Goal: Task Accomplishment & Management: Manage account settings

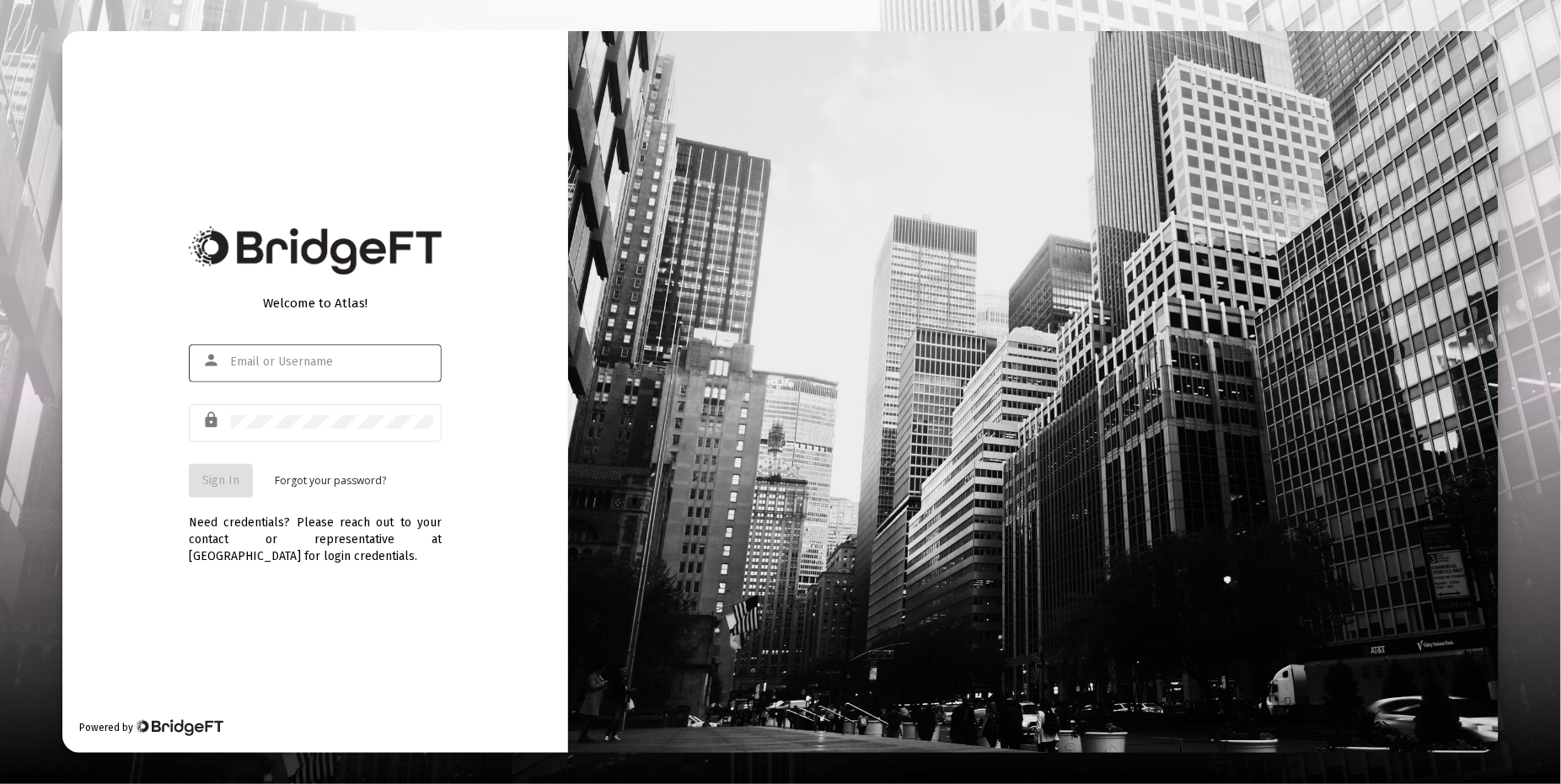
type input "[EMAIL_ADDRESS][DOMAIN_NAME]"
click at [222, 477] on span "Sign In" at bounding box center [221, 480] width 37 height 14
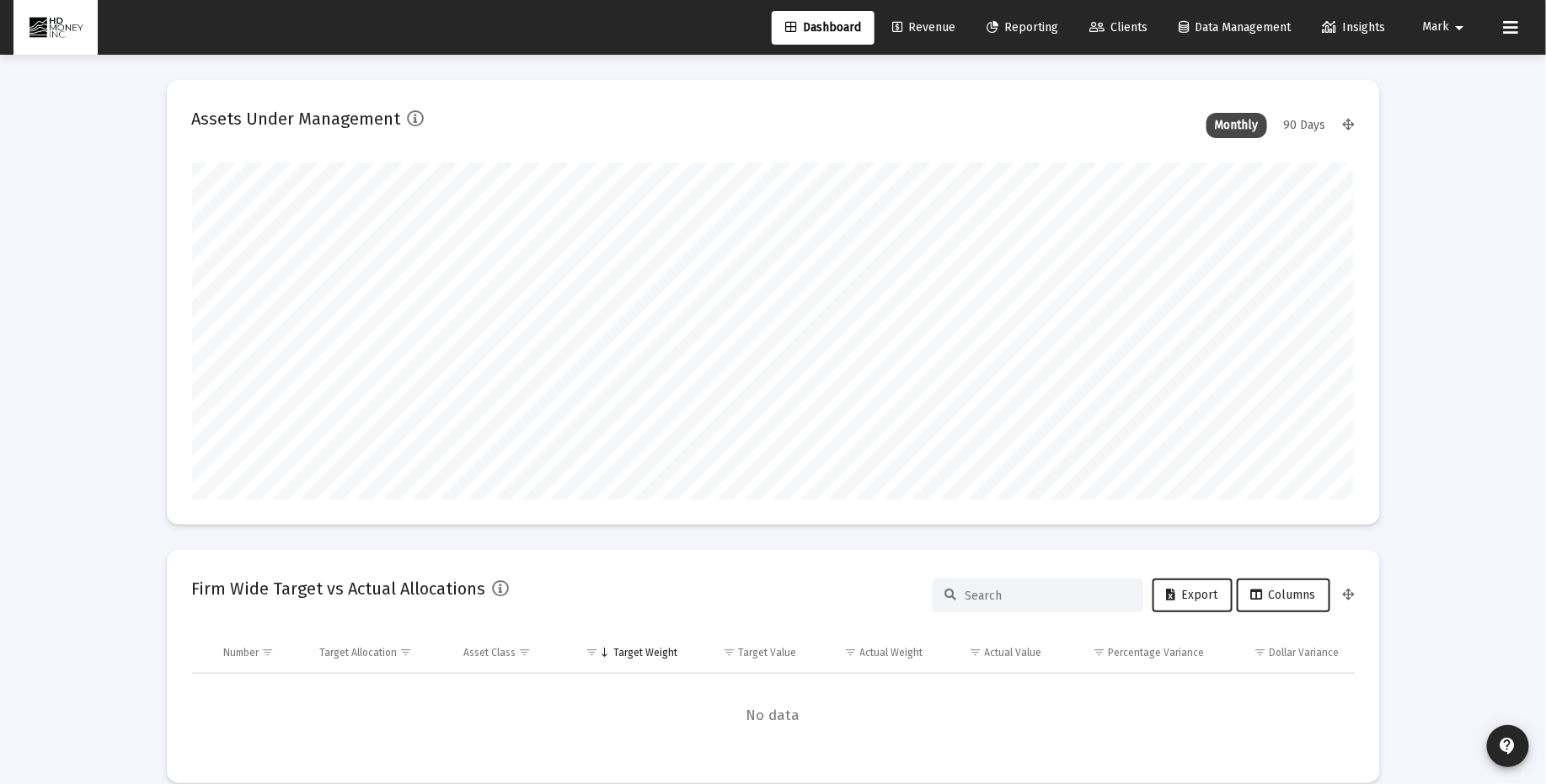
scroll to position [337, 625]
type input "[DATE]"
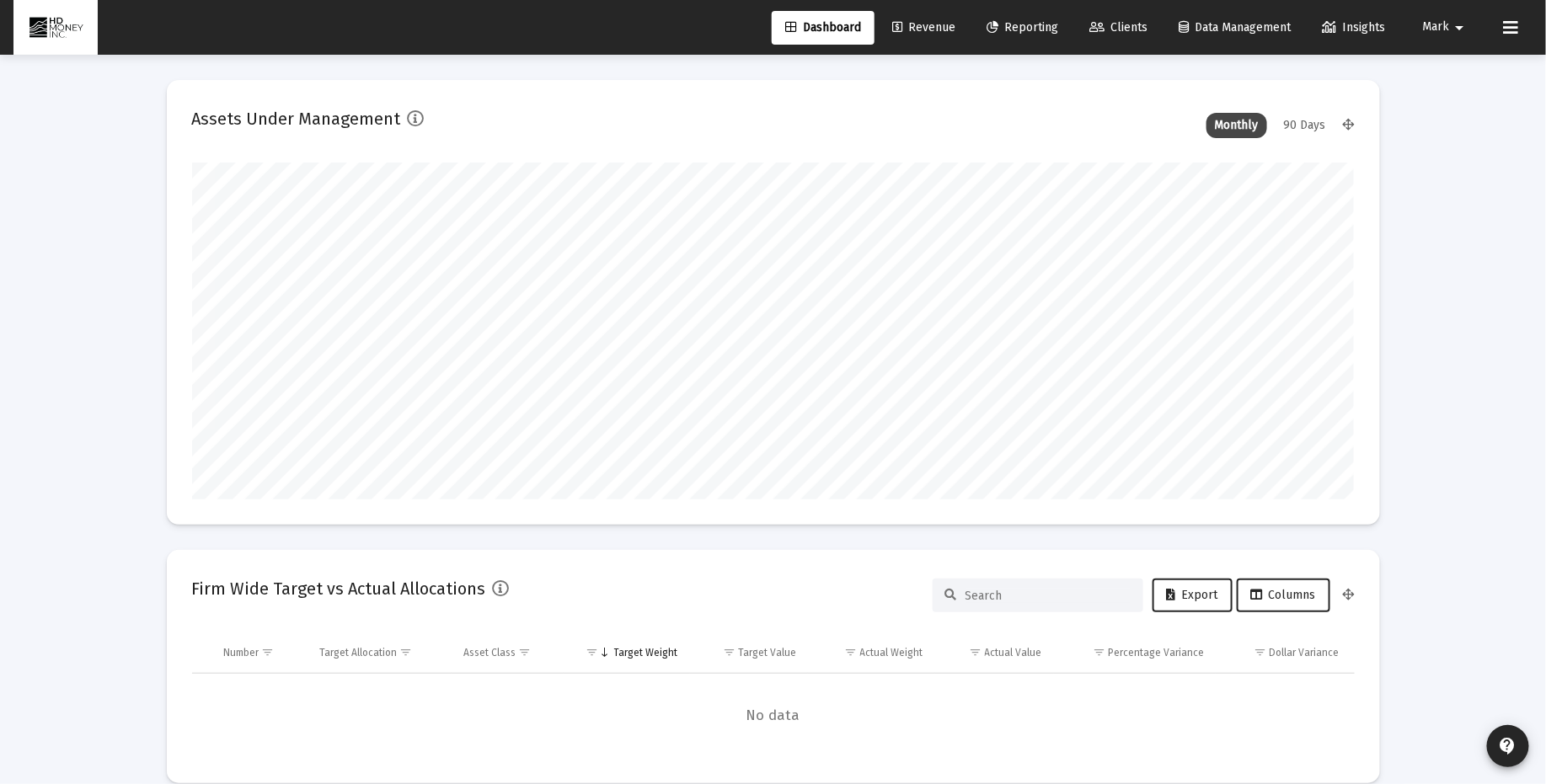
click at [1120, 20] on span "Clients" at bounding box center [1118, 27] width 58 height 14
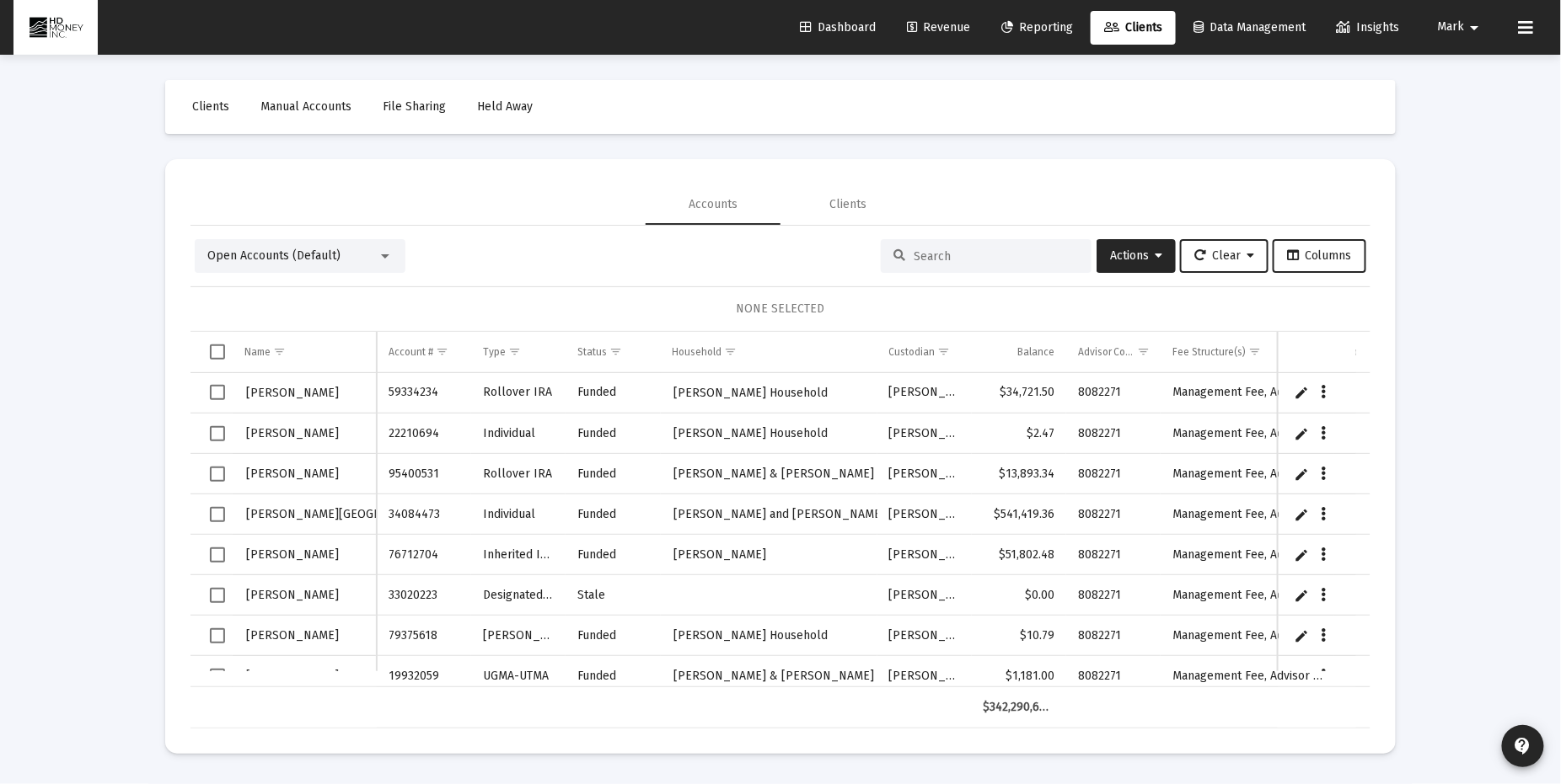
click at [938, 252] on input at bounding box center [996, 256] width 165 height 14
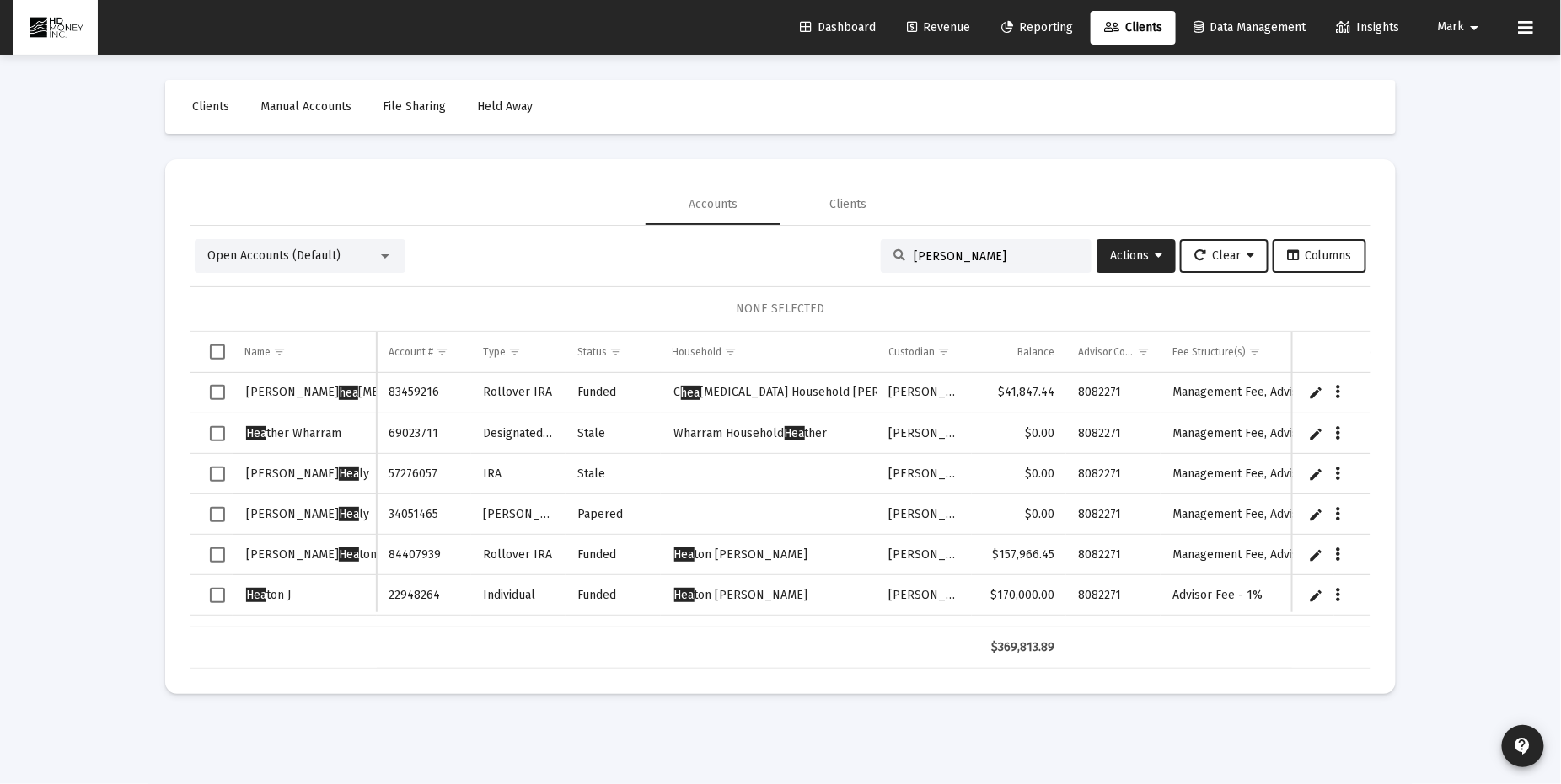
type input "[PERSON_NAME]"
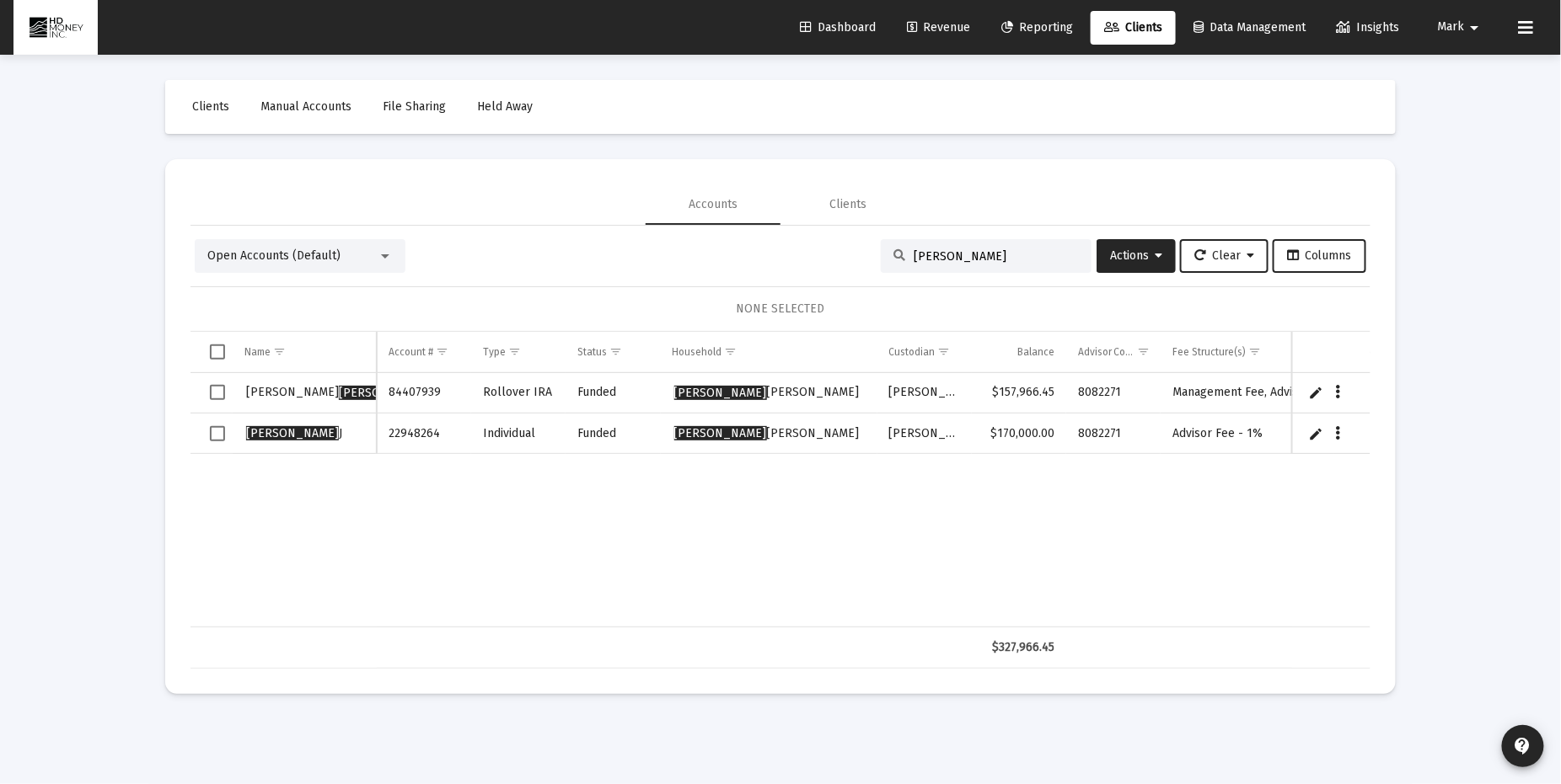
click at [218, 391] on span "Select row" at bounding box center [217, 392] width 15 height 15
click at [1123, 254] on span "Actions" at bounding box center [1136, 255] width 52 height 14
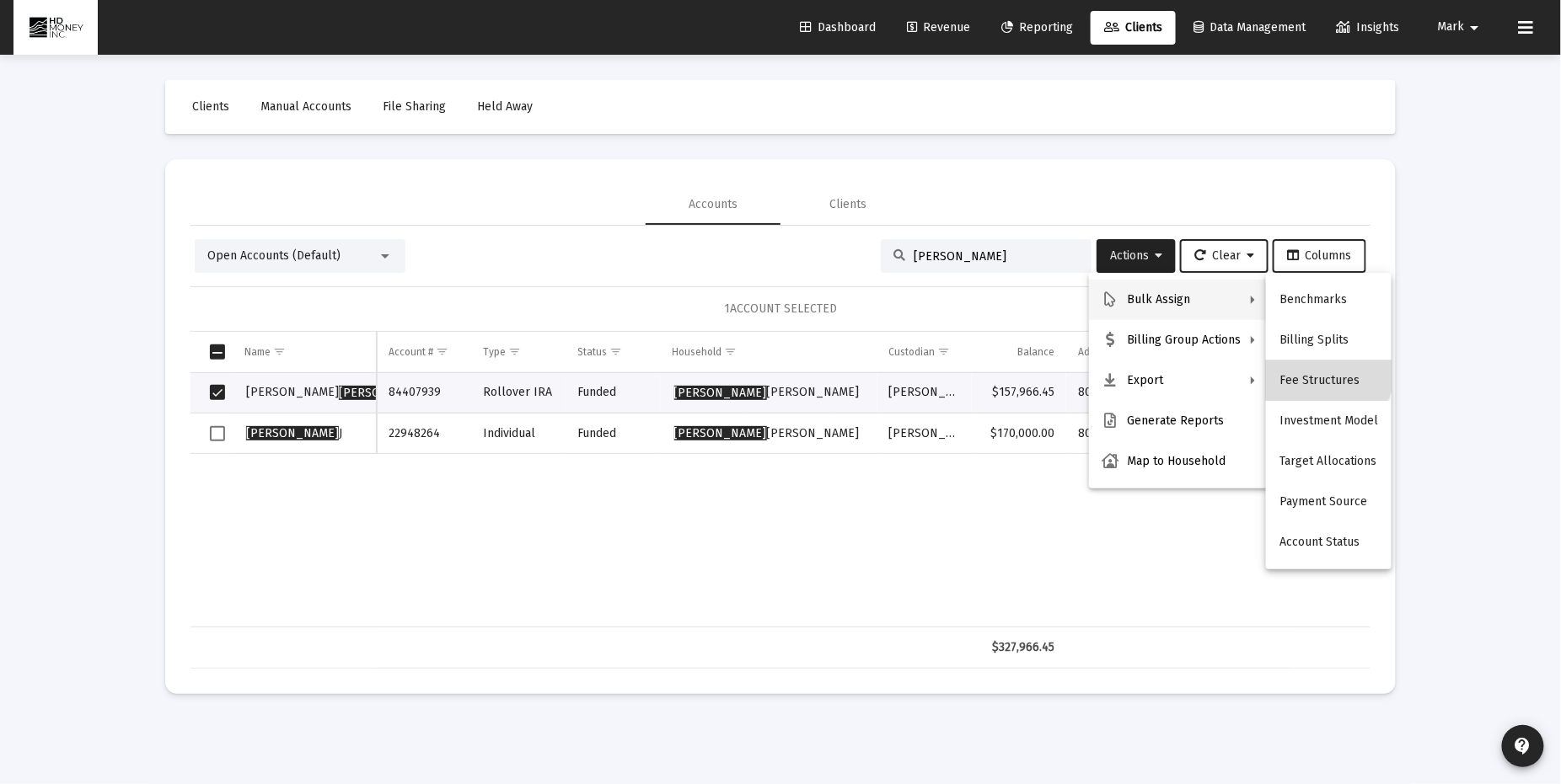
click at [1312, 371] on button "Fee Structures" at bounding box center [1329, 381] width 126 height 41
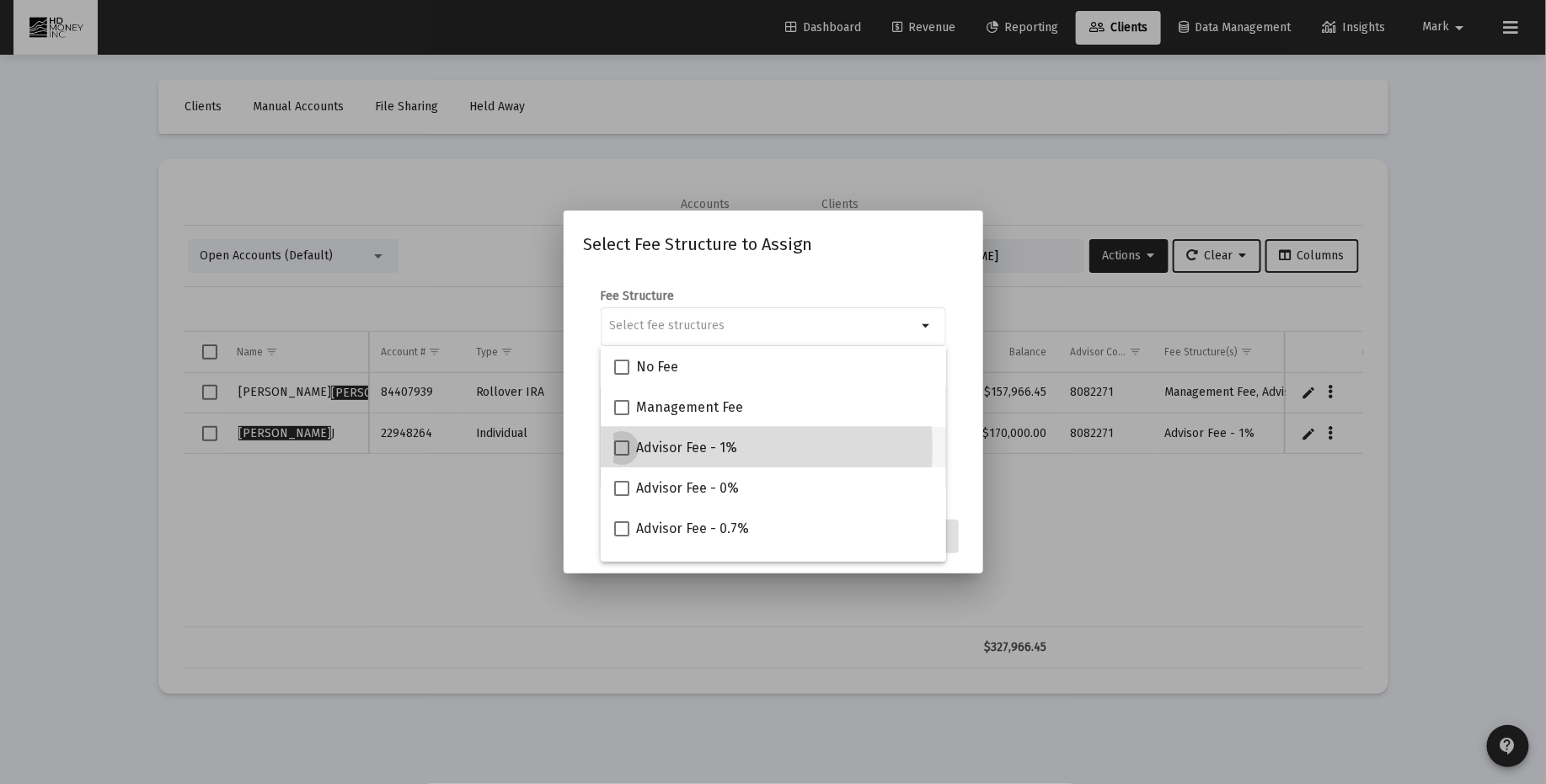
click at [680, 447] on span "Advisor Fee - 1%" at bounding box center [687, 447] width 101 height 20
click at [622, 455] on input "Advisor Fee - 1%" at bounding box center [621, 455] width 1 height 1
checkbox input "true"
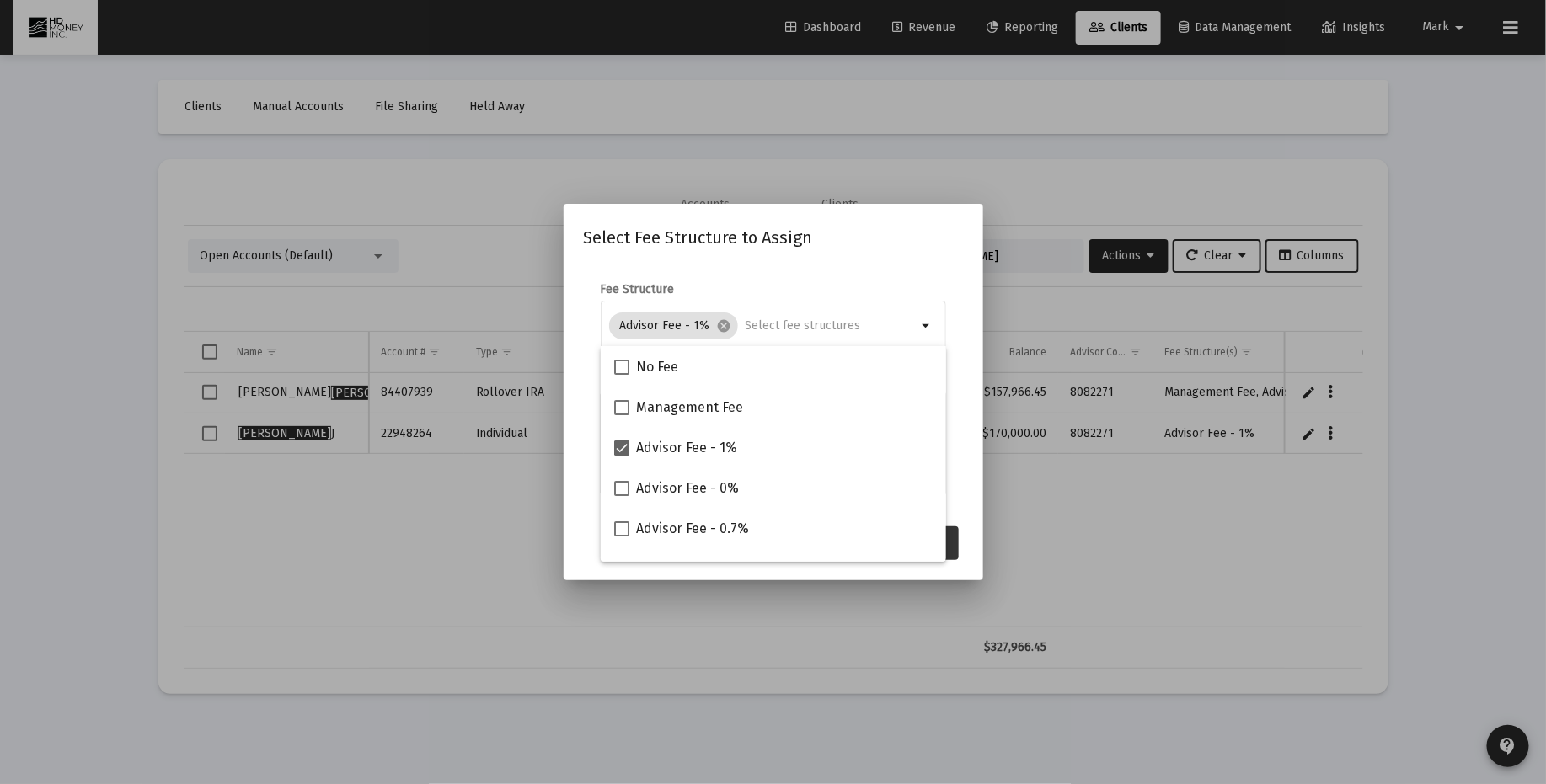
click at [948, 542] on button "Assign" at bounding box center [928, 543] width 61 height 34
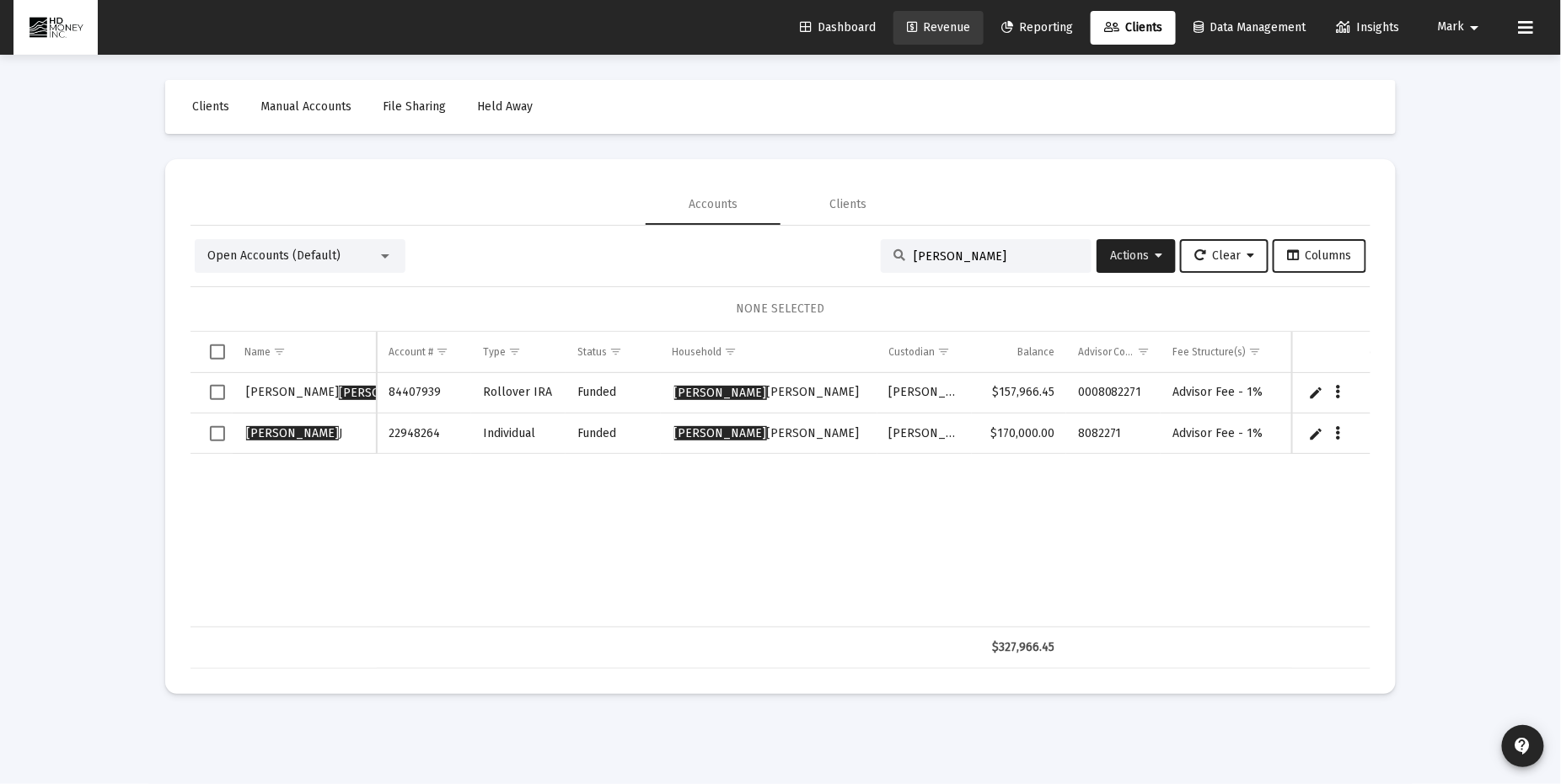
click at [943, 27] on span "Revenue" at bounding box center [938, 27] width 63 height 14
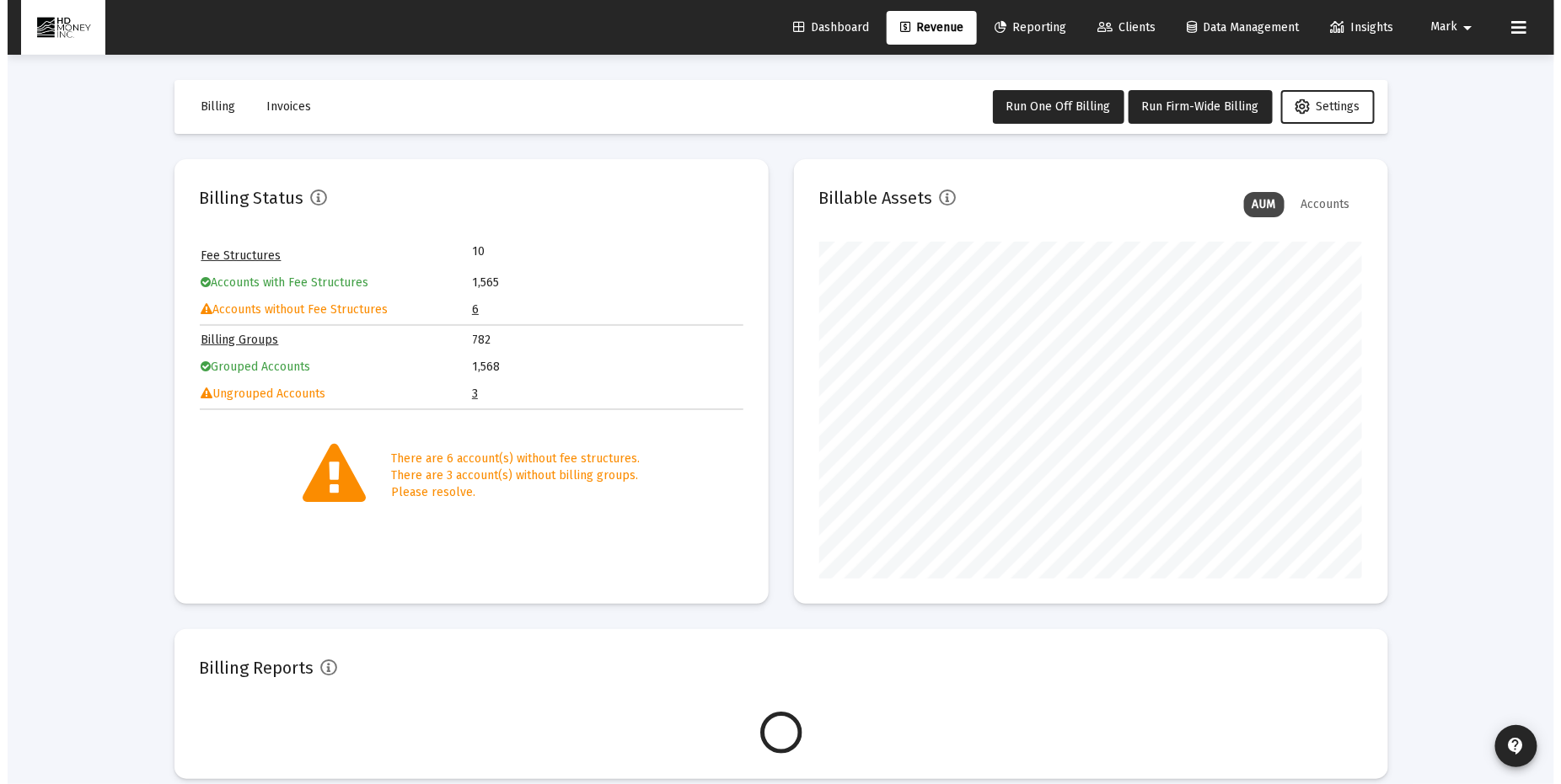
scroll to position [337, 543]
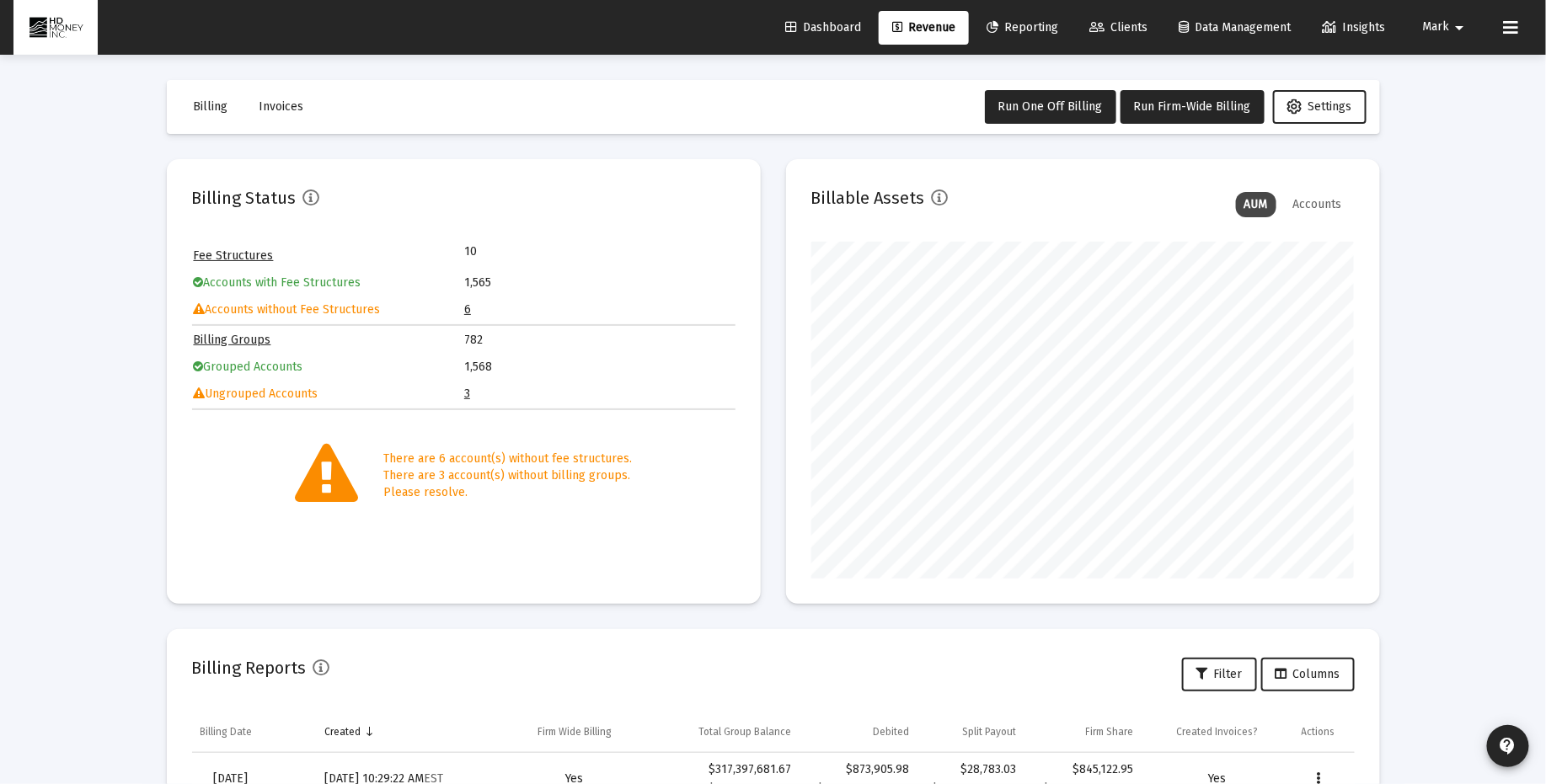
click at [470, 309] on link "6" at bounding box center [468, 309] width 7 height 14
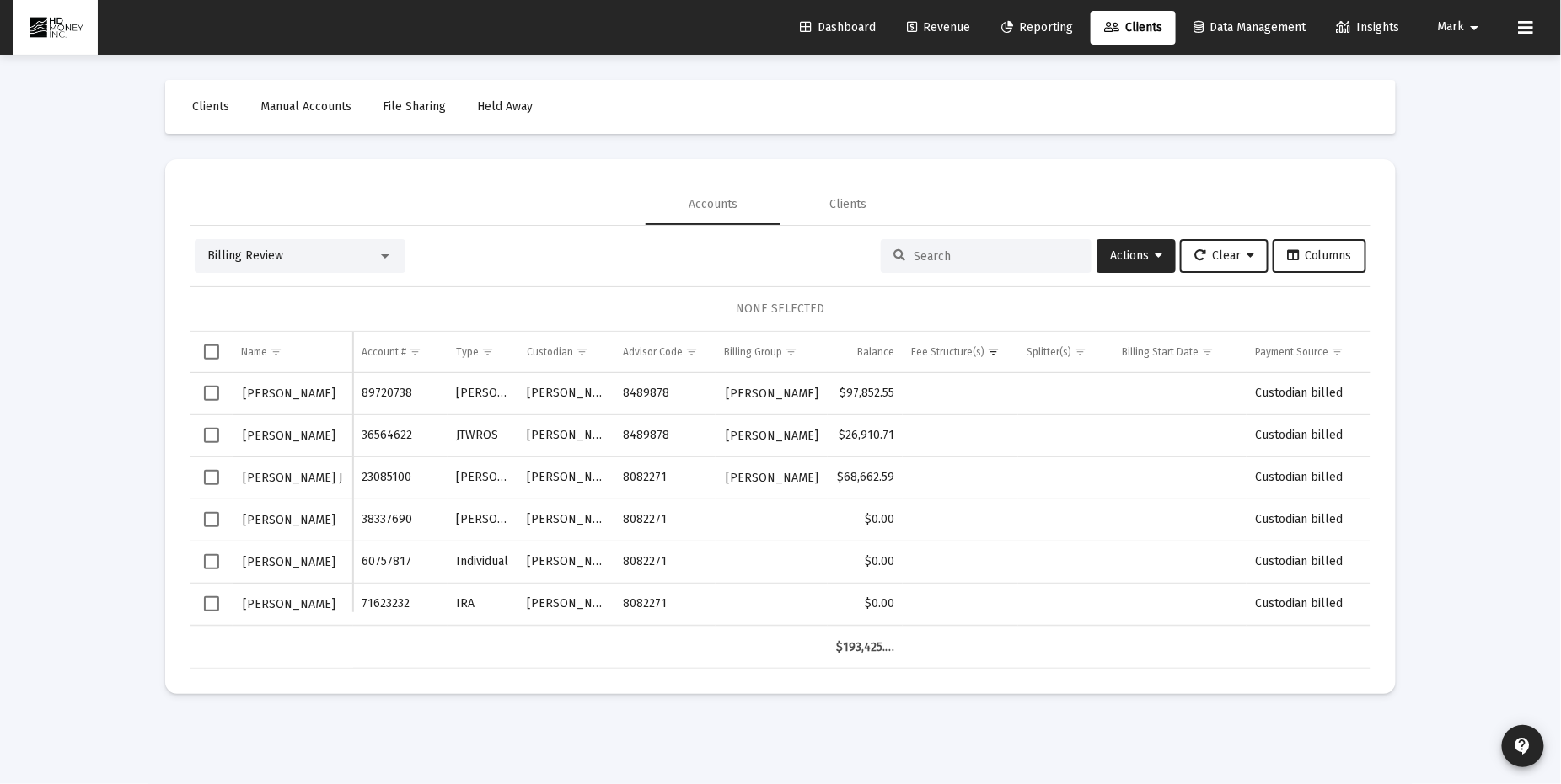
click at [961, 254] on input at bounding box center [996, 256] width 165 height 14
click at [962, 259] on input at bounding box center [996, 256] width 165 height 14
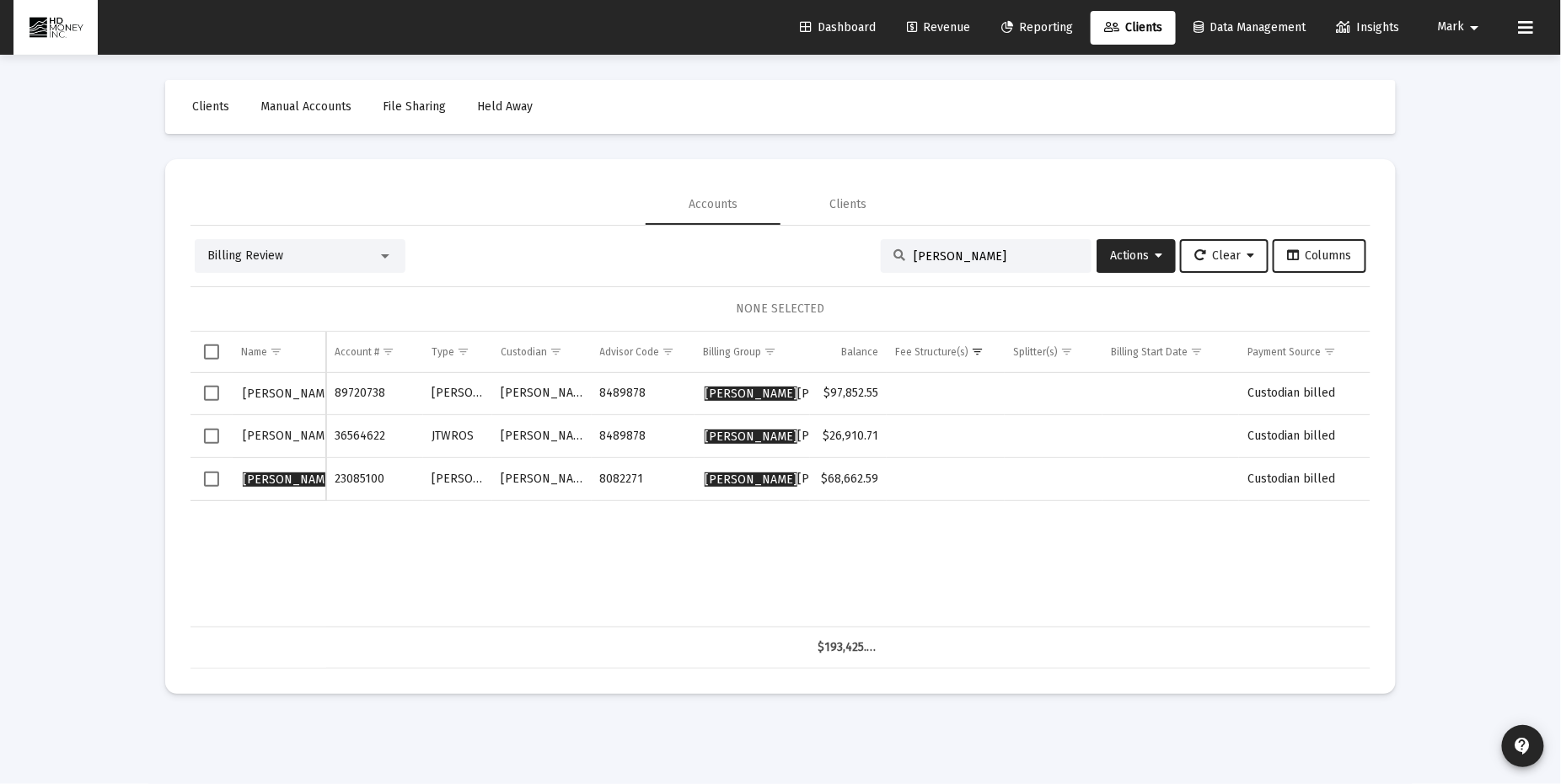
click at [1011, 247] on div "[PERSON_NAME]" at bounding box center [987, 256] width 211 height 34
click at [972, 260] on input "[PERSON_NAME]" at bounding box center [996, 256] width 165 height 14
type input "f"
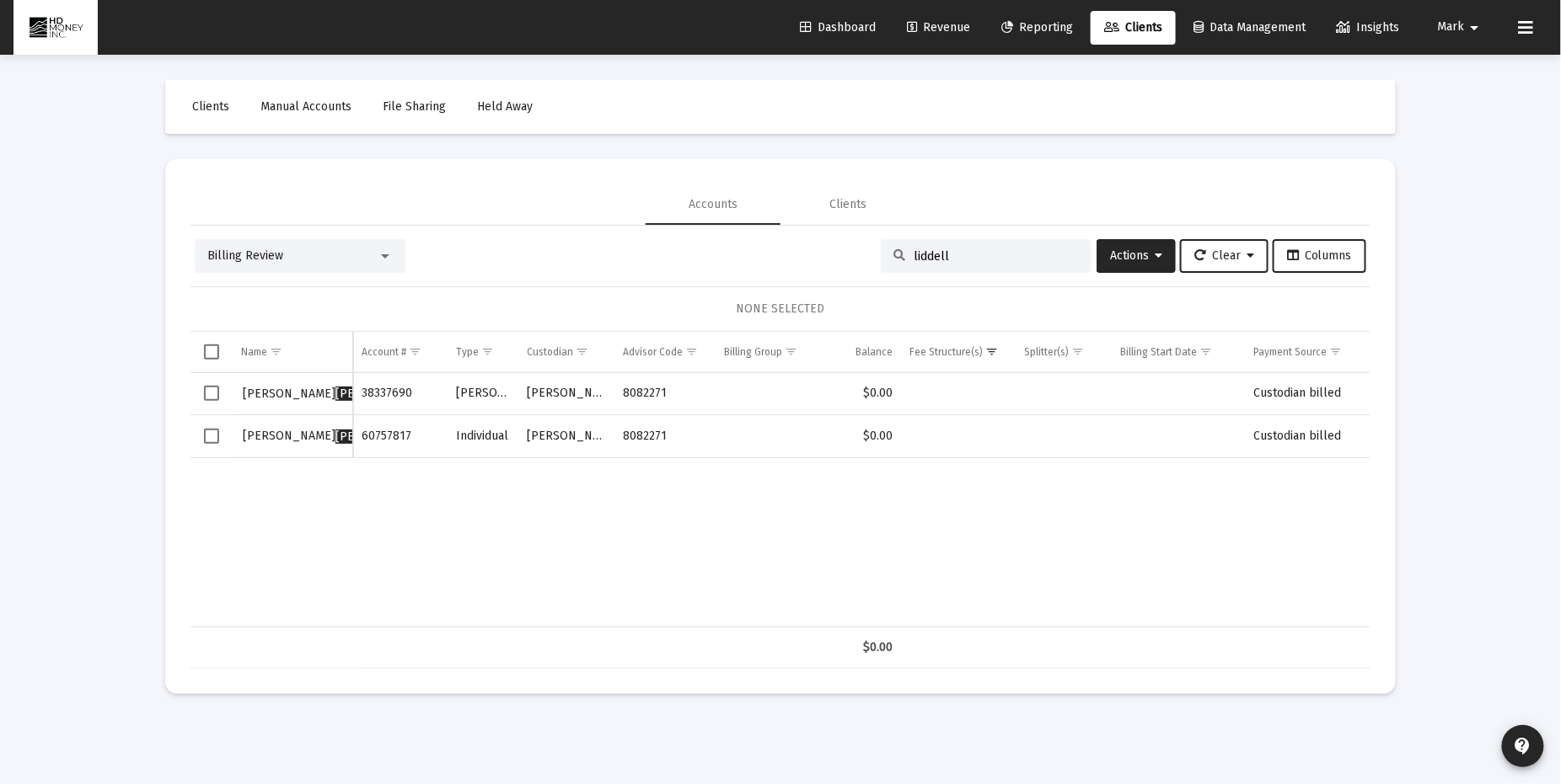
click at [1131, 26] on span "Clients" at bounding box center [1133, 27] width 59 height 14
click at [1127, 24] on span "Clients" at bounding box center [1133, 27] width 59 height 14
click at [385, 254] on div at bounding box center [386, 256] width 9 height 4
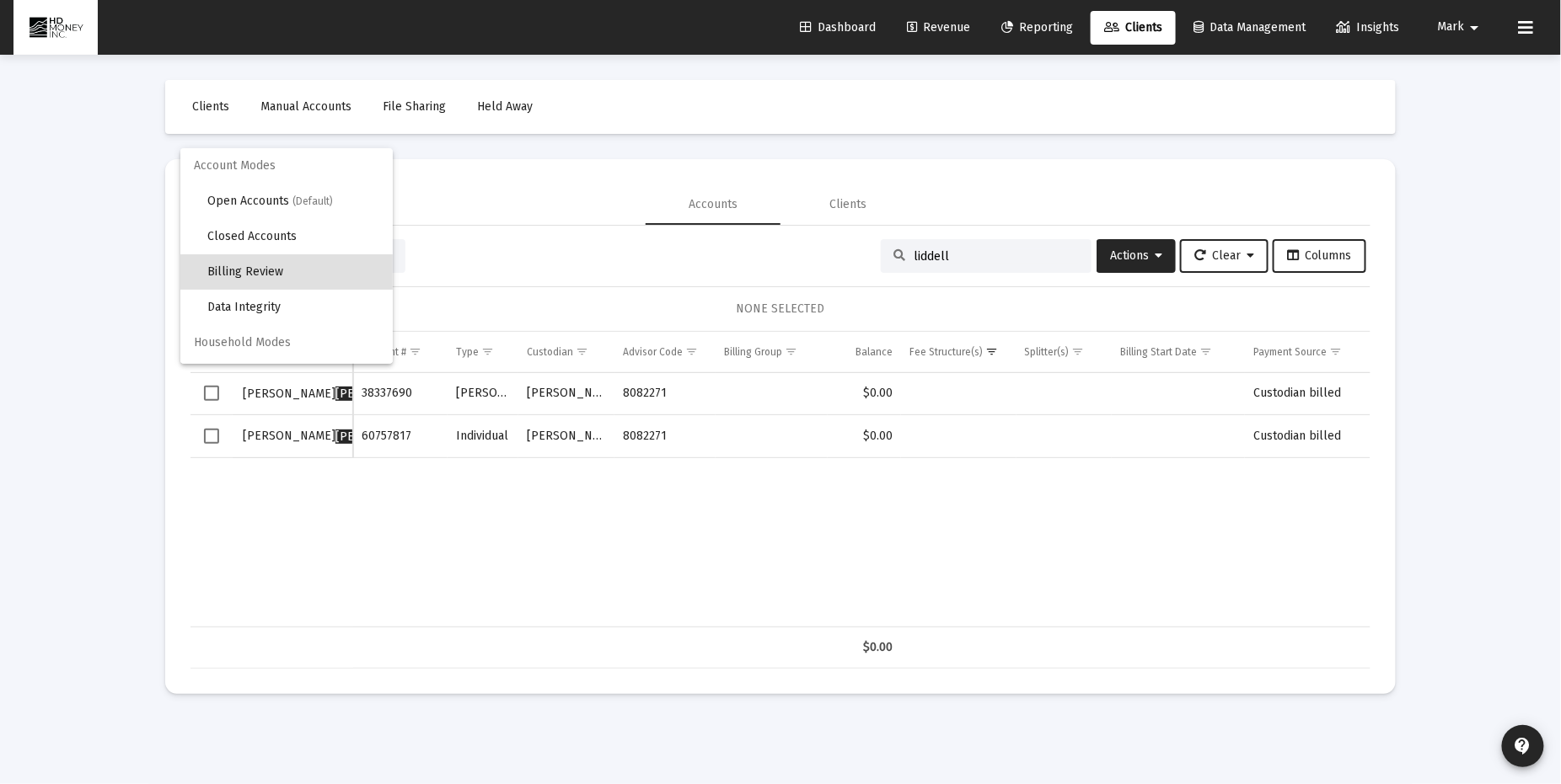
scroll to position [16, 0]
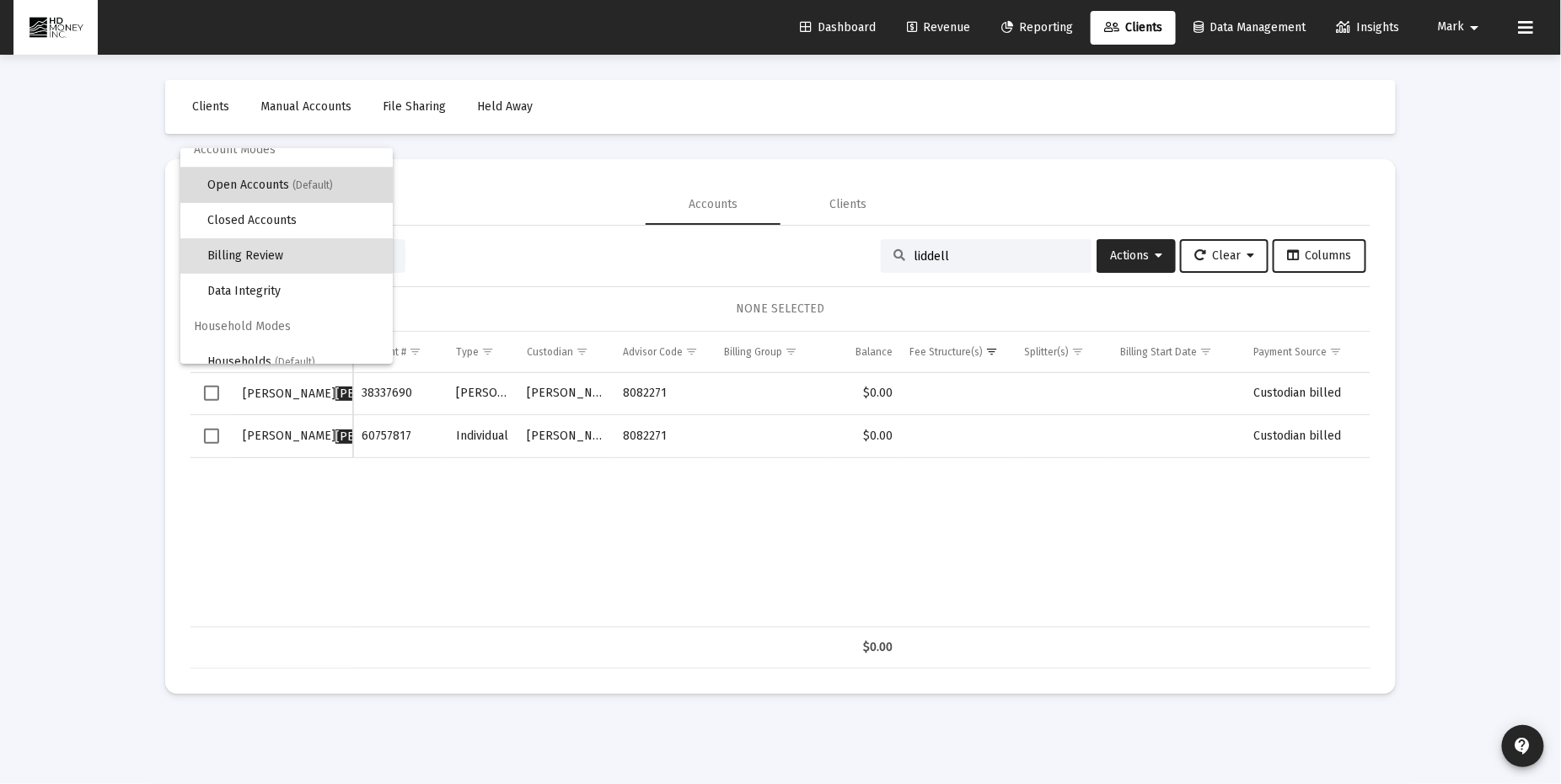
click at [324, 189] on span "(Default)" at bounding box center [313, 185] width 41 height 12
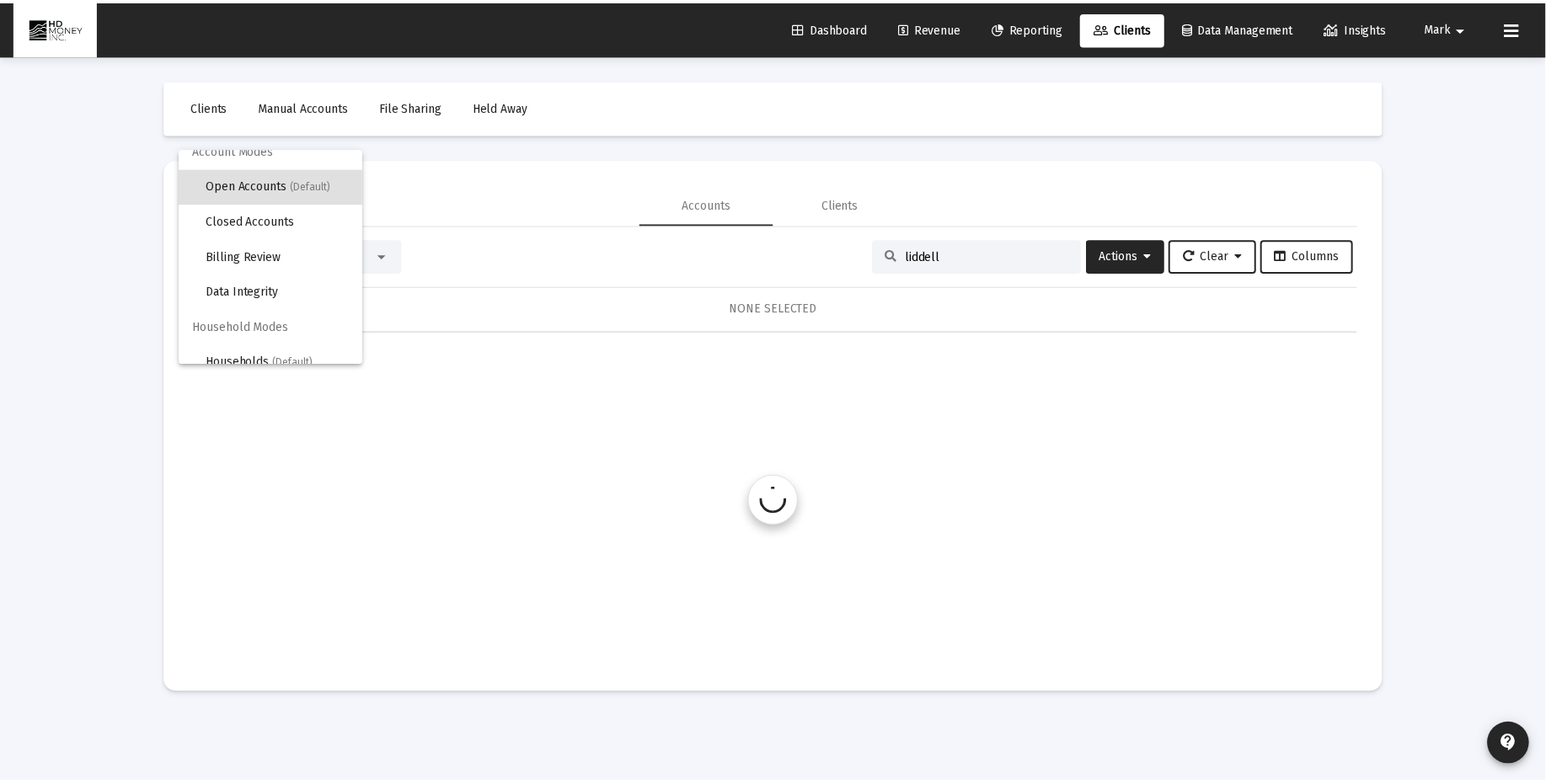
scroll to position [0, 0]
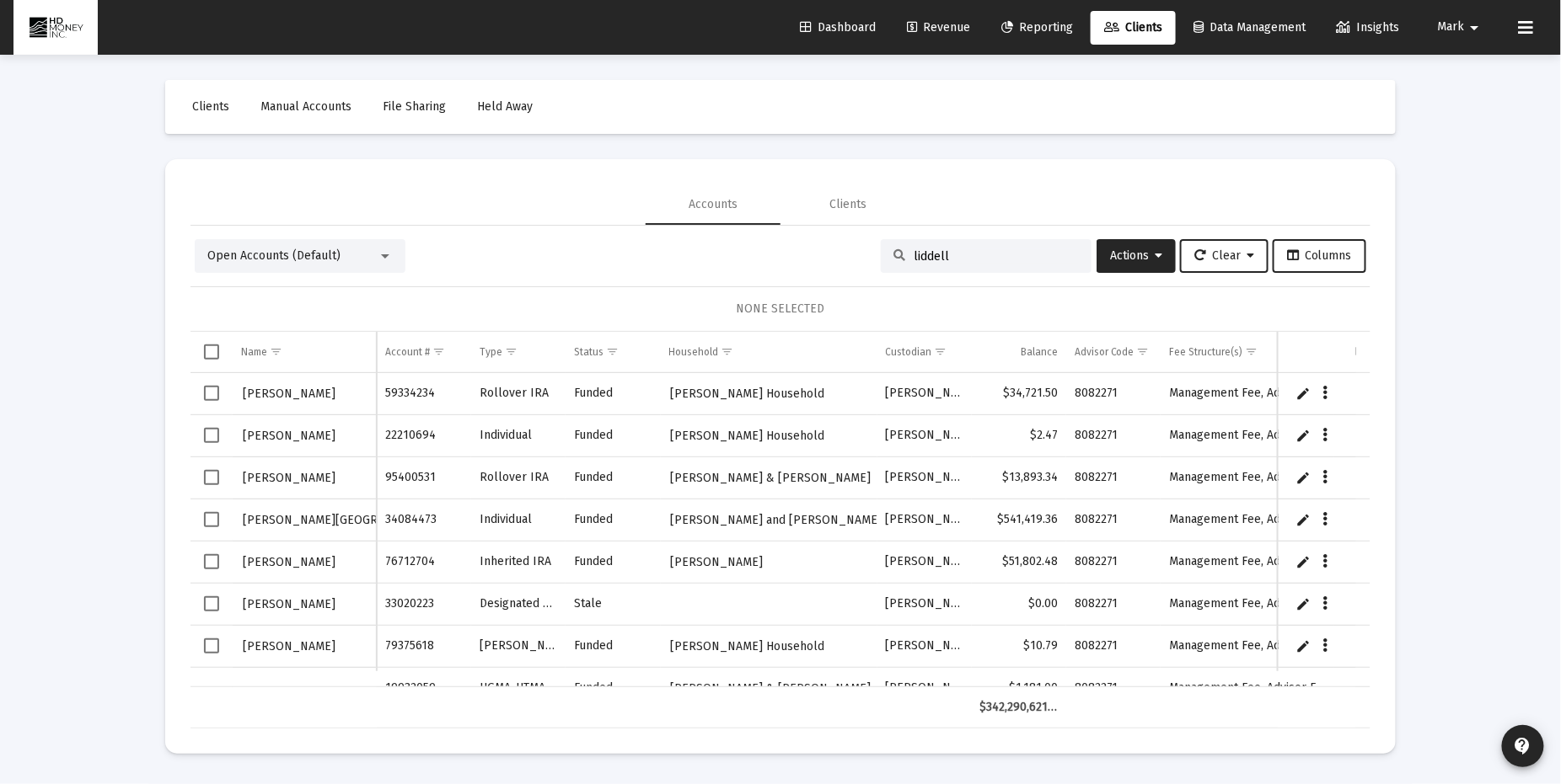
click at [947, 257] on input "liddell" at bounding box center [996, 256] width 165 height 14
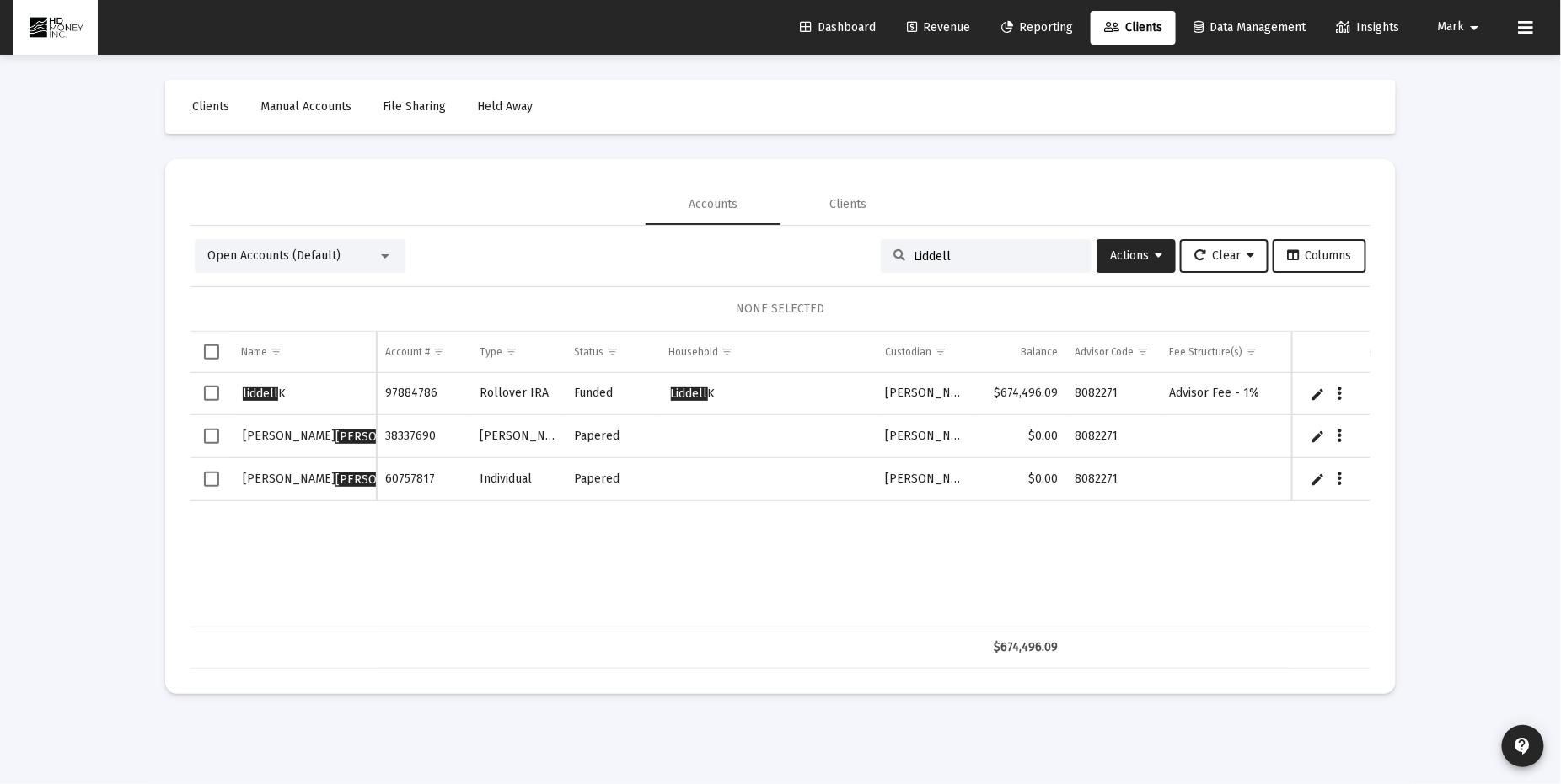
type input "Liddell"
click at [214, 435] on span "Select row" at bounding box center [211, 436] width 15 height 15
click at [214, 472] on span "Select row" at bounding box center [211, 478] width 15 height 15
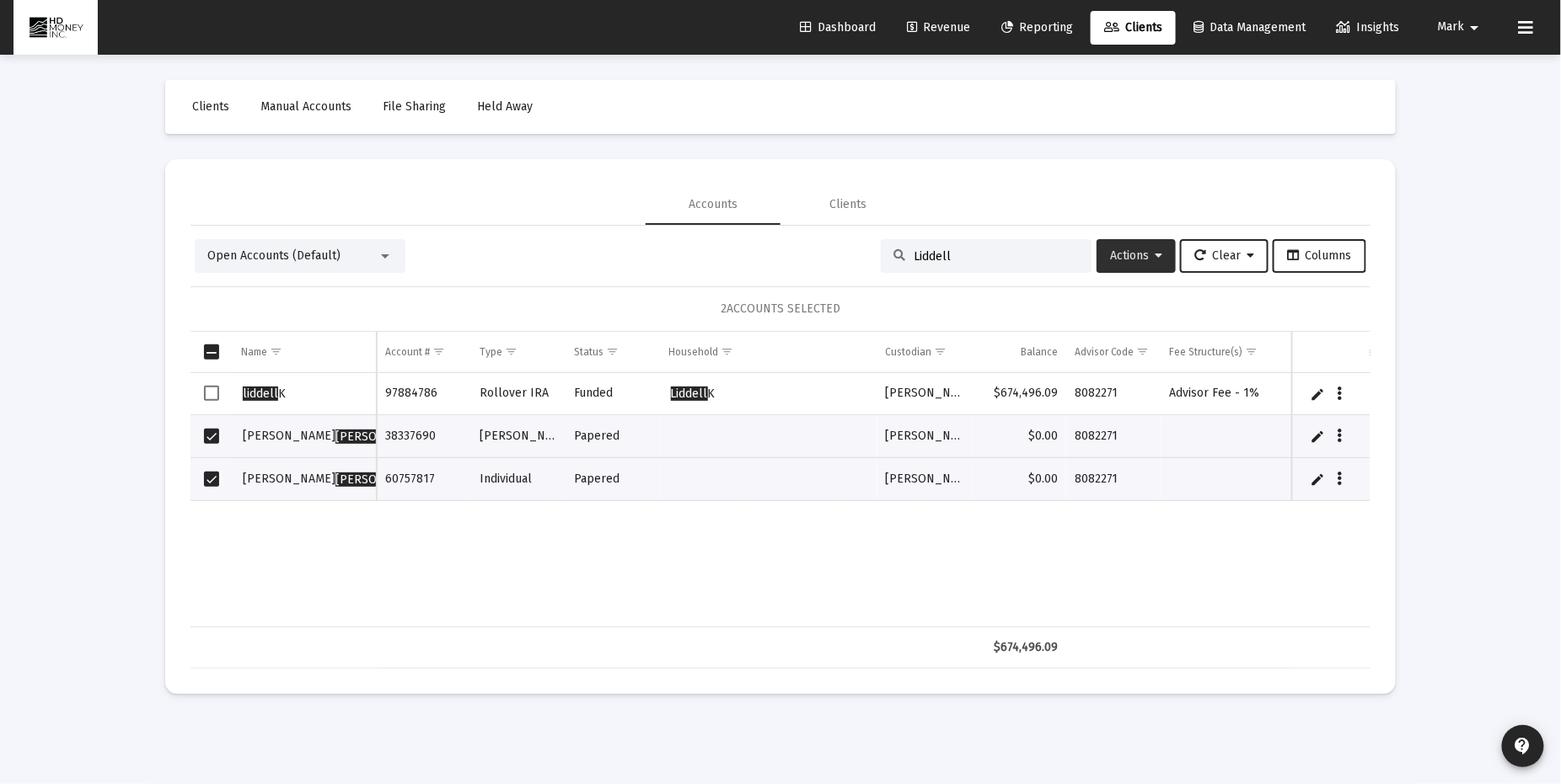
click at [1120, 255] on span "Actions" at bounding box center [1136, 255] width 52 height 14
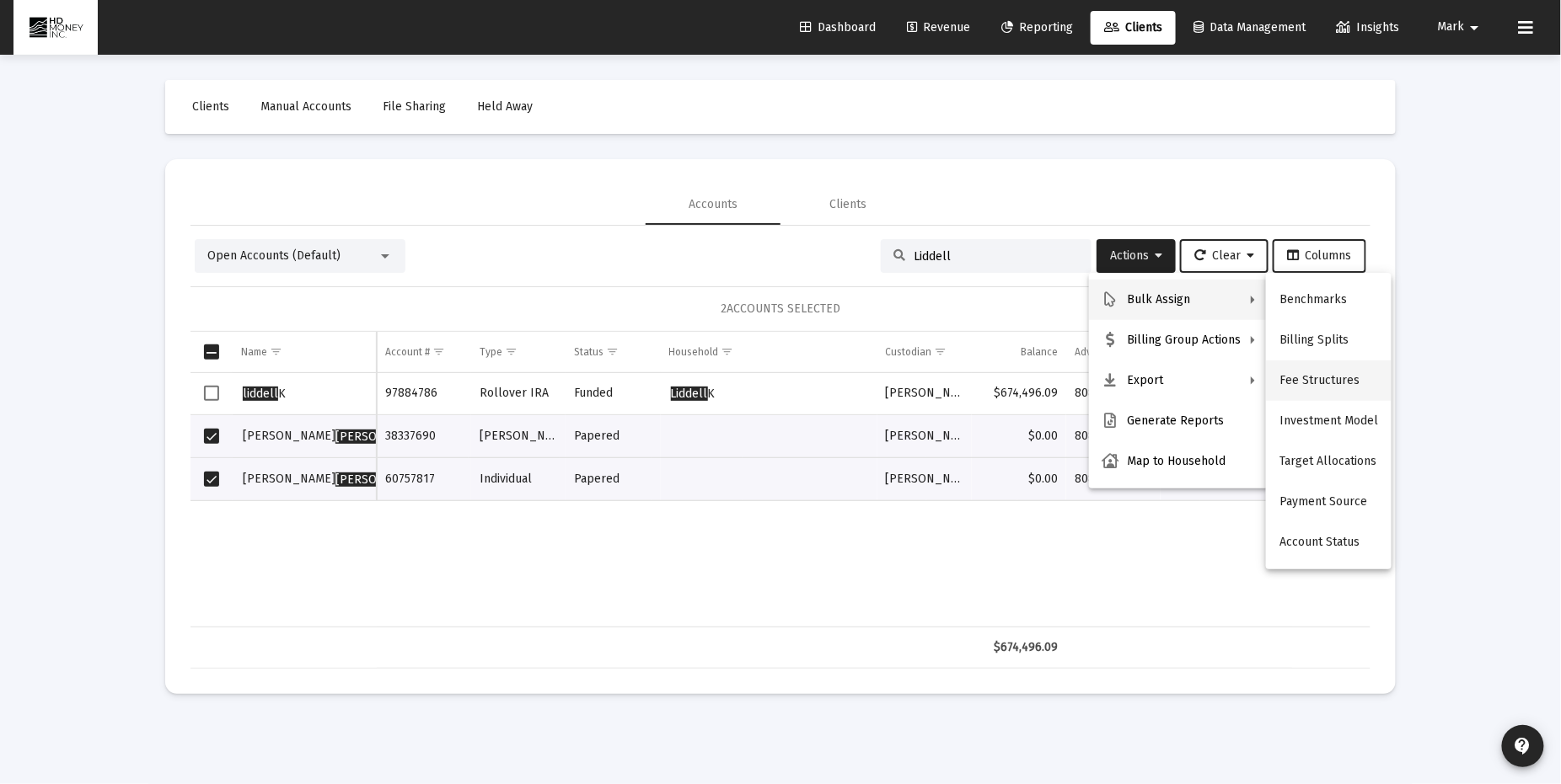
click at [1304, 374] on button "Fee Structures" at bounding box center [1329, 381] width 126 height 41
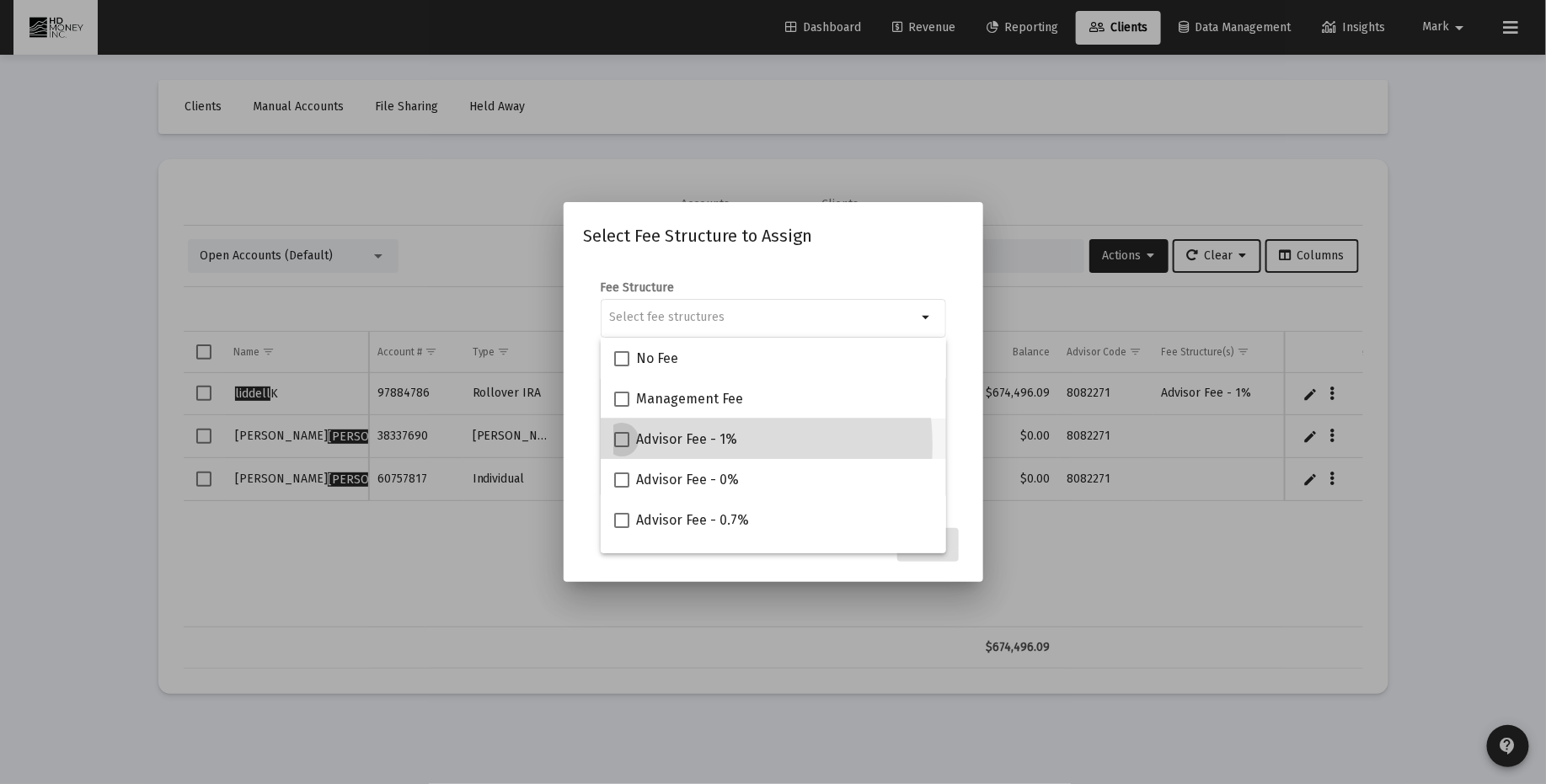
click at [686, 446] on span "Advisor Fee - 1%" at bounding box center [687, 439] width 101 height 20
click at [622, 447] on input "Advisor Fee - 1%" at bounding box center [621, 447] width 1 height 1
checkbox input "true"
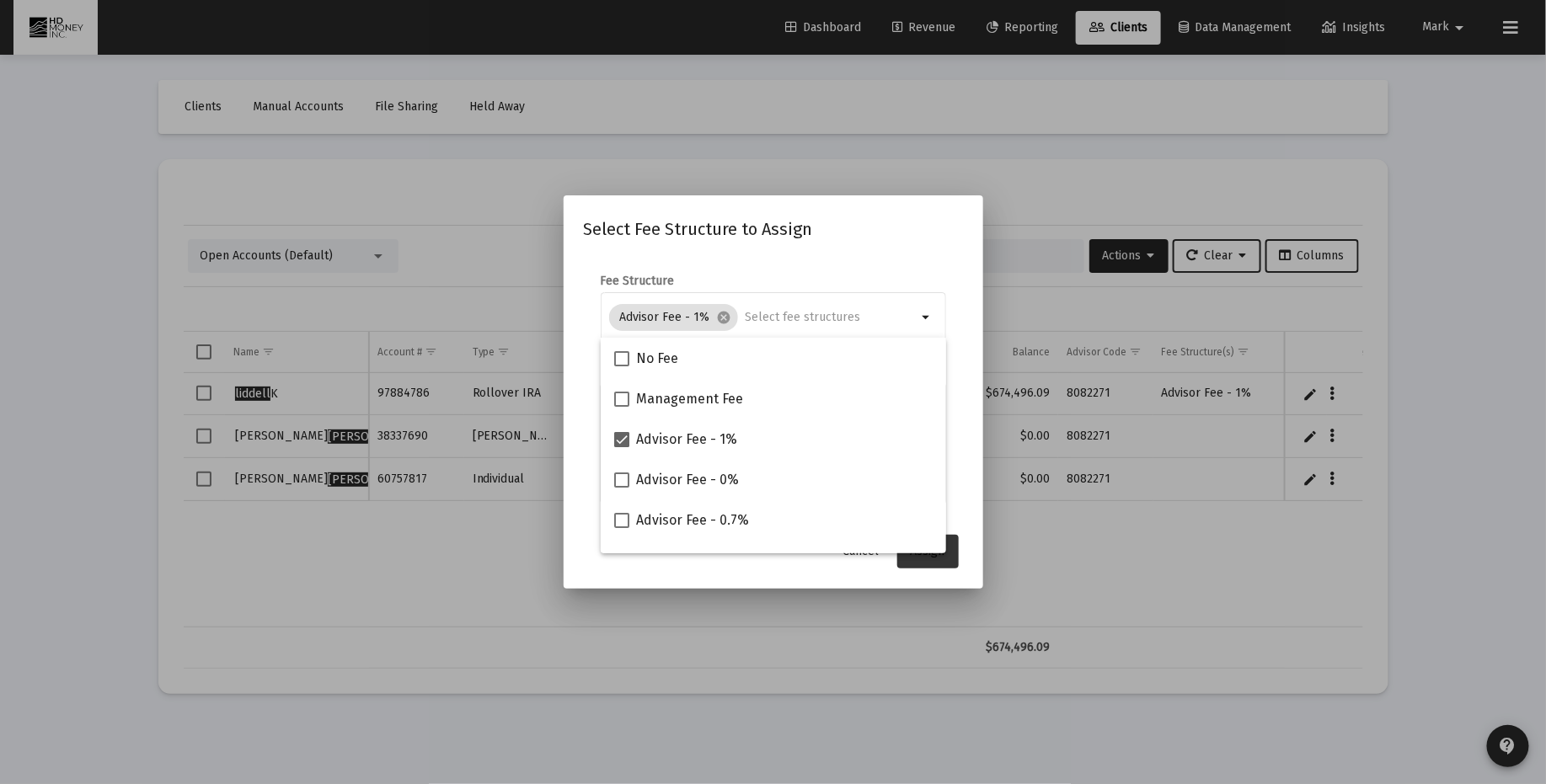
click at [916, 557] on span "Assign" at bounding box center [928, 551] width 35 height 14
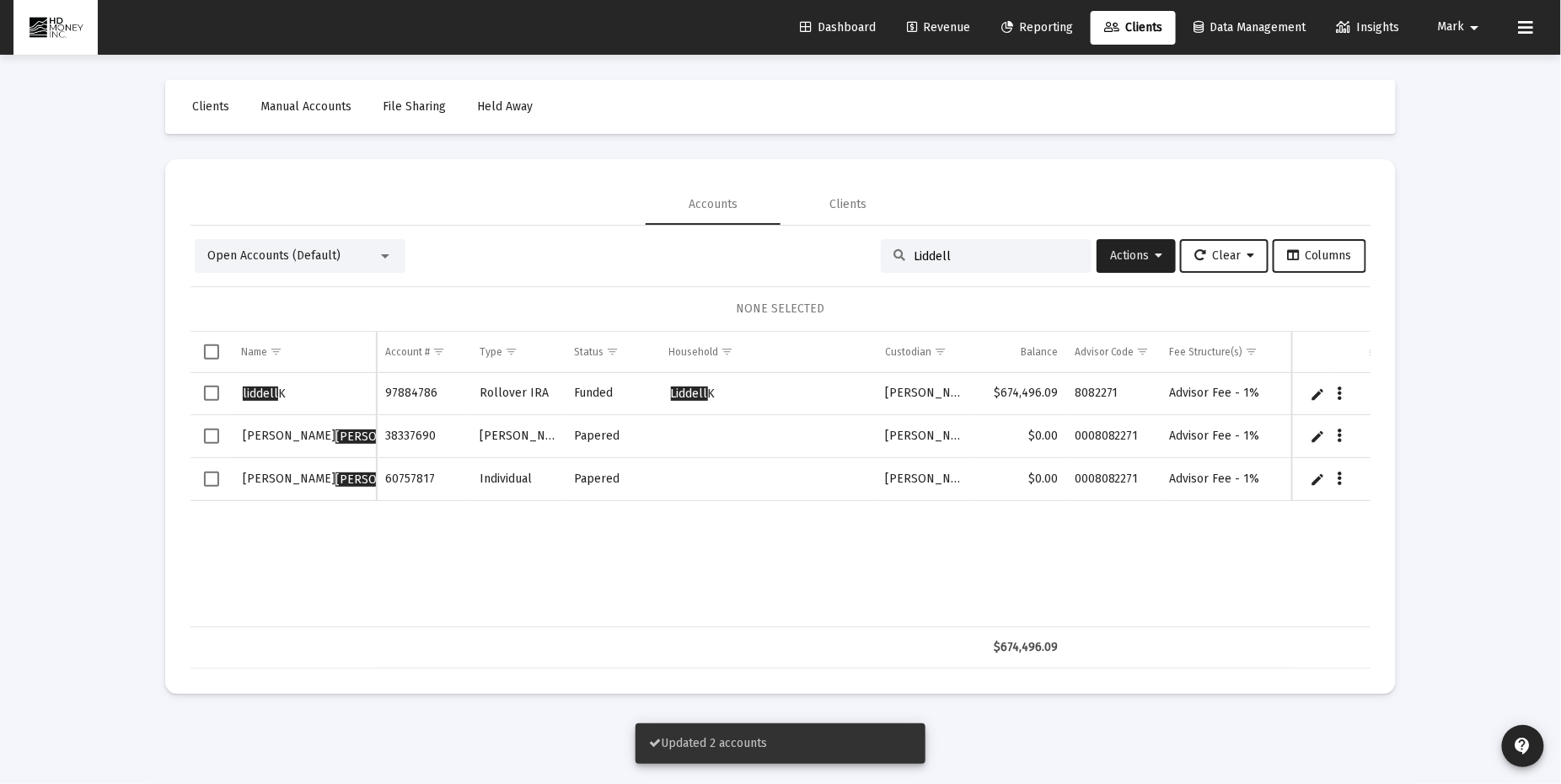
click at [982, 253] on input "Liddell" at bounding box center [996, 256] width 165 height 14
type input "L"
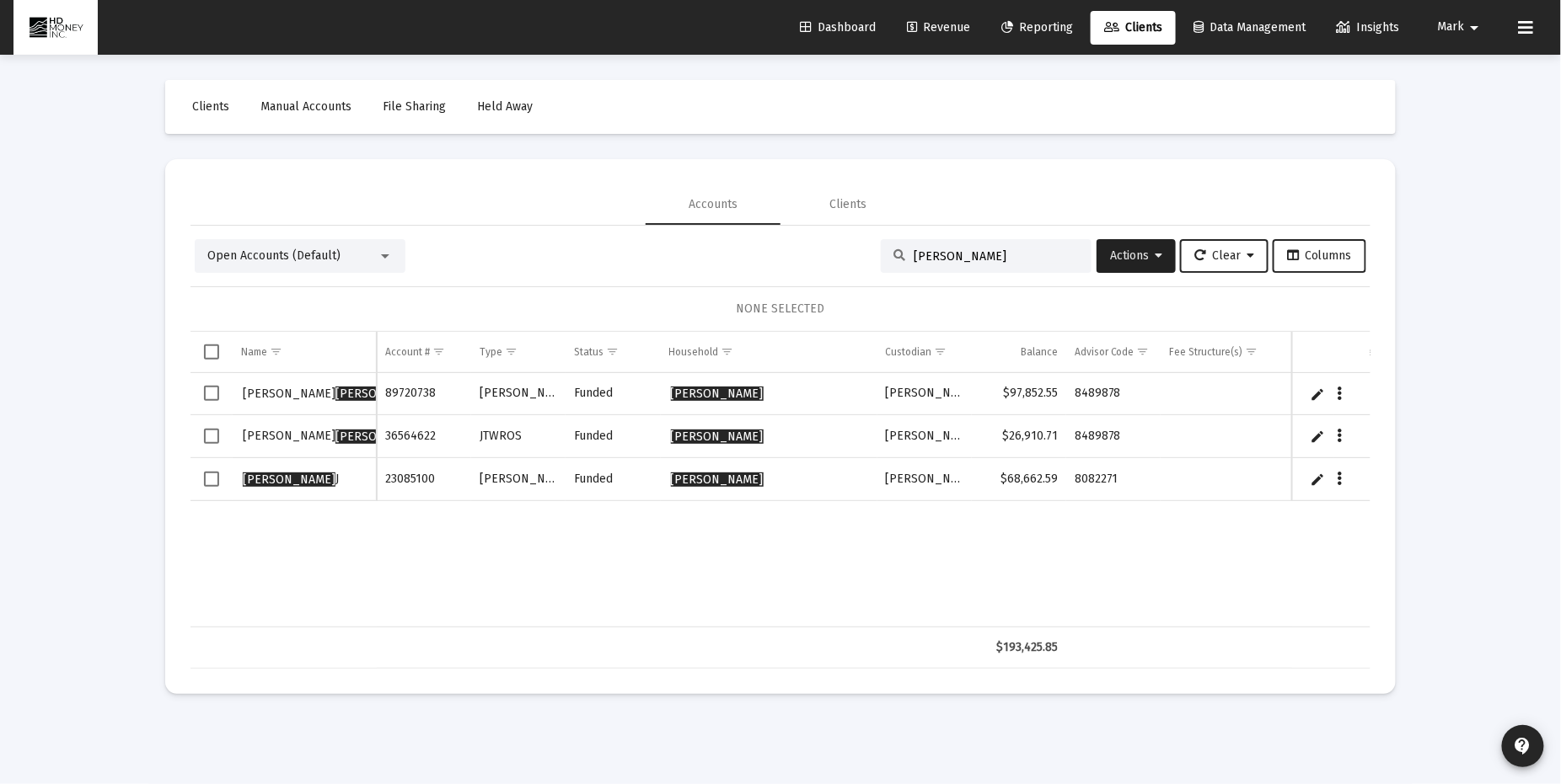
type input "[PERSON_NAME]"
click at [212, 354] on span "Select all" at bounding box center [211, 352] width 15 height 15
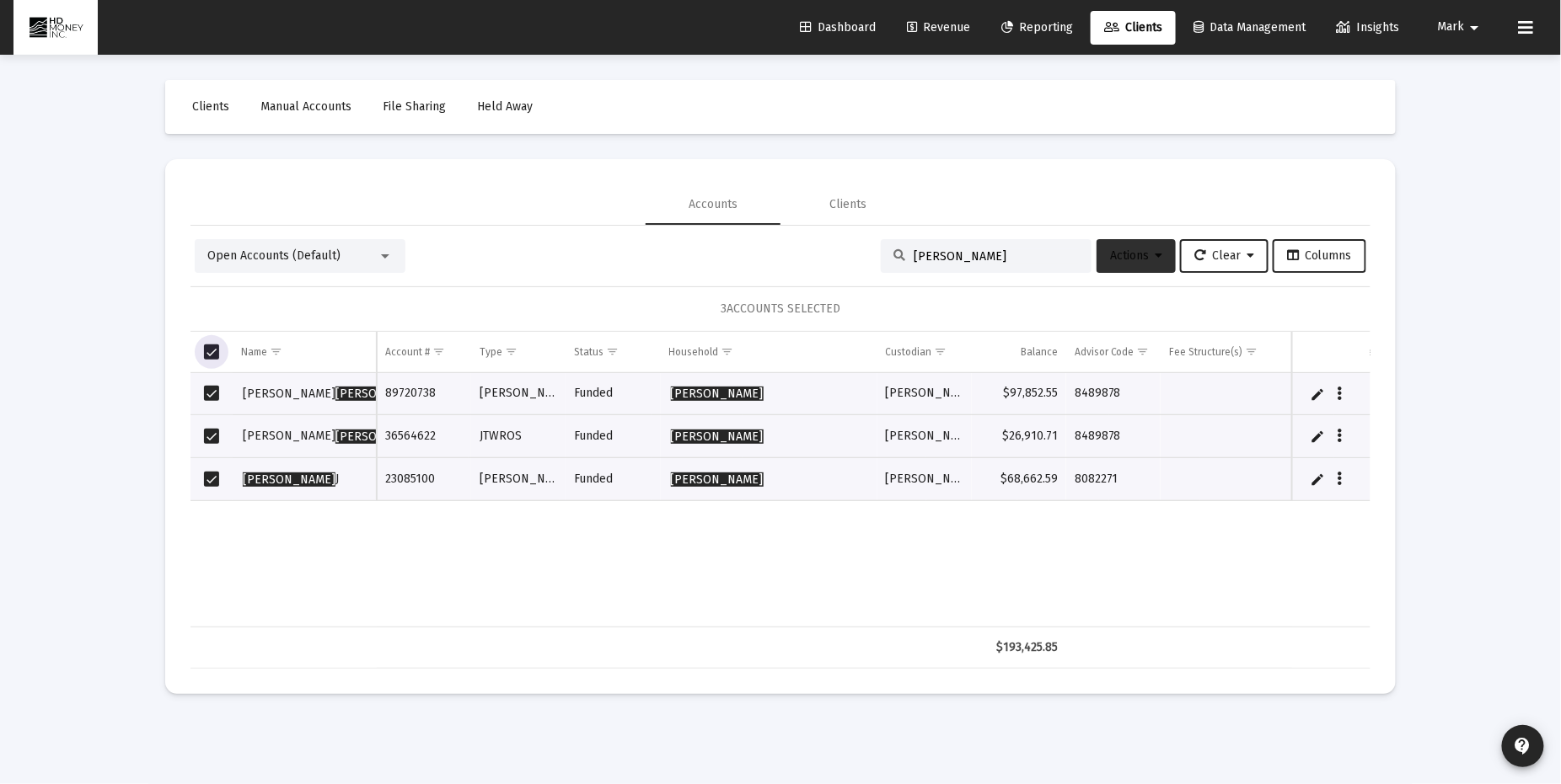
click at [1139, 257] on span "Actions" at bounding box center [1136, 255] width 52 height 14
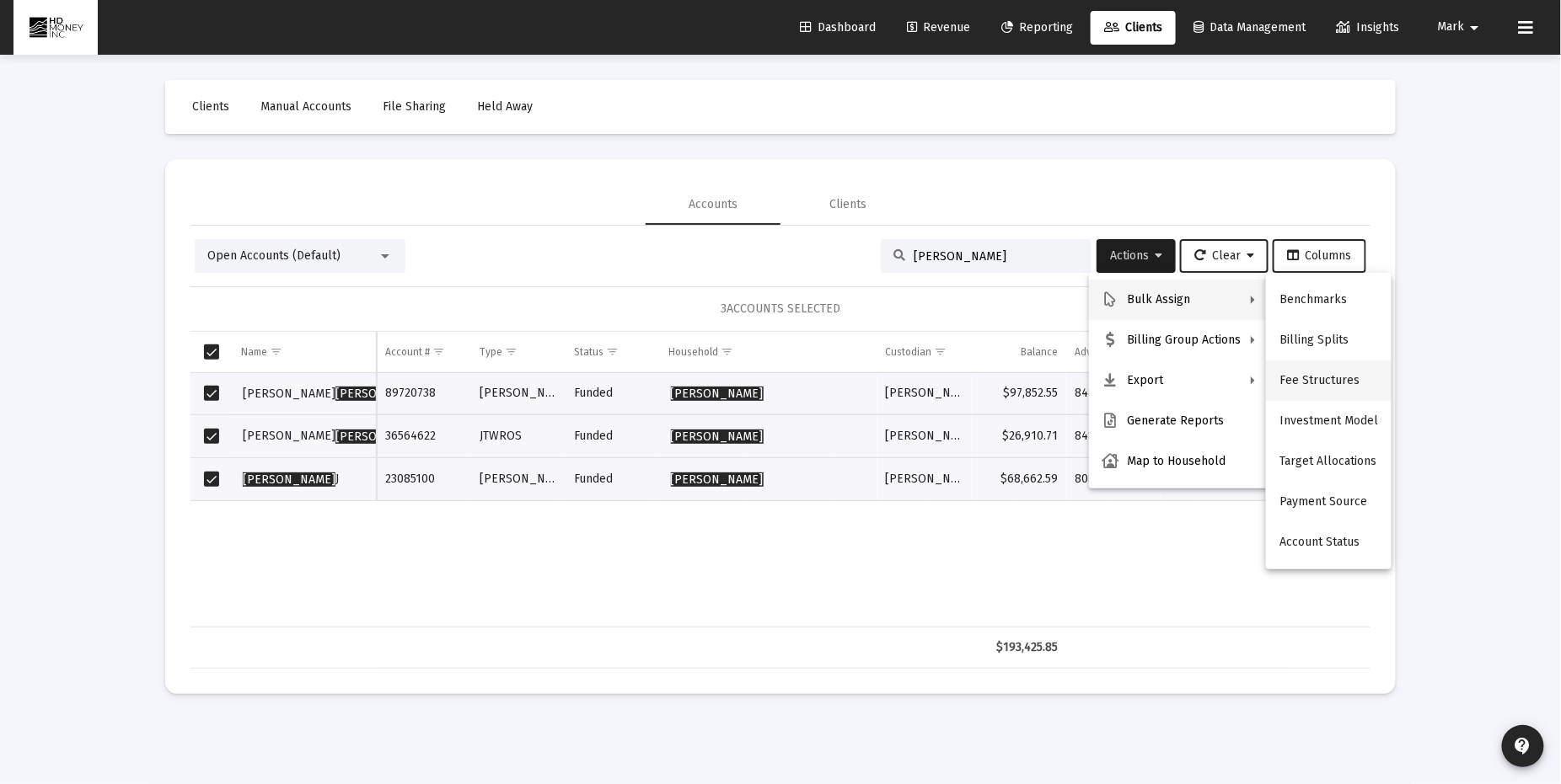
click at [1326, 384] on button "Fee Structures" at bounding box center [1329, 381] width 126 height 41
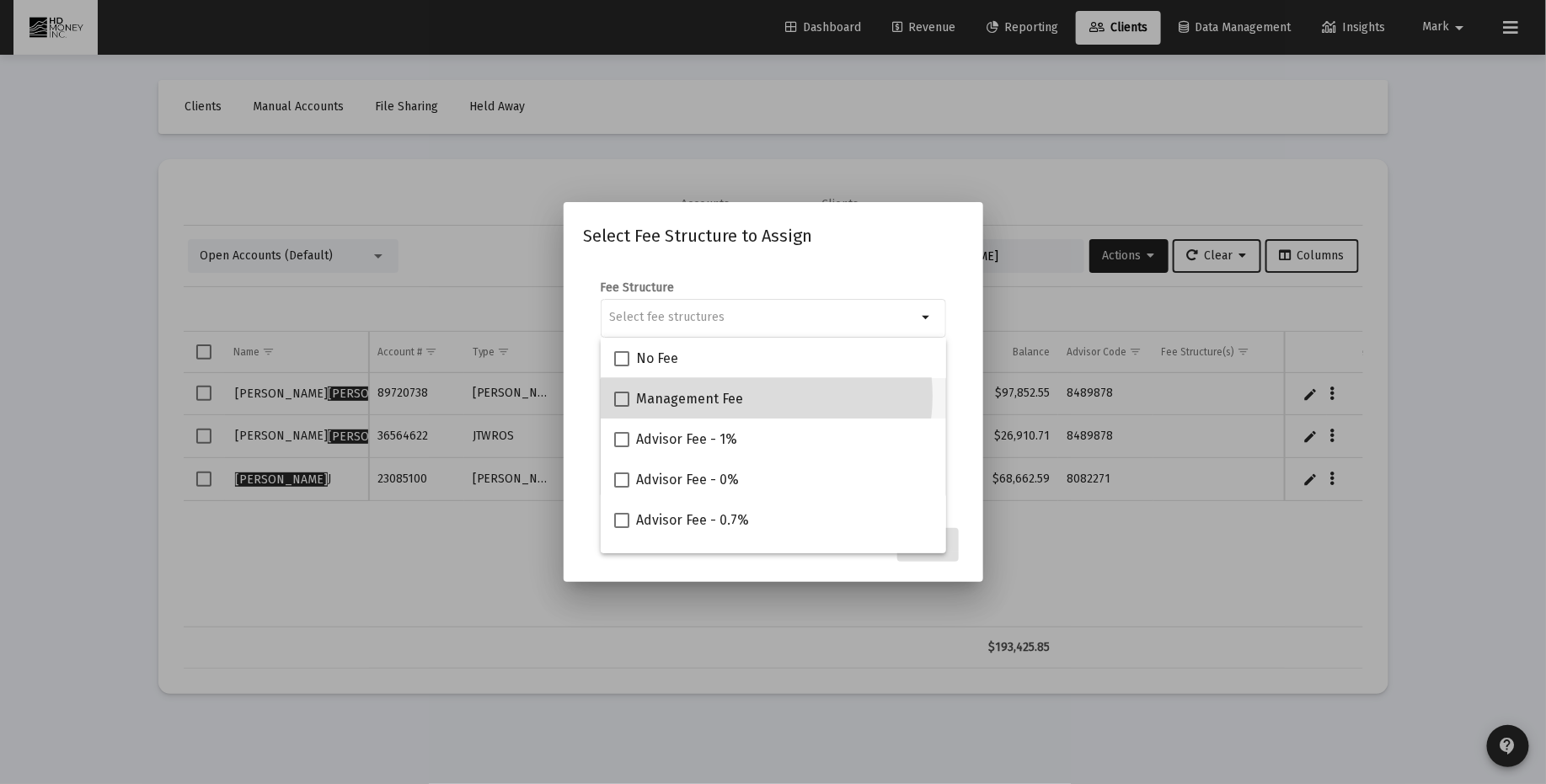
click at [745, 396] on div "Management Fee" at bounding box center [773, 399] width 318 height 41
checkbox input "true"
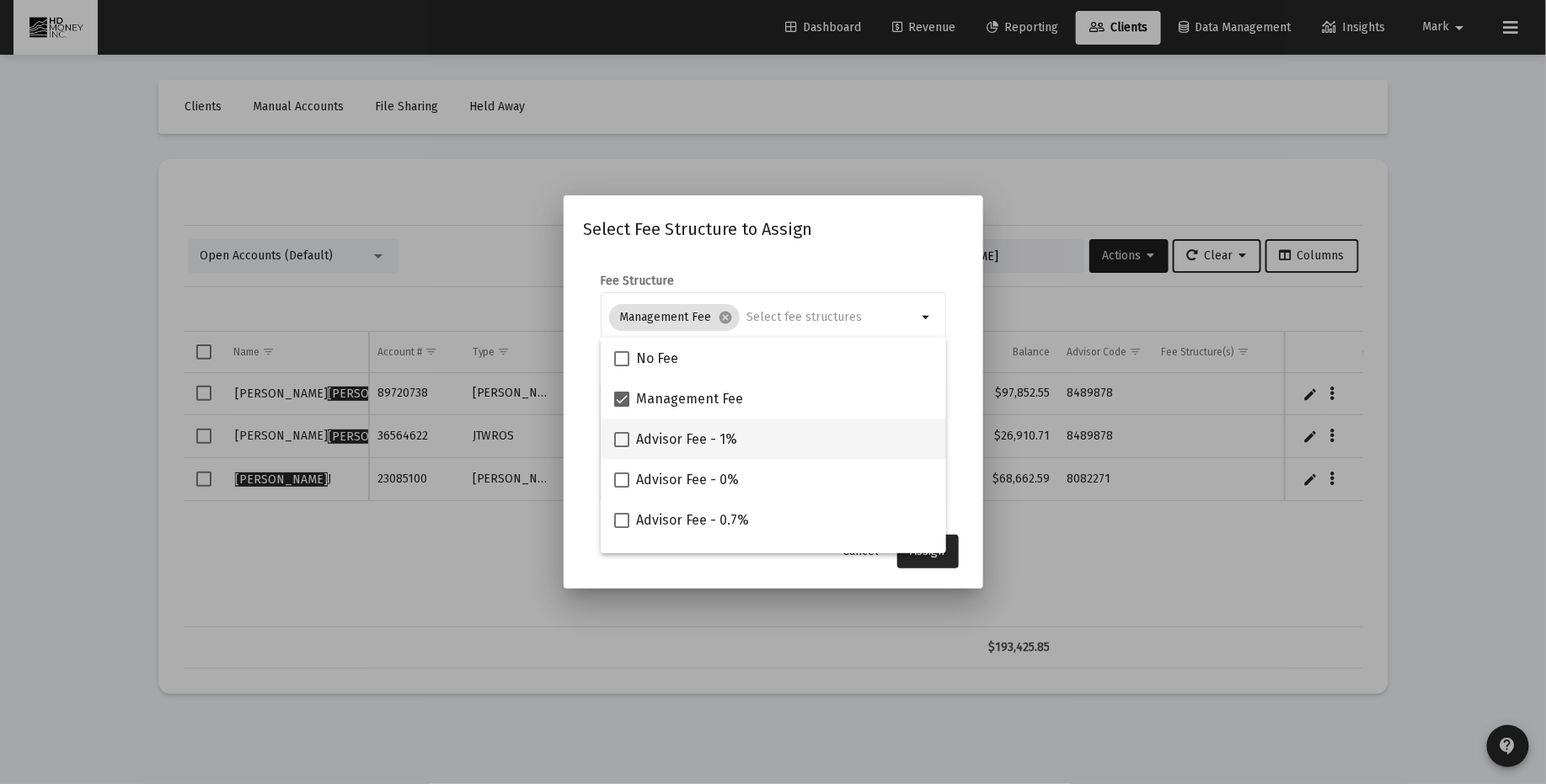
click at [717, 439] on span "Advisor Fee - 1%" at bounding box center [687, 439] width 101 height 20
click at [622, 447] on input "Advisor Fee - 1%" at bounding box center [621, 447] width 1 height 1
checkbox input "true"
click at [944, 555] on span "Assign" at bounding box center [928, 551] width 35 height 14
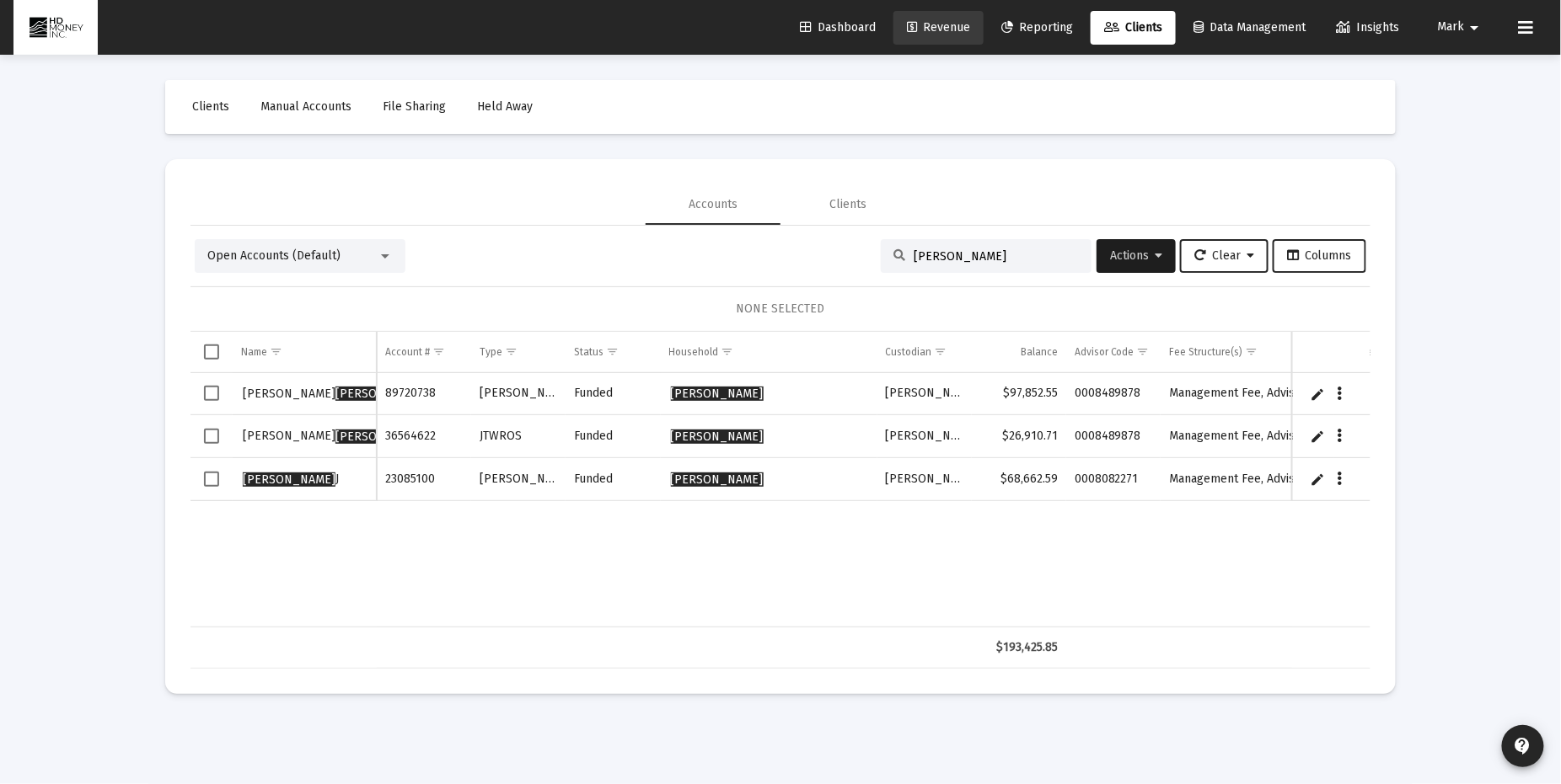
click at [923, 23] on span "Revenue" at bounding box center [938, 27] width 63 height 14
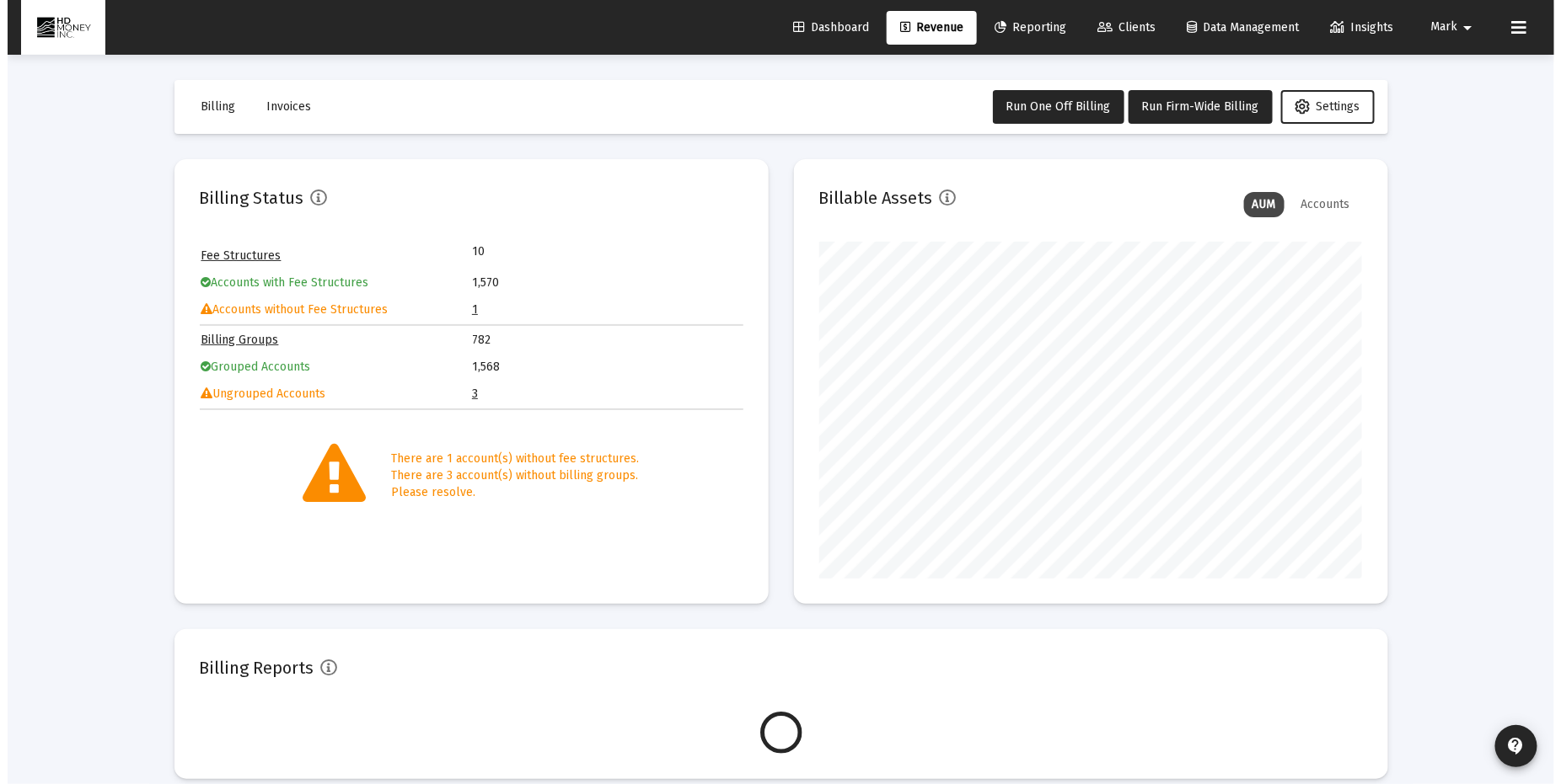
scroll to position [337, 543]
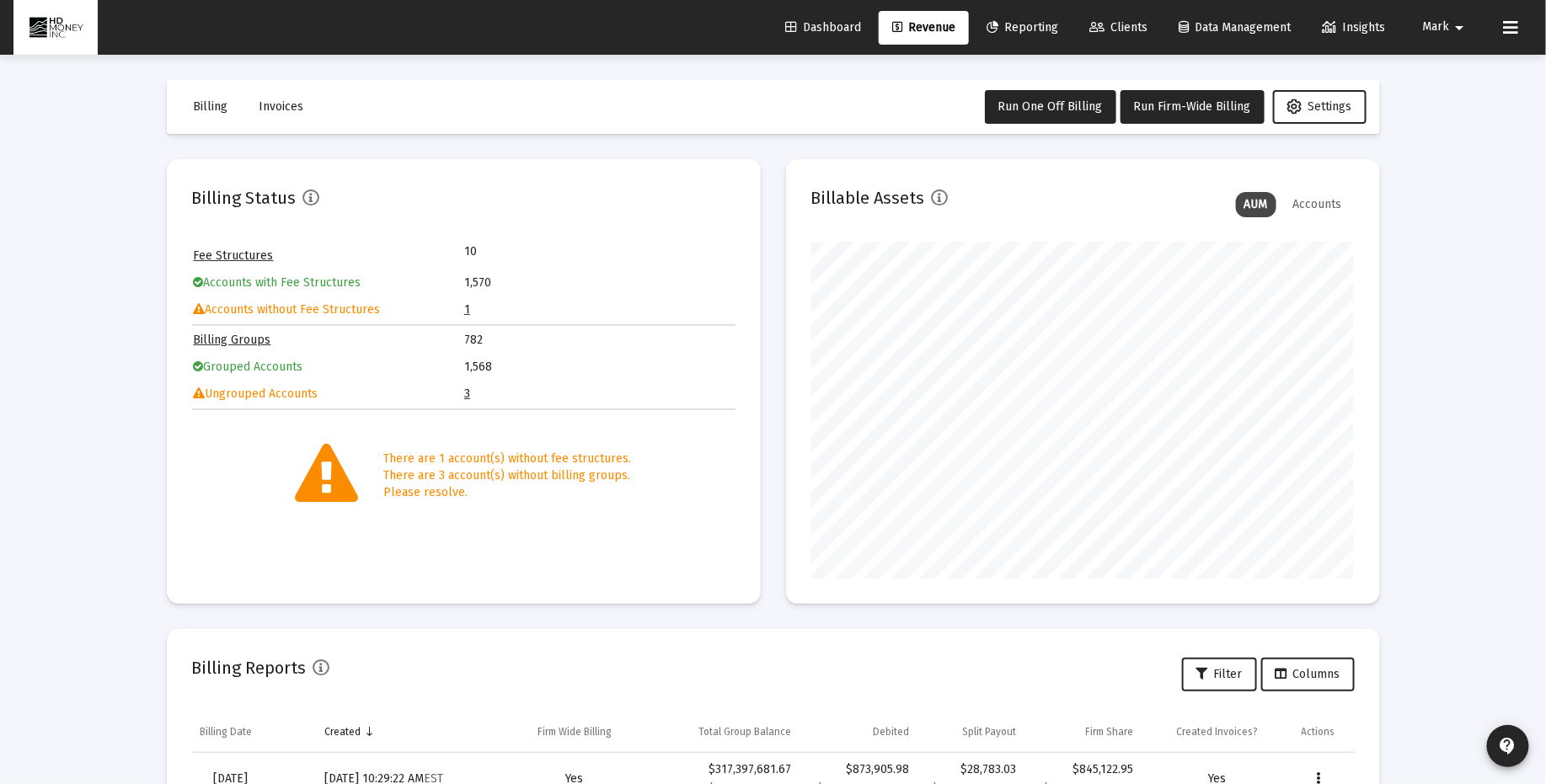
click at [464, 308] on link "1" at bounding box center [467, 309] width 6 height 14
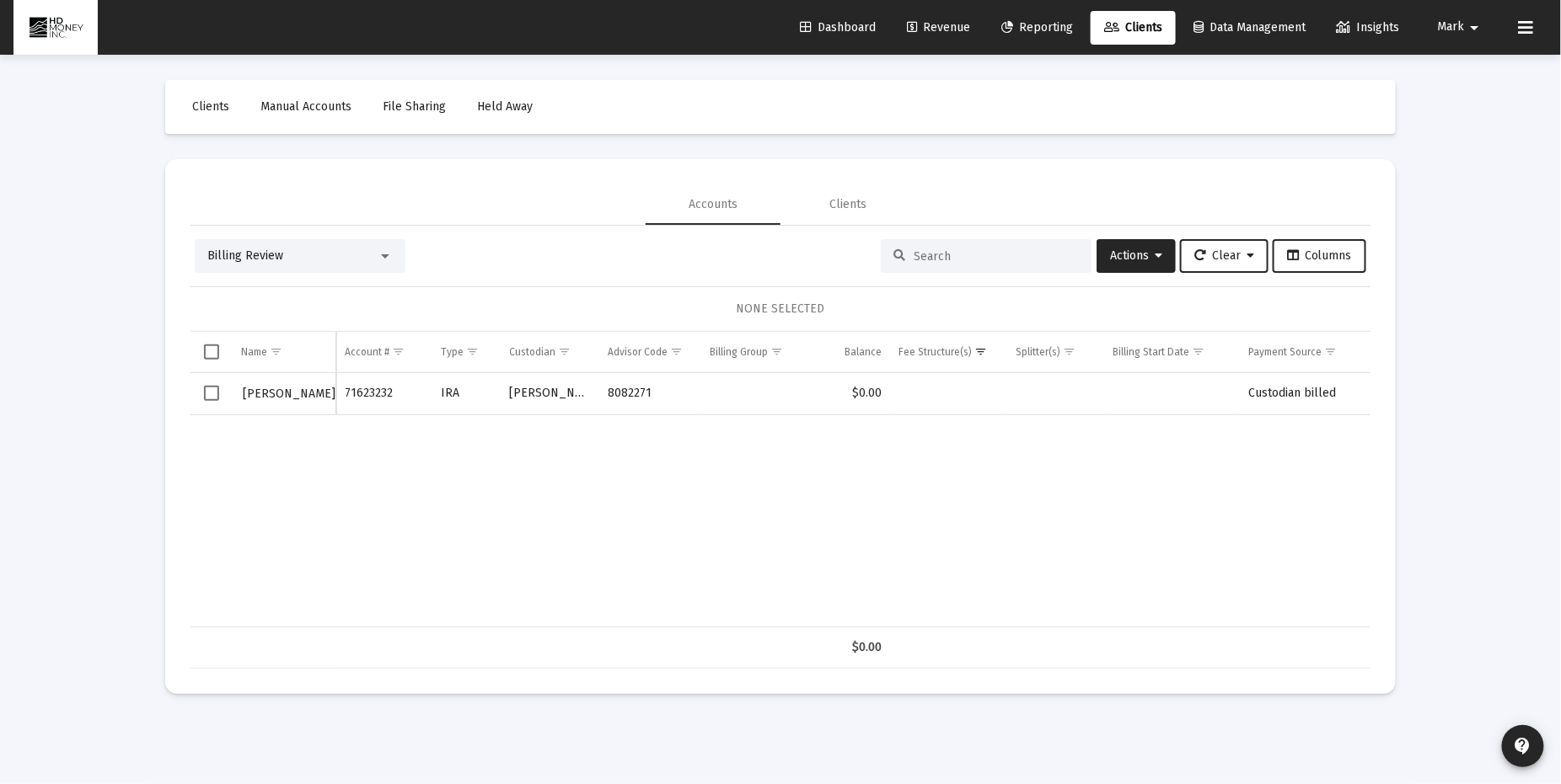
click at [980, 249] on input at bounding box center [996, 256] width 165 height 14
click at [380, 253] on div at bounding box center [385, 255] width 15 height 13
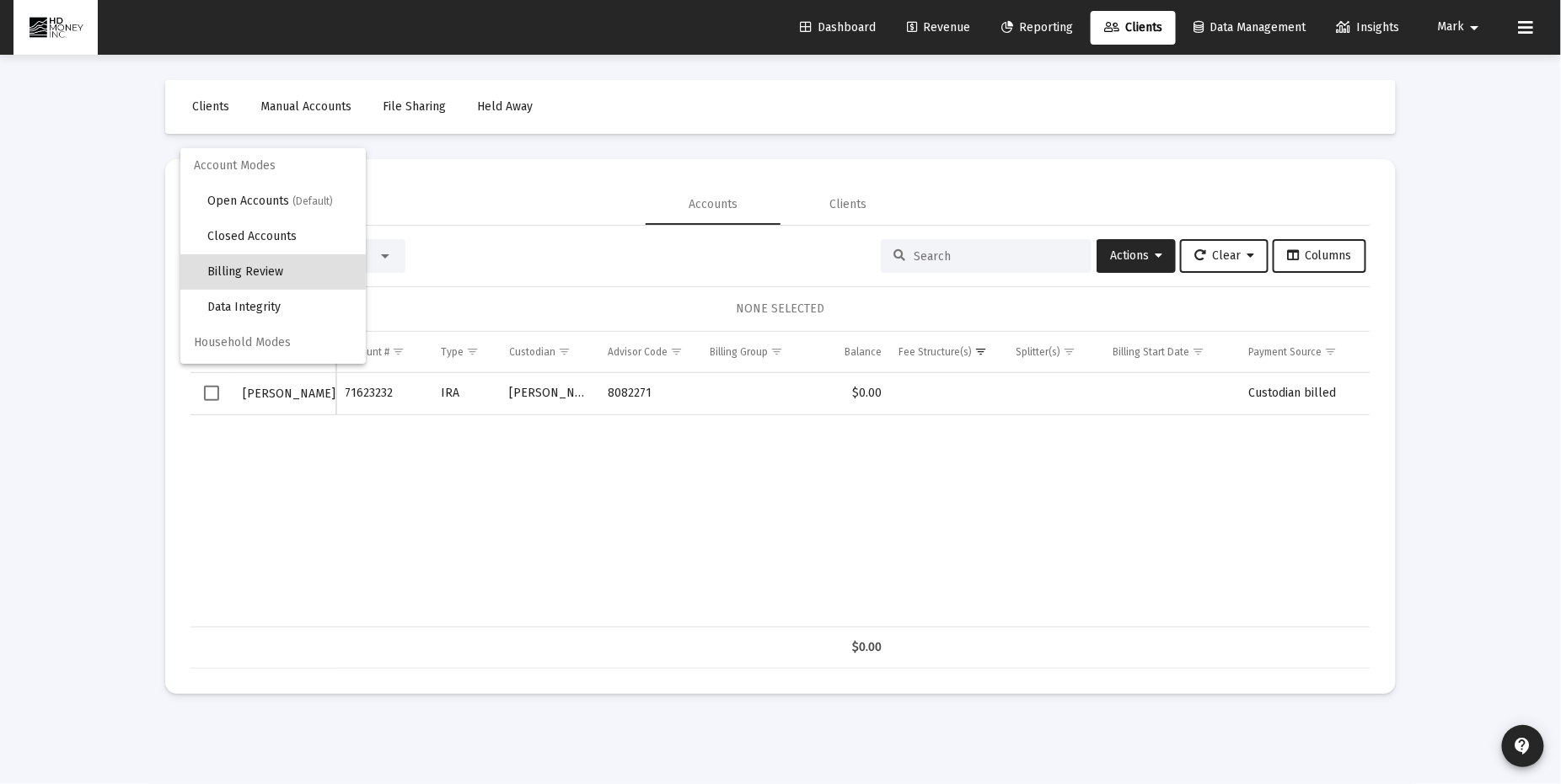
scroll to position [16, 0]
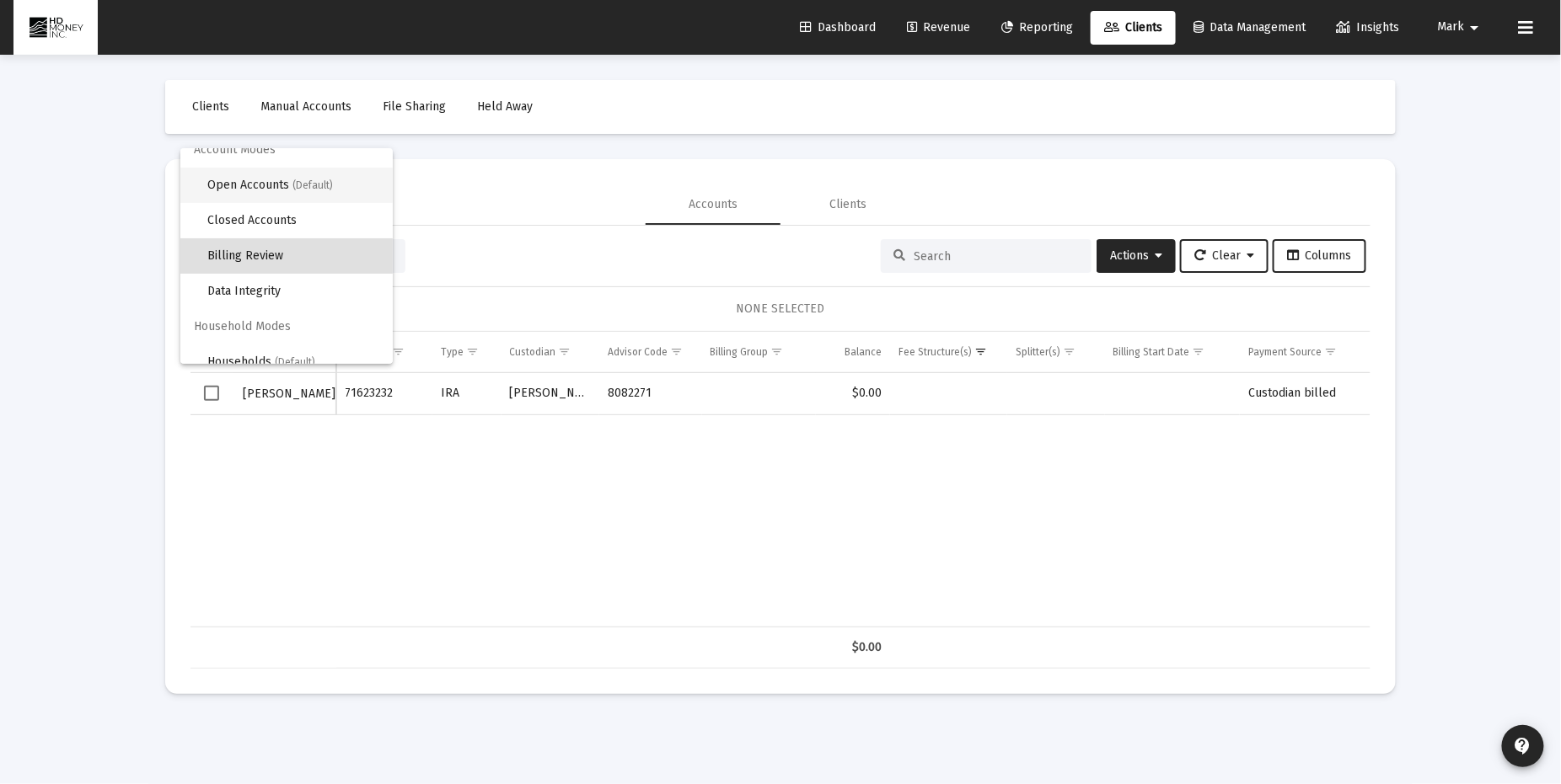
click at [350, 190] on span "Open Accounts (Default)" at bounding box center [293, 185] width 172 height 35
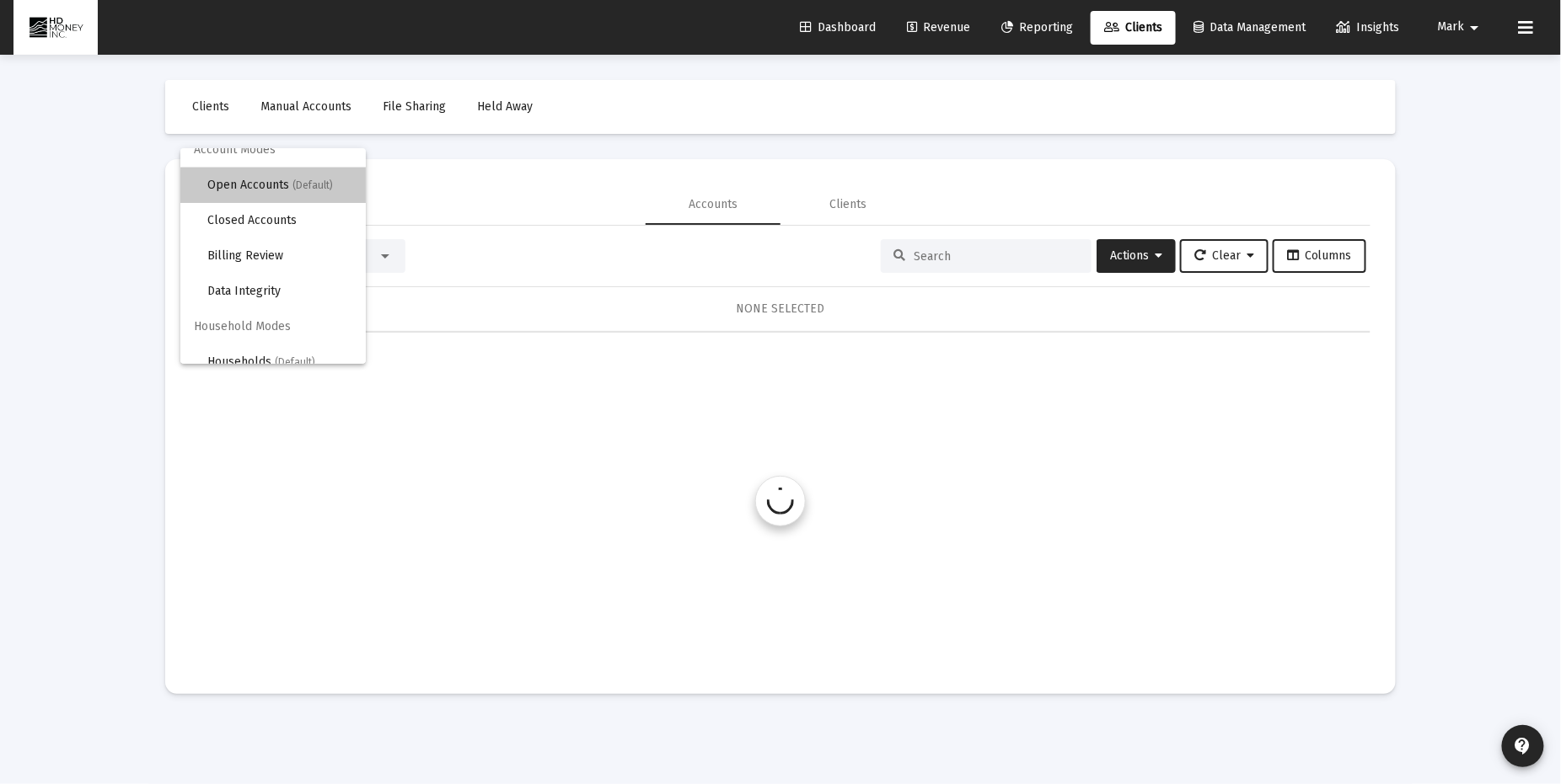
scroll to position [0, 0]
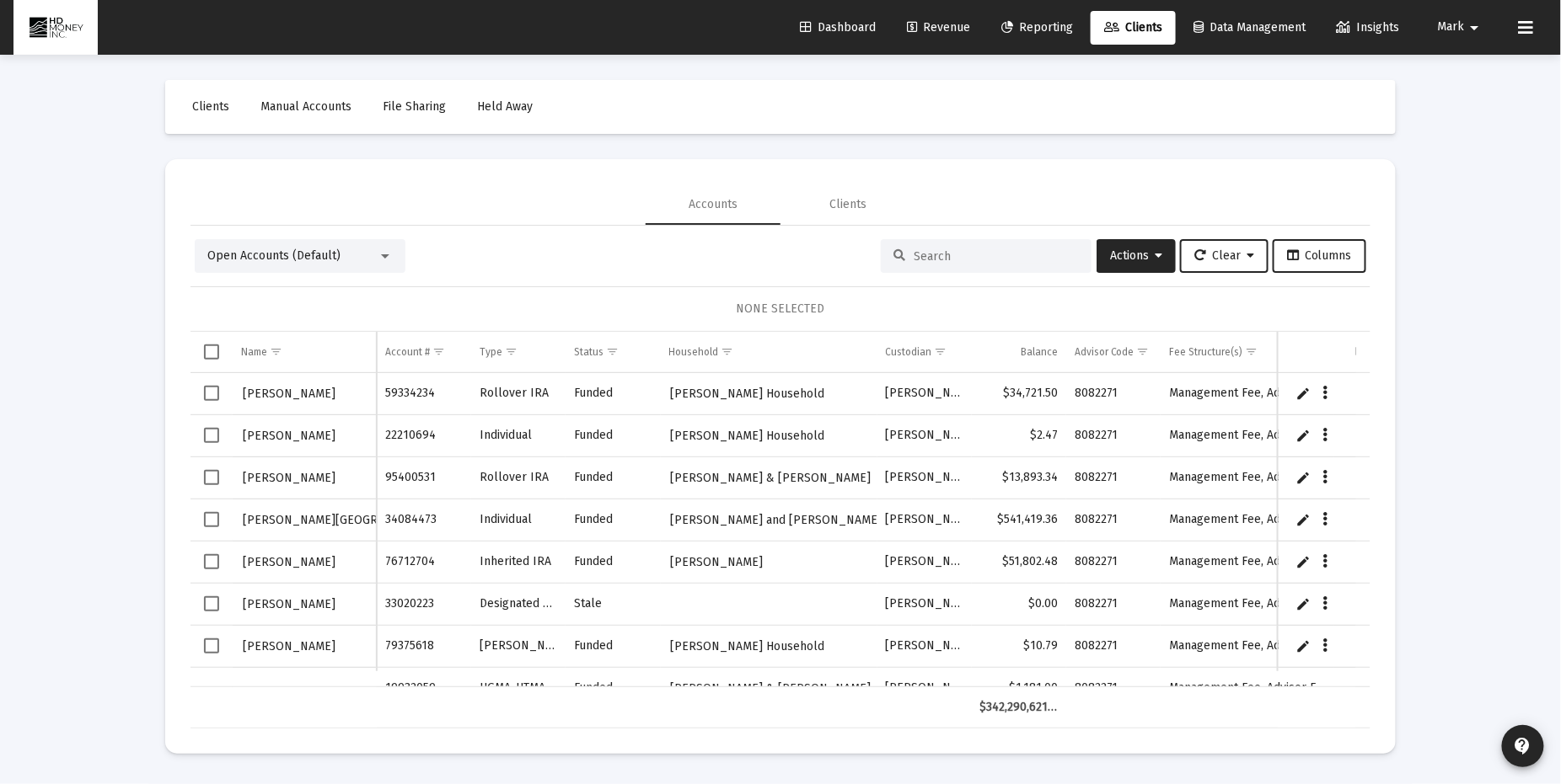
click at [946, 263] on div at bounding box center [987, 256] width 211 height 34
click at [932, 256] on input at bounding box center [996, 256] width 165 height 14
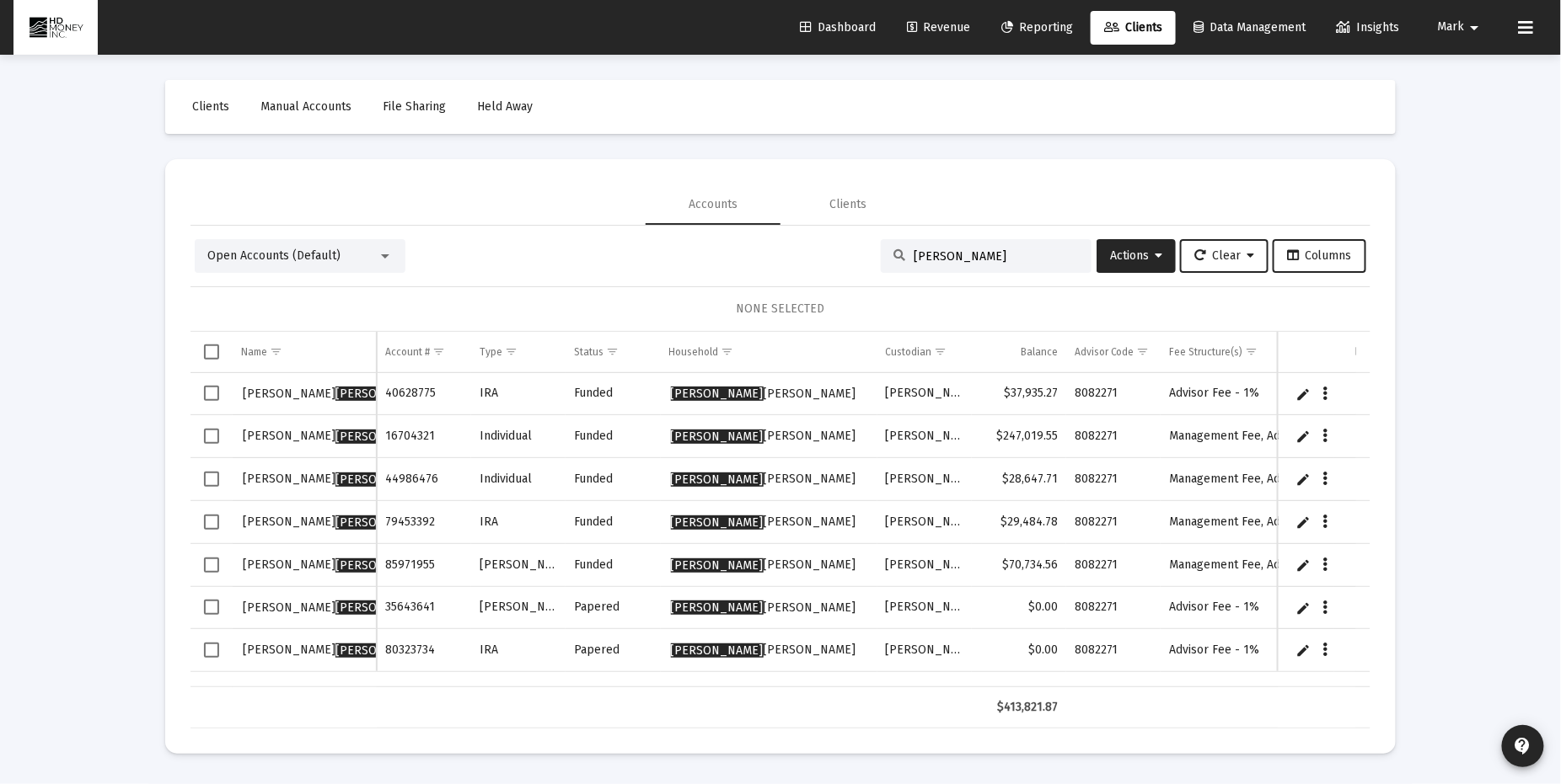
type input "[PERSON_NAME]"
click at [207, 350] on span "Select all" at bounding box center [211, 352] width 15 height 15
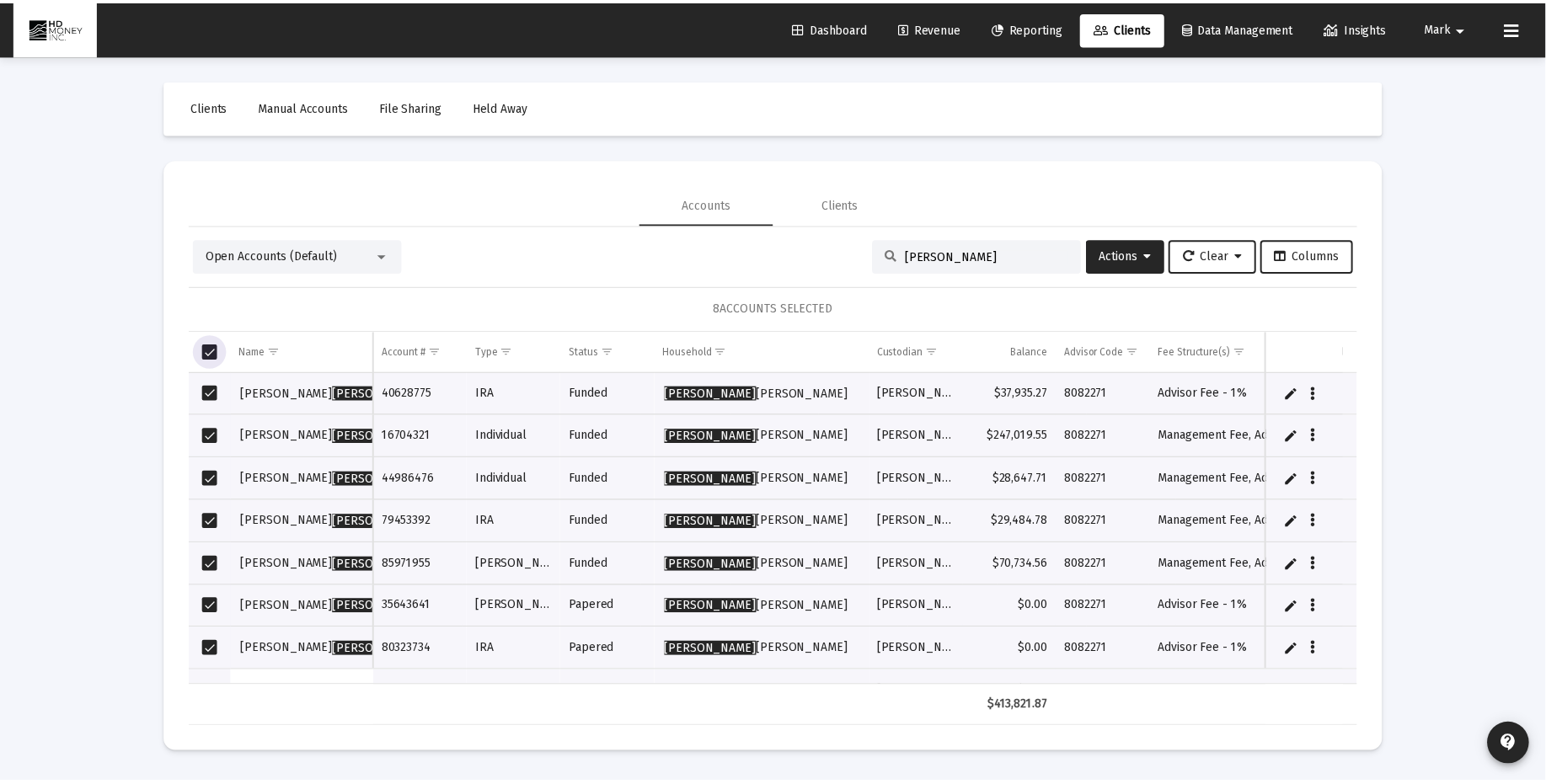
scroll to position [41, 0]
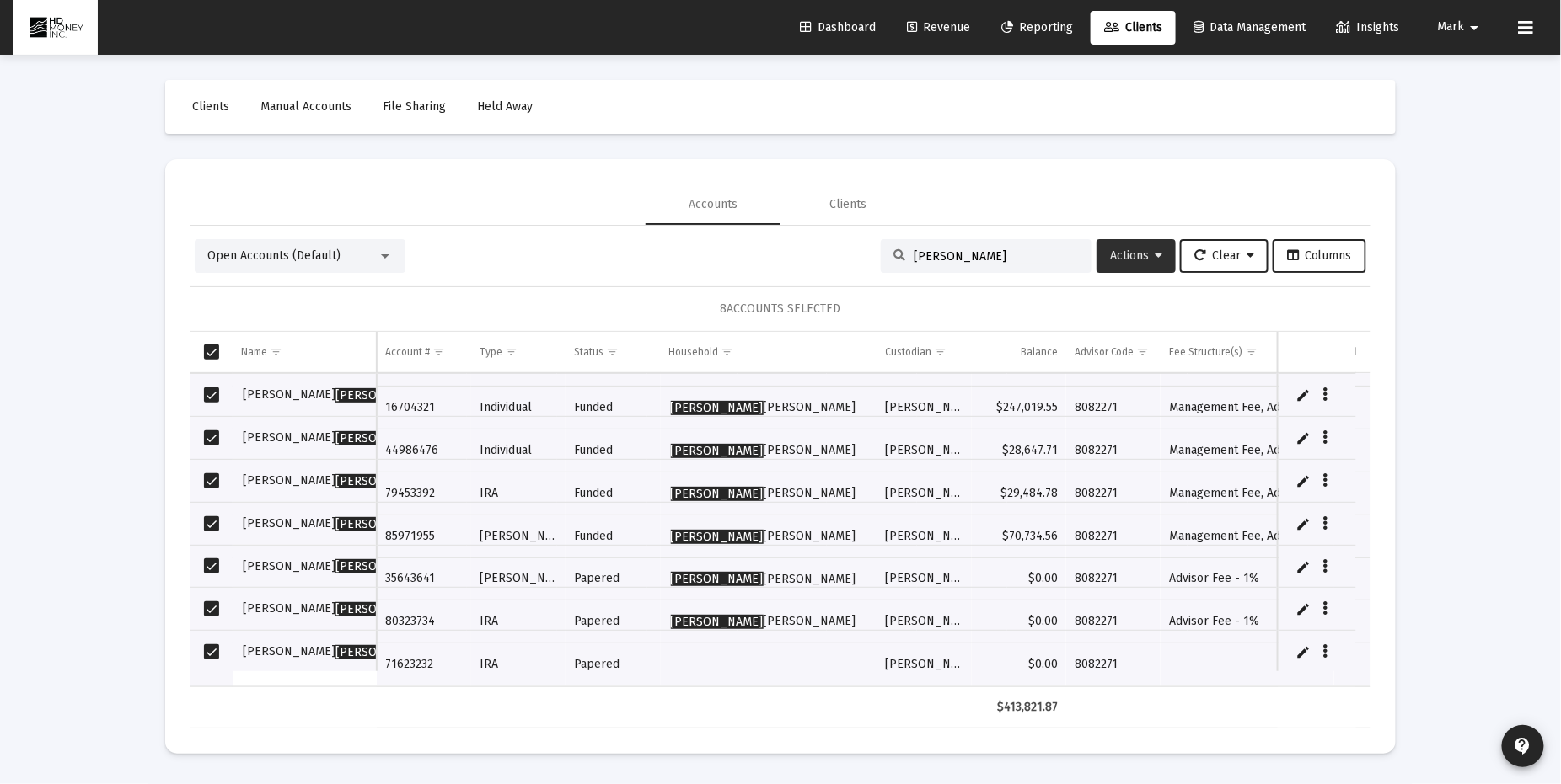
click at [1138, 254] on span "Actions" at bounding box center [1136, 255] width 52 height 14
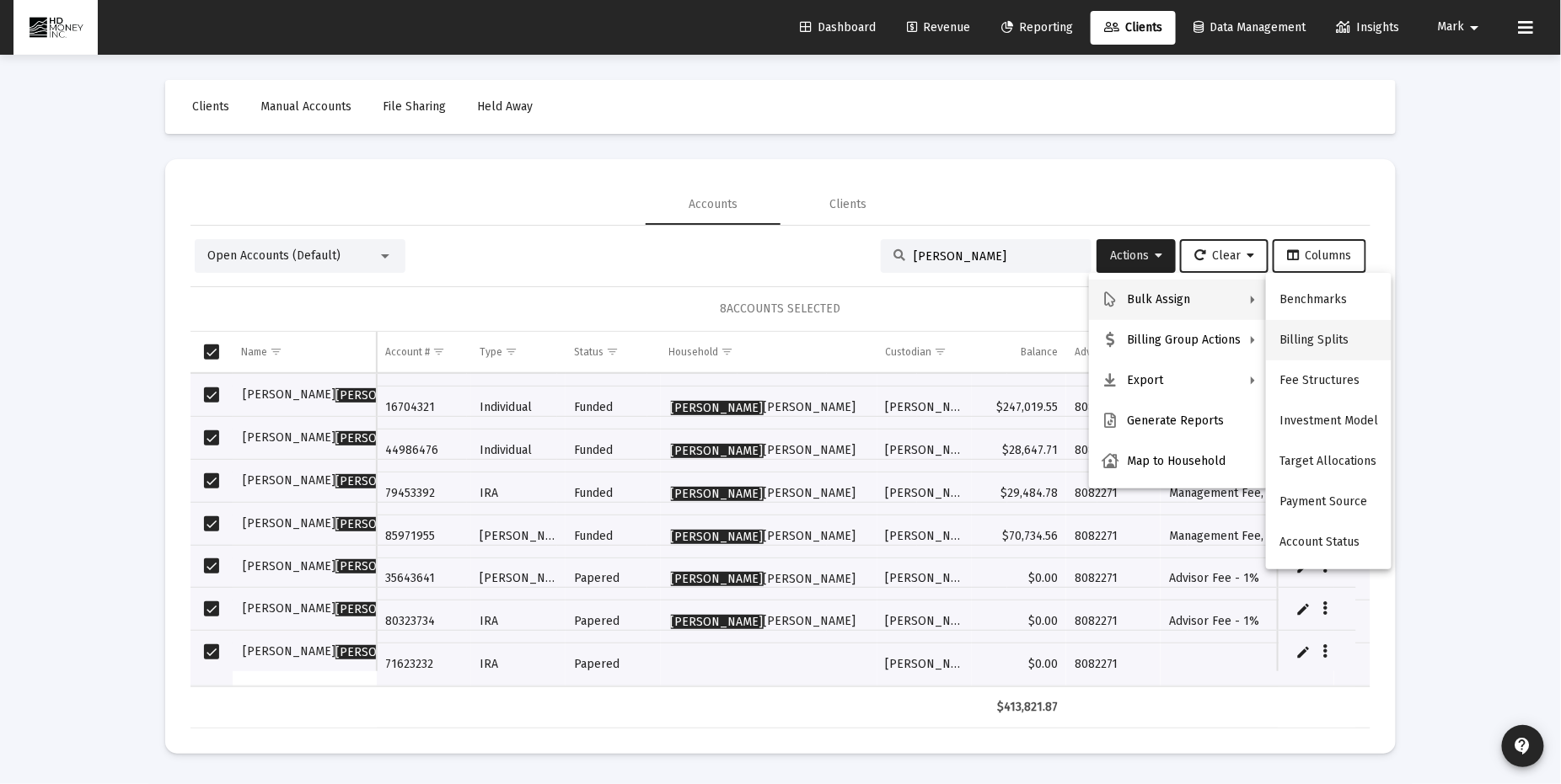
click at [1330, 342] on button "Billing Splits" at bounding box center [1329, 340] width 126 height 41
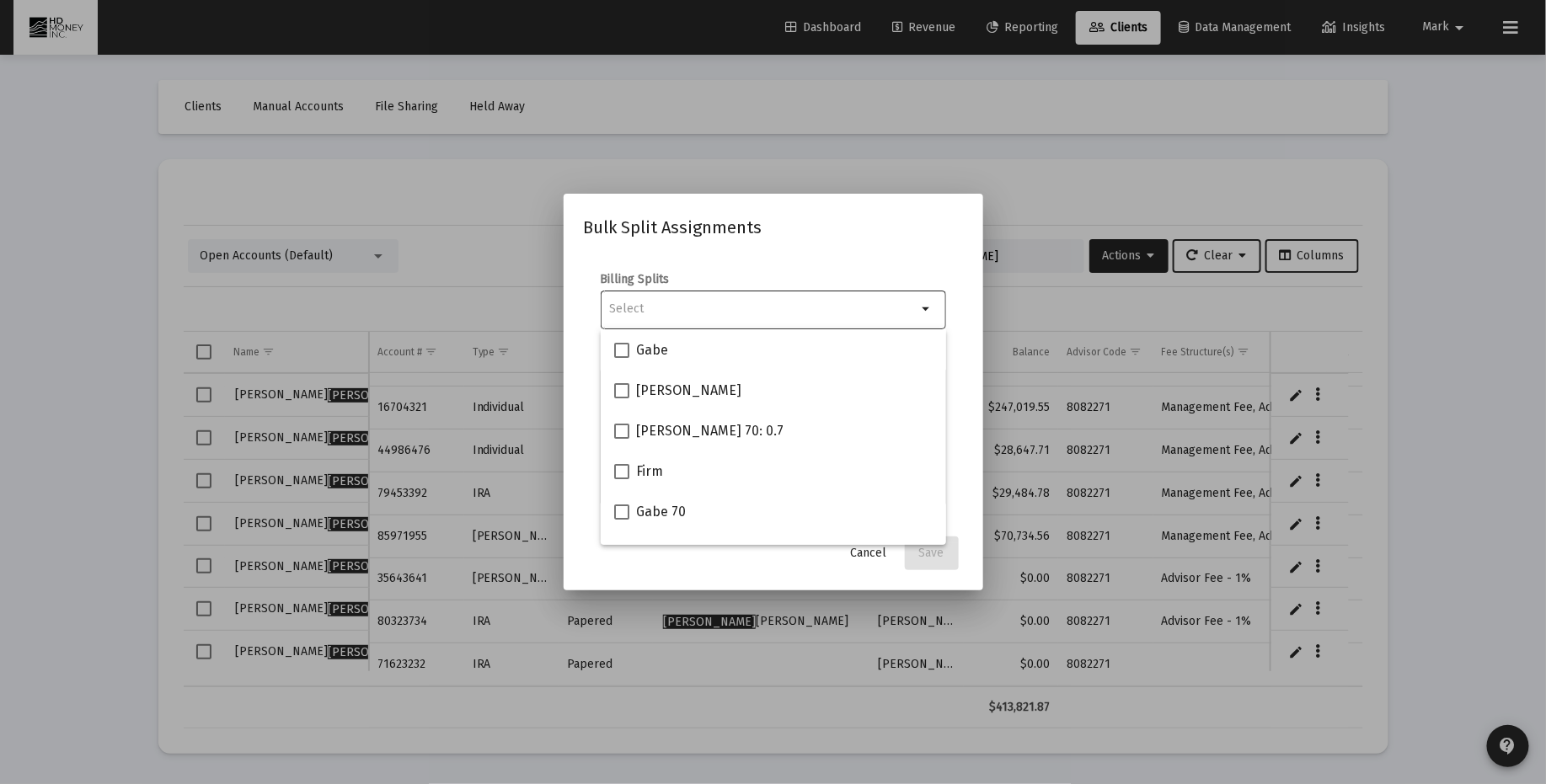
click at [1099, 260] on div at bounding box center [773, 392] width 1546 height 784
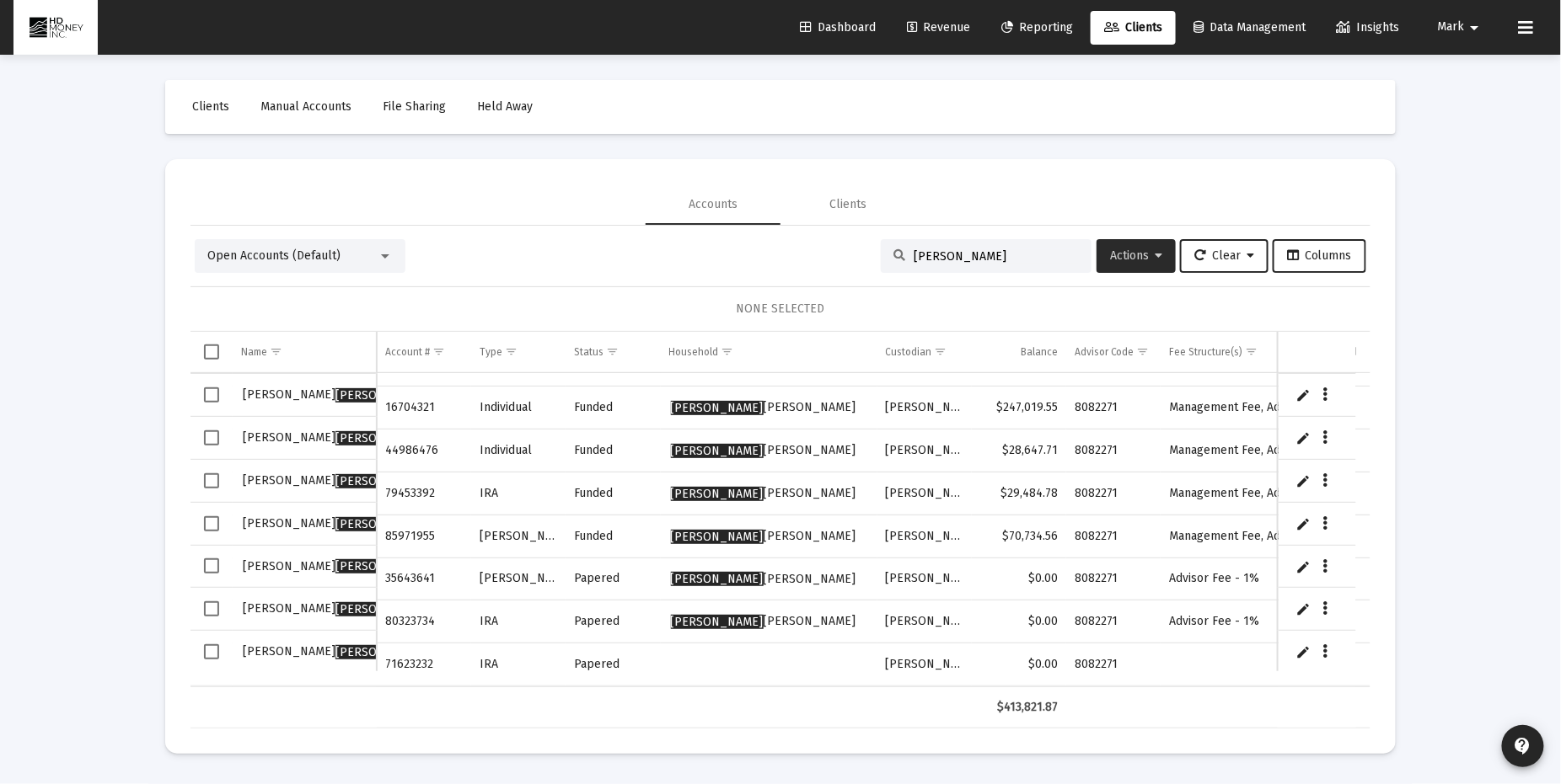
click at [1128, 259] on span "Actions" at bounding box center [1136, 255] width 52 height 14
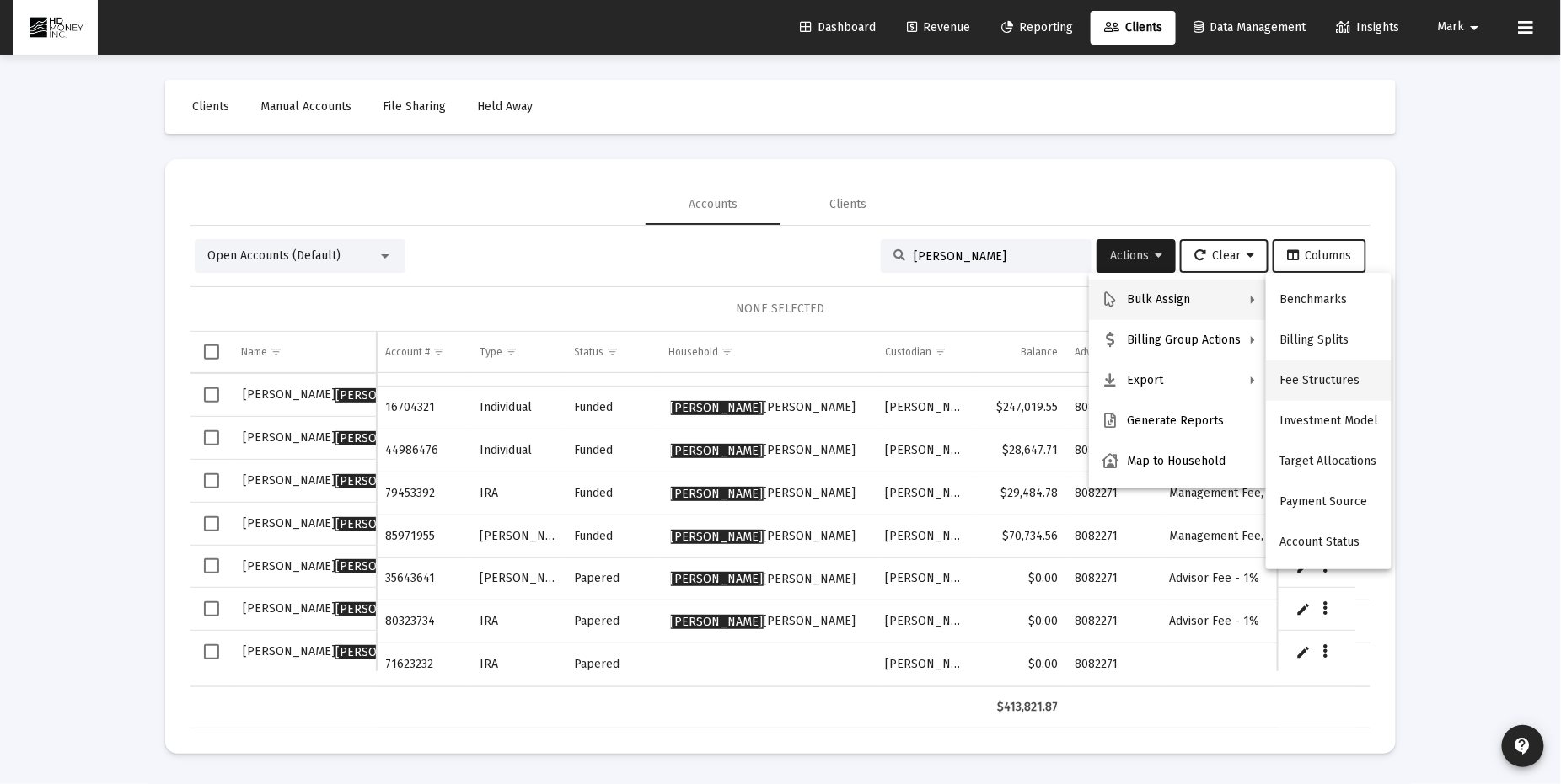
click at [1305, 383] on button "Fee Structures" at bounding box center [1329, 381] width 126 height 41
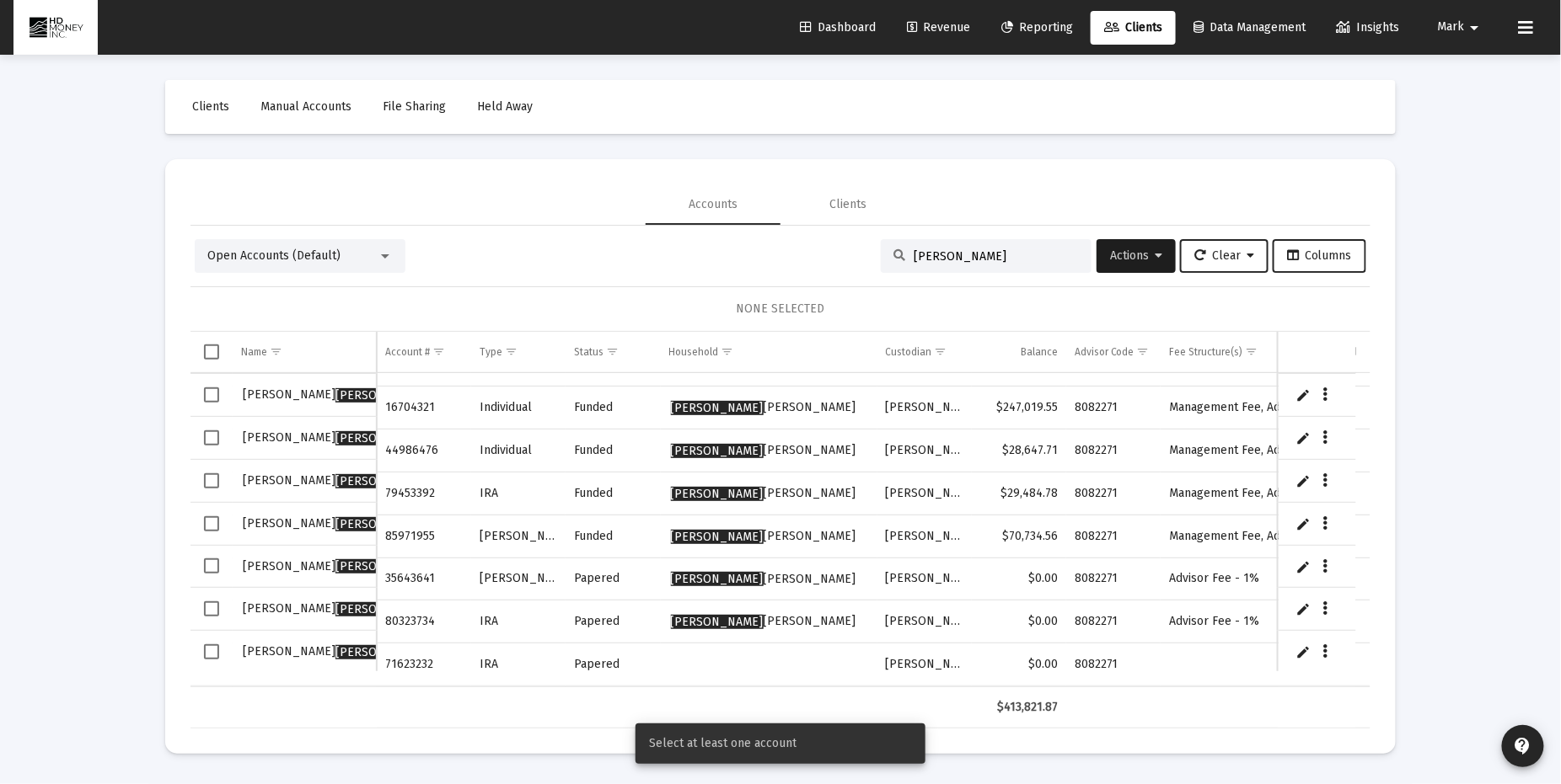
click at [212, 352] on span "Select all" at bounding box center [211, 352] width 15 height 15
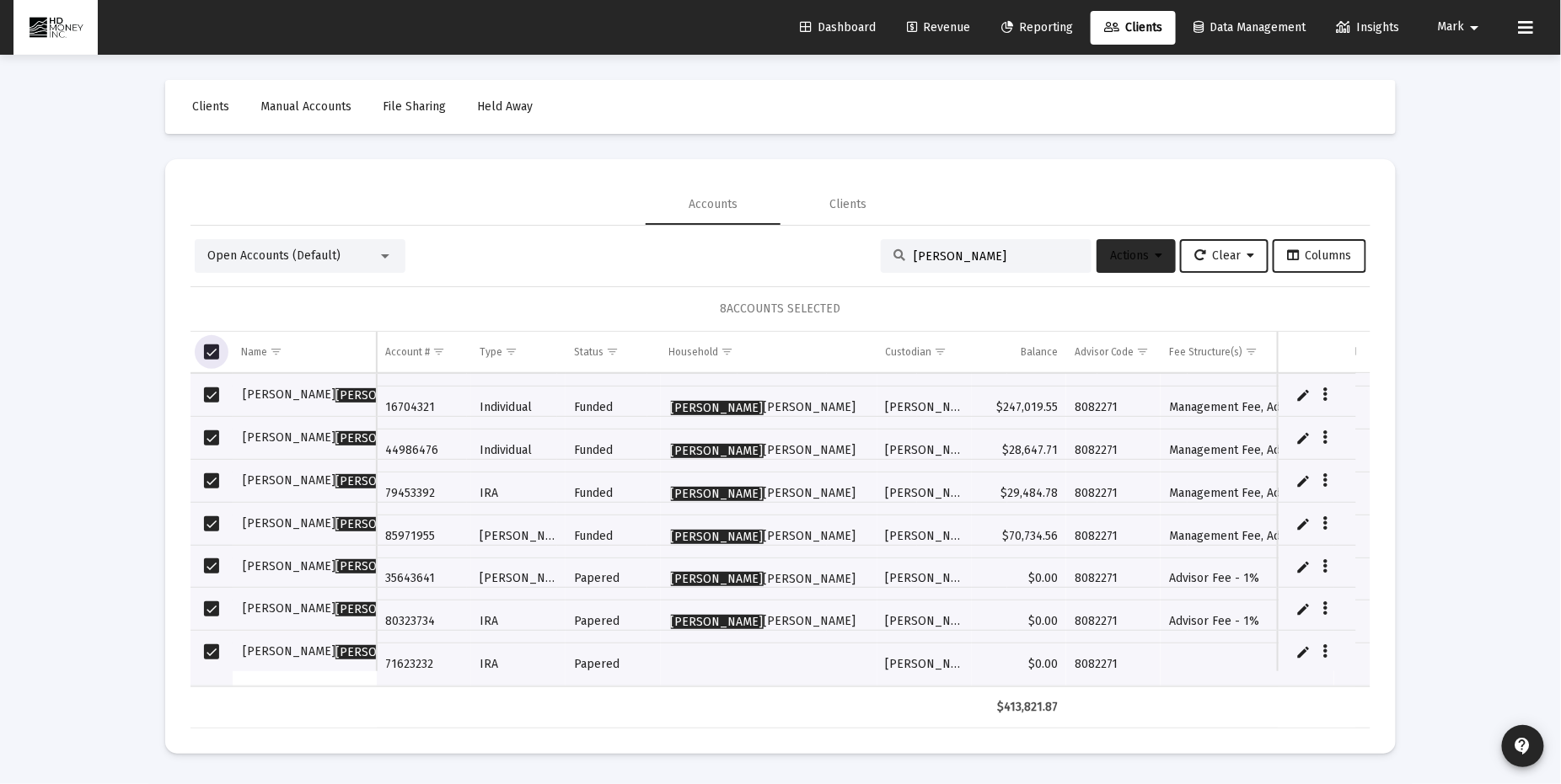
click at [1138, 251] on span "Actions" at bounding box center [1136, 255] width 52 height 14
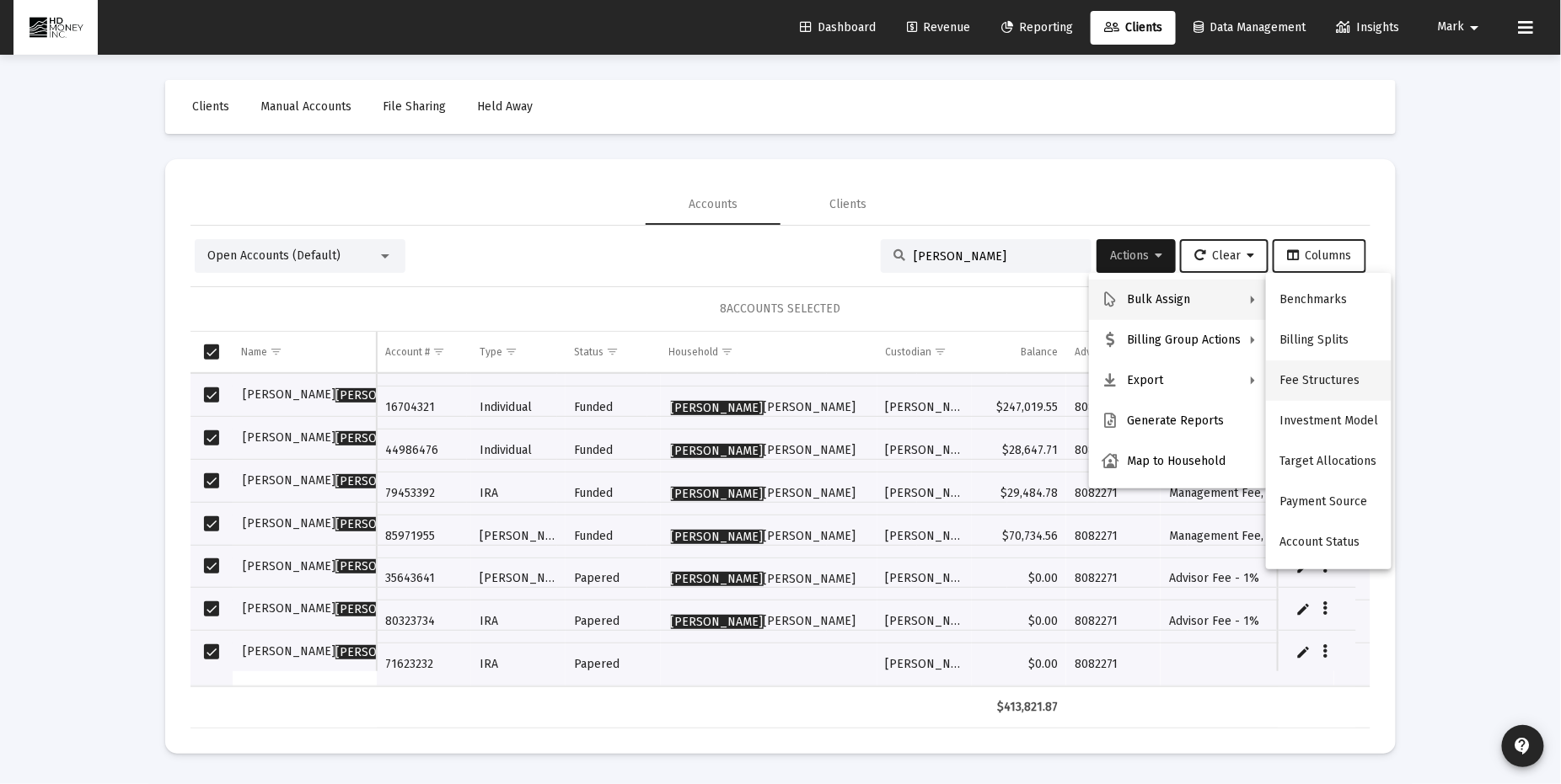
click at [1307, 384] on button "Fee Structures" at bounding box center [1329, 381] width 126 height 41
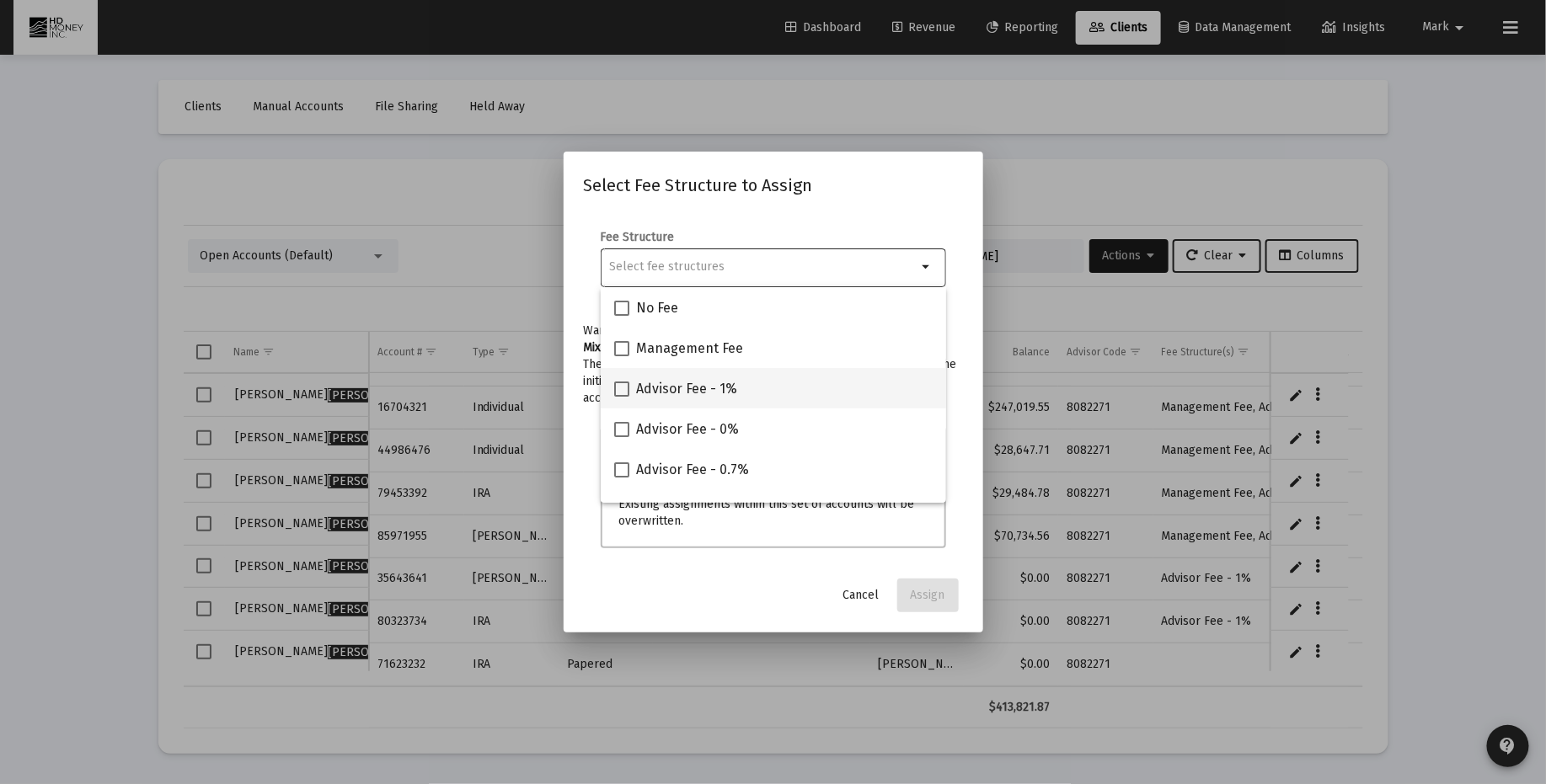
click at [741, 393] on div "Advisor Fee - 1%" at bounding box center [773, 388] width 318 height 41
checkbox input "true"
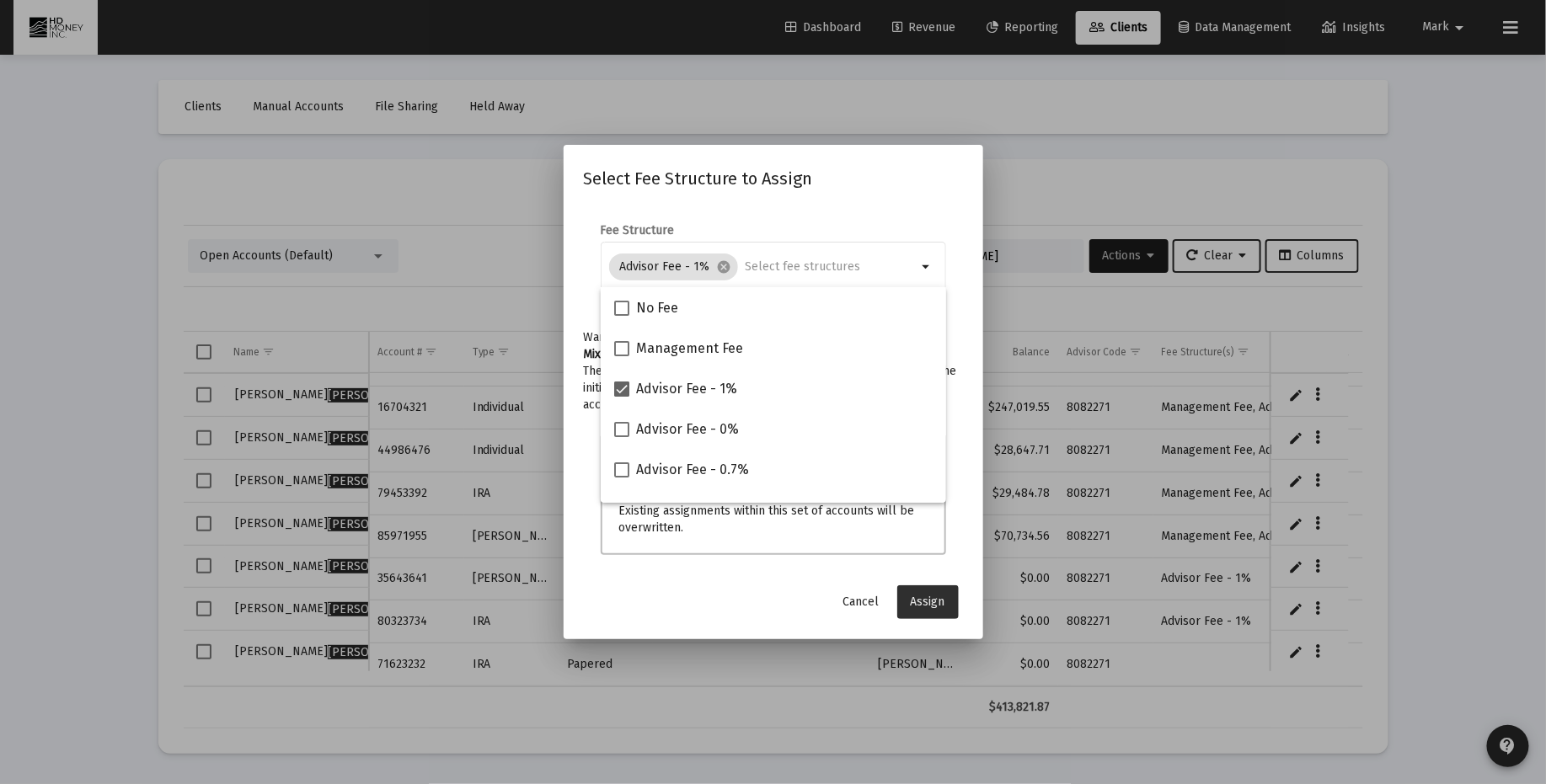
click at [931, 597] on span "Assign" at bounding box center [928, 602] width 35 height 14
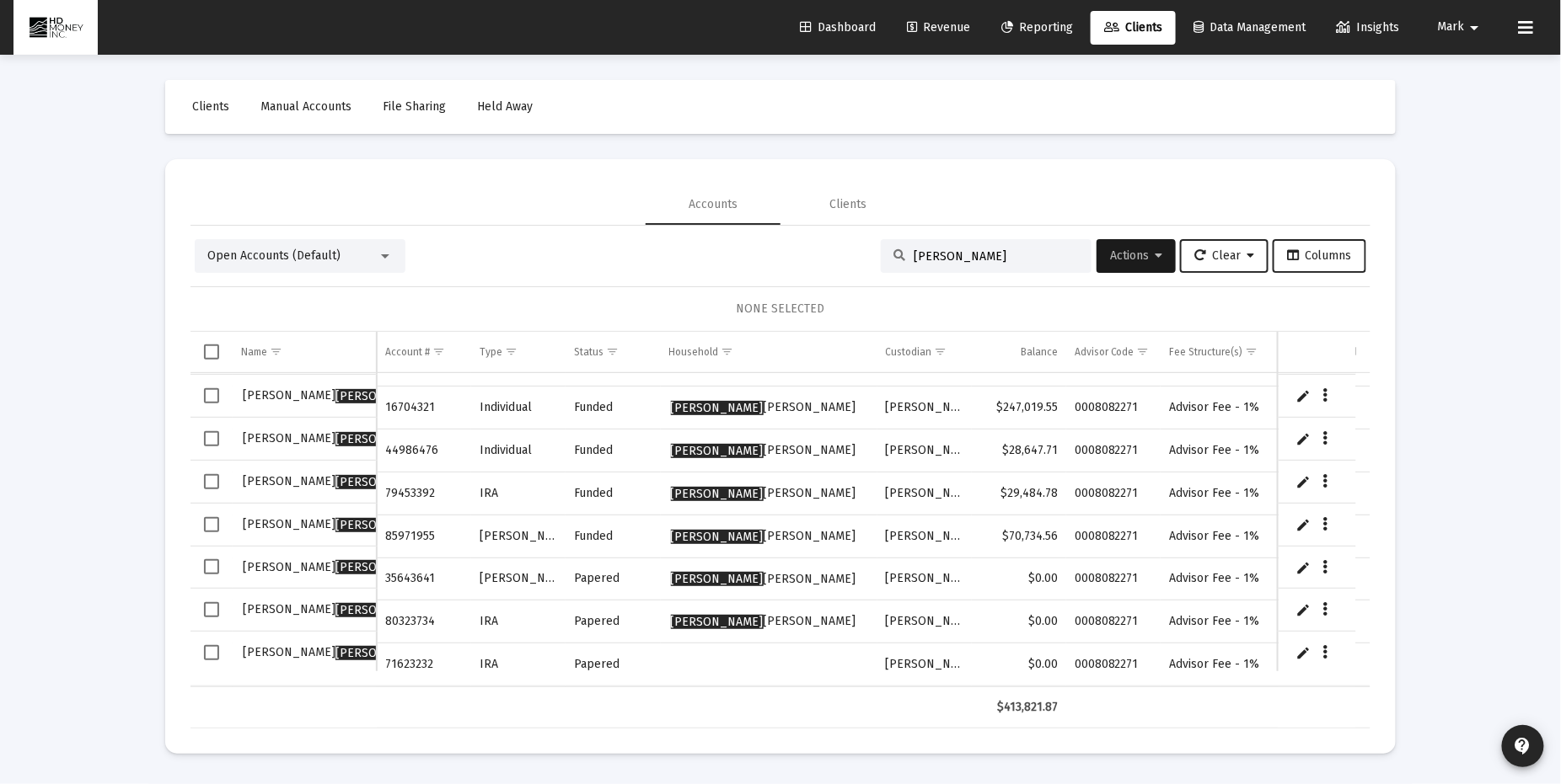
click at [719, 652] on td "Data grid" at bounding box center [769, 664] width 216 height 43
click at [212, 649] on span "Select row" at bounding box center [211, 652] width 15 height 15
click at [1120, 260] on span "Actions" at bounding box center [1136, 255] width 52 height 14
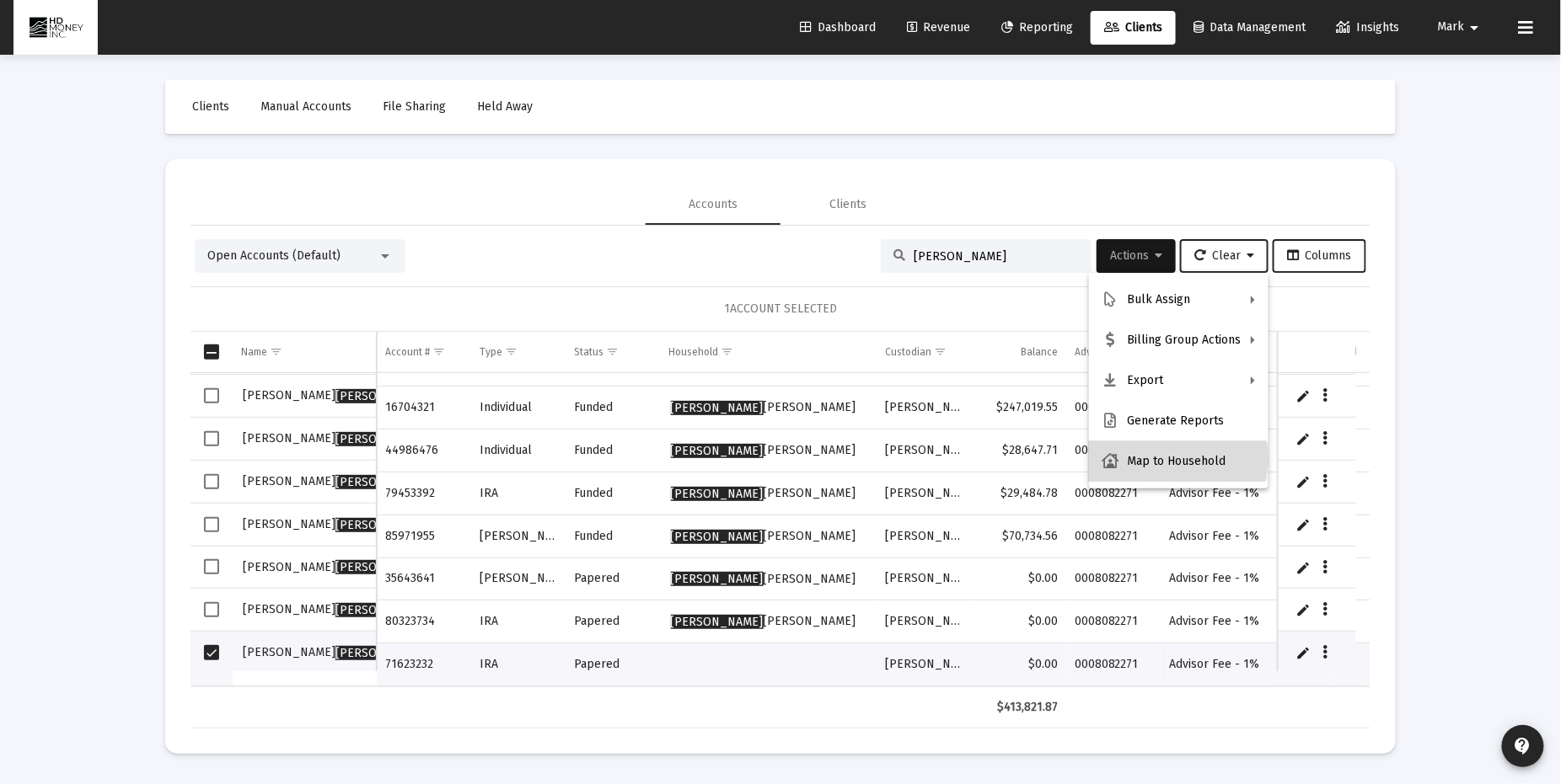
click at [1159, 458] on button "Map to Household" at bounding box center [1178, 462] width 180 height 41
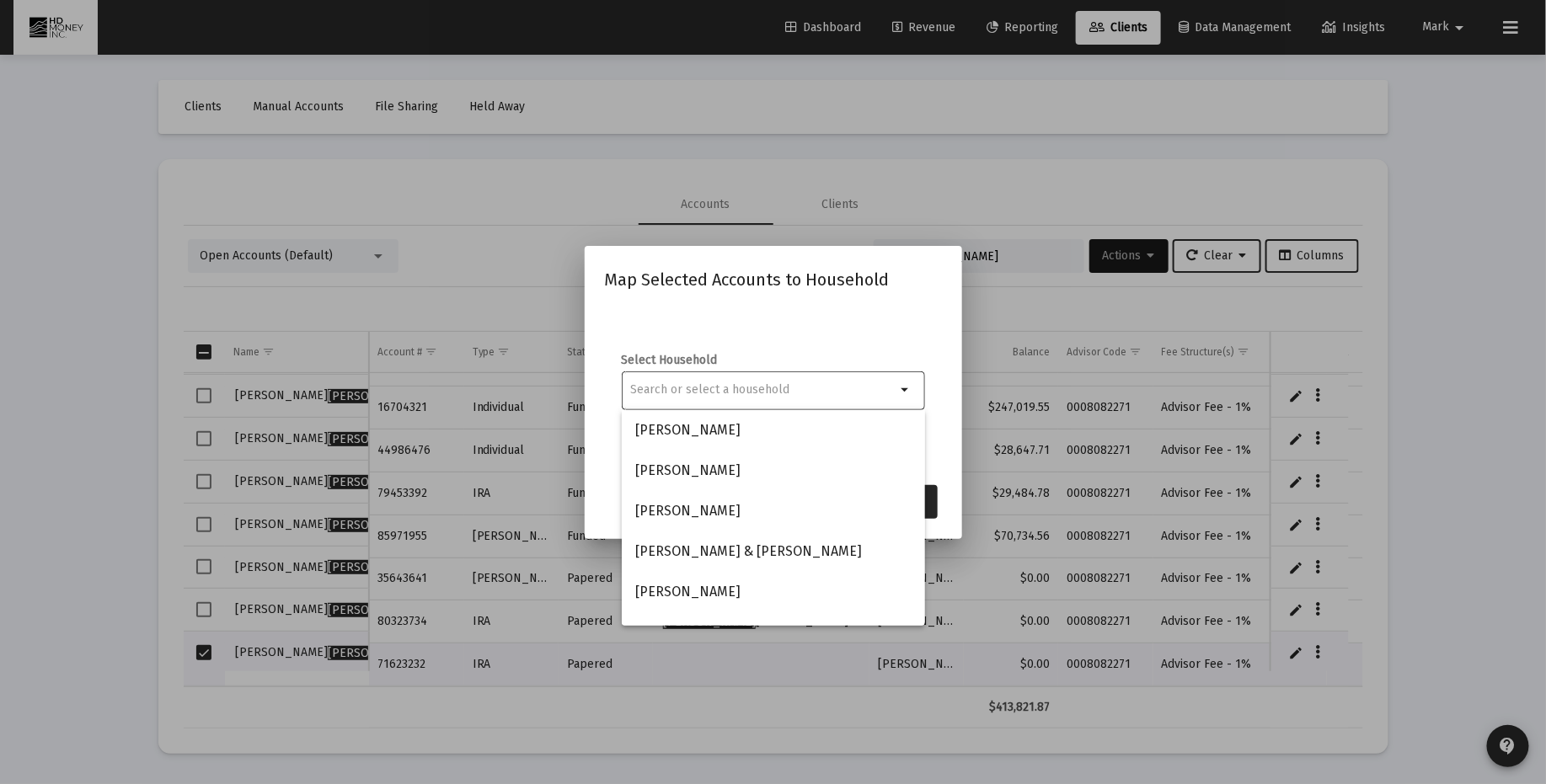
click at [761, 388] on input at bounding box center [762, 390] width 265 height 13
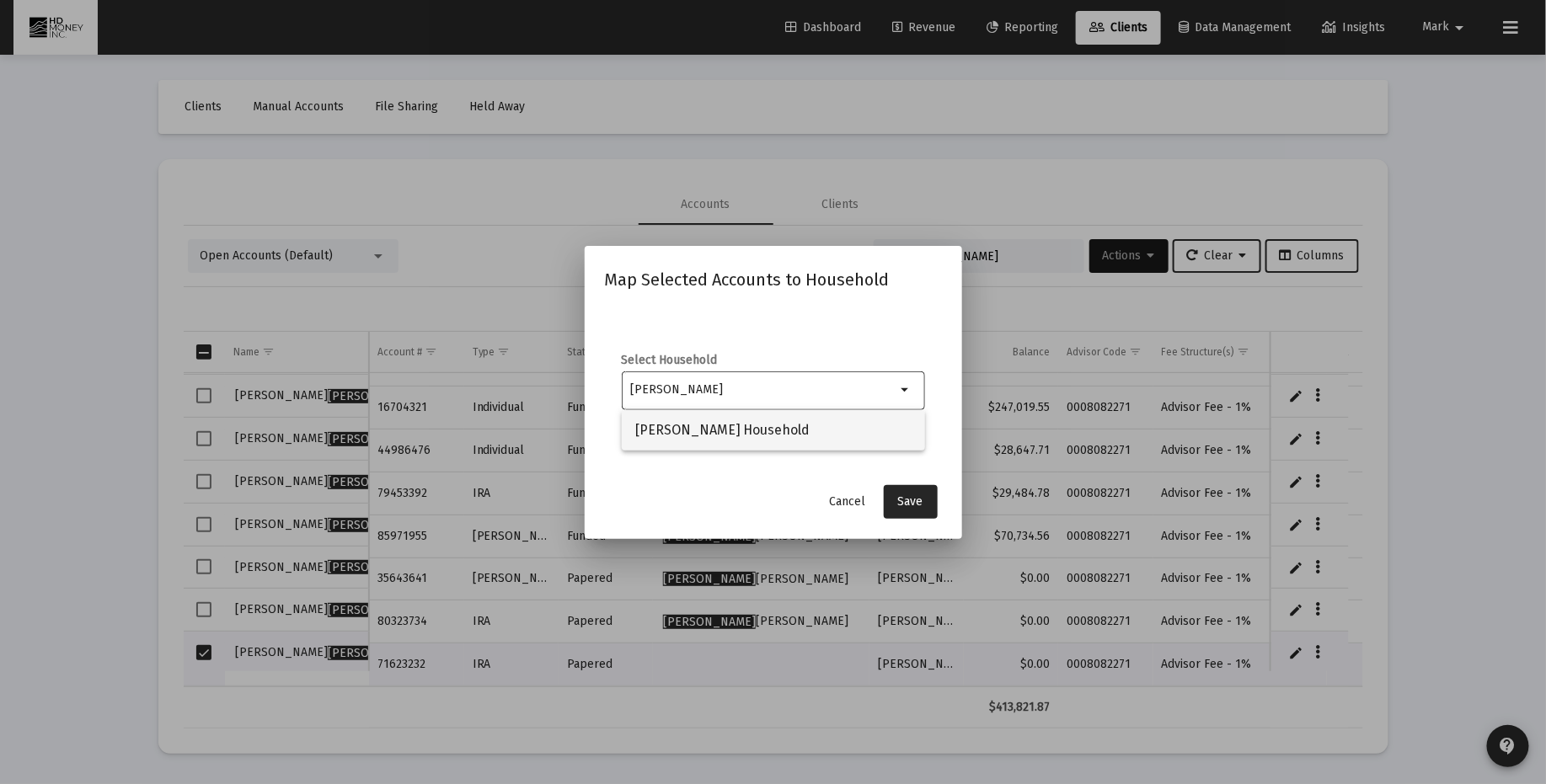
click at [770, 436] on span "[PERSON_NAME] Household" at bounding box center [773, 431] width 276 height 41
type input "[PERSON_NAME] Household"
click at [907, 501] on span "Save" at bounding box center [910, 501] width 26 height 14
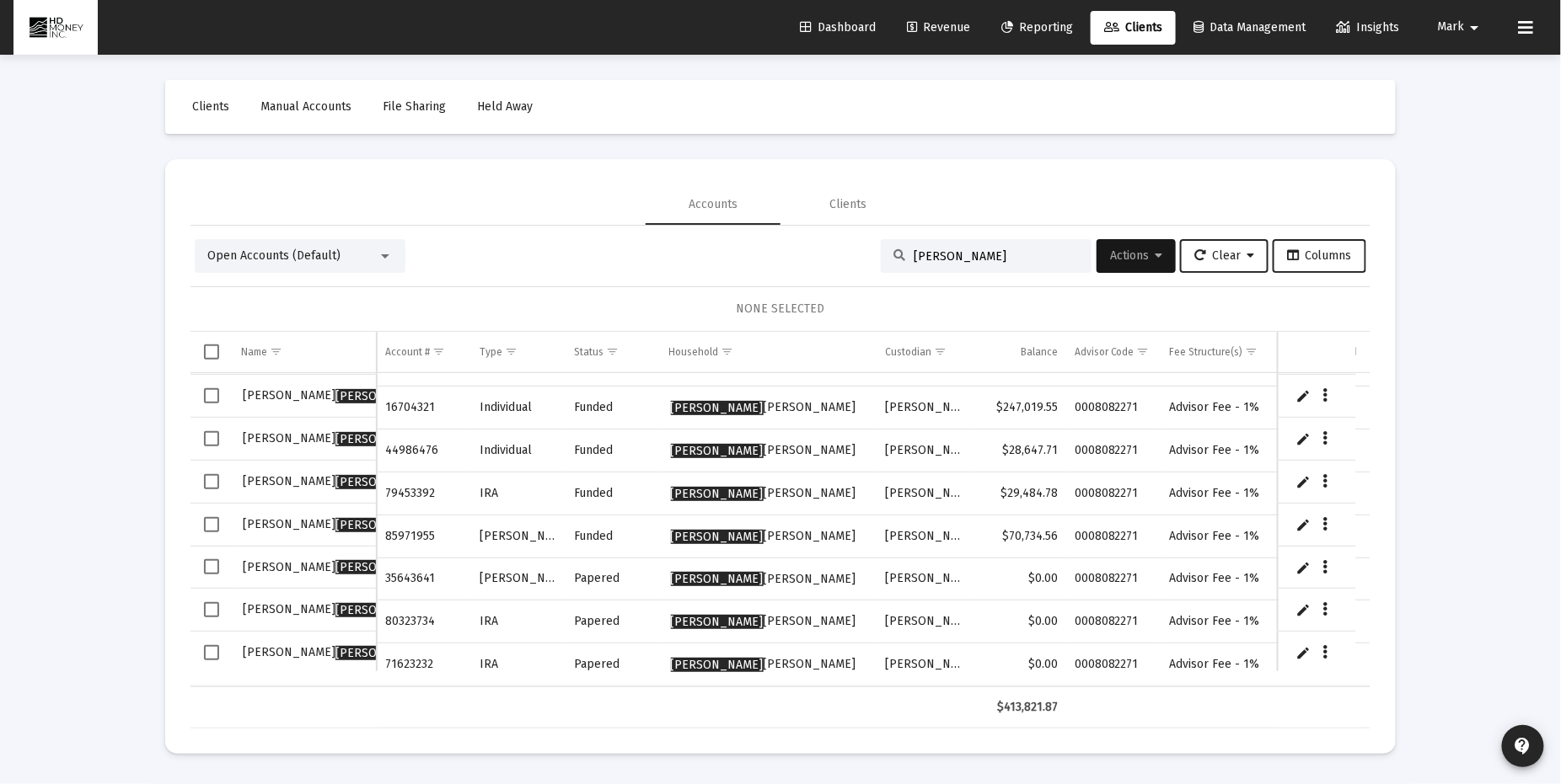
click at [913, 26] on span "Revenue" at bounding box center [938, 27] width 63 height 14
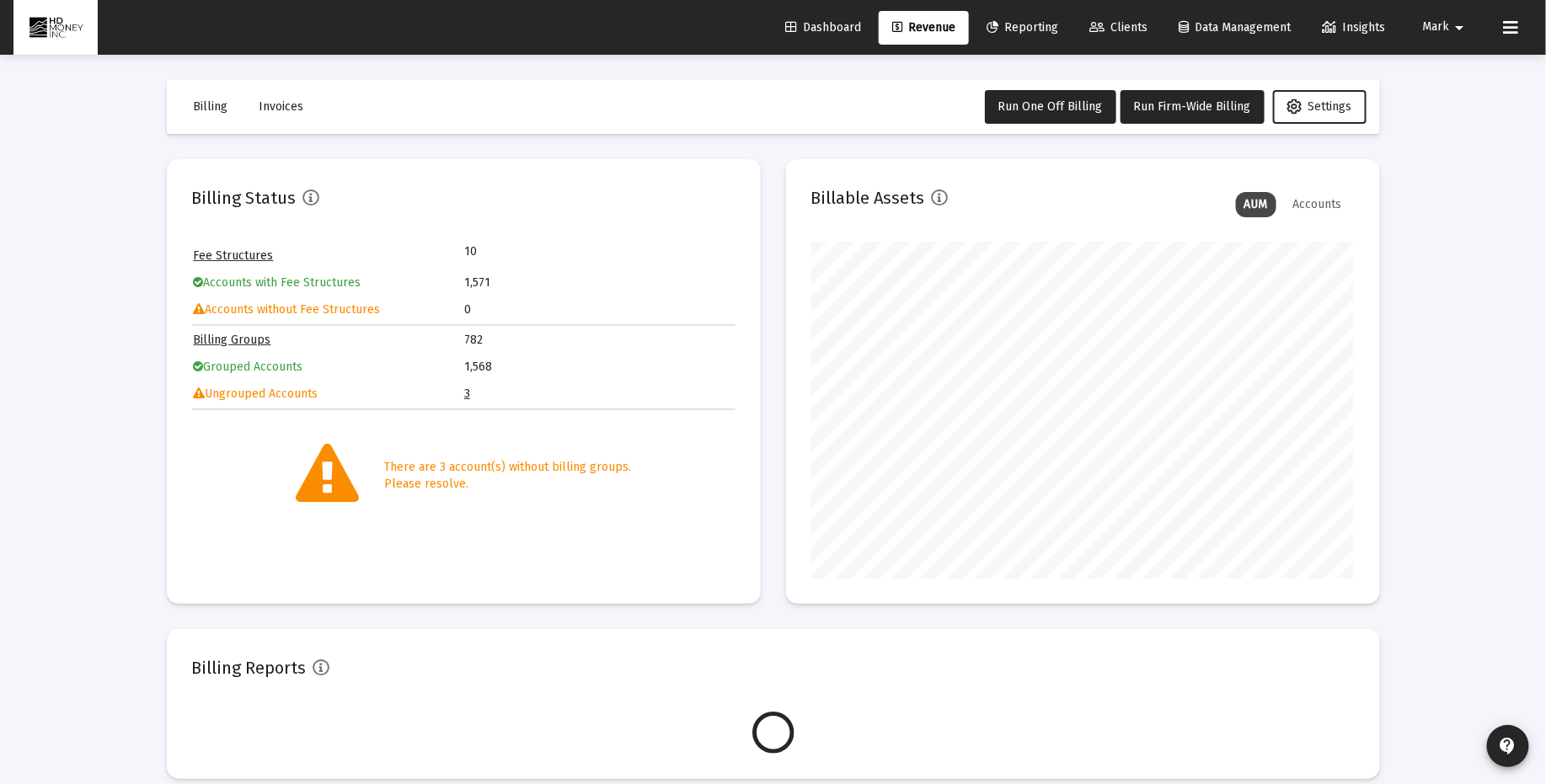
scroll to position [337, 543]
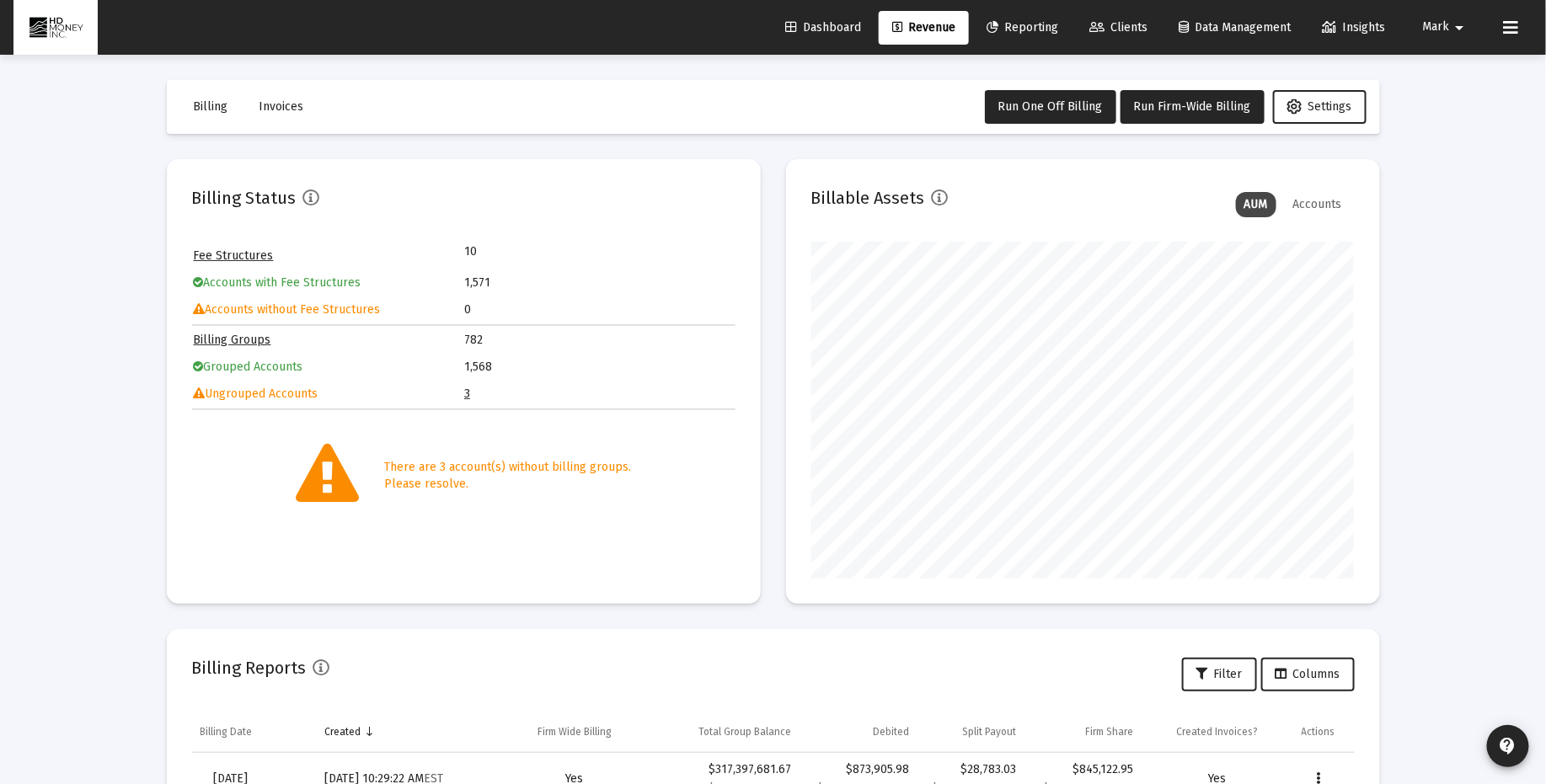
click at [466, 391] on link "3" at bounding box center [467, 393] width 6 height 14
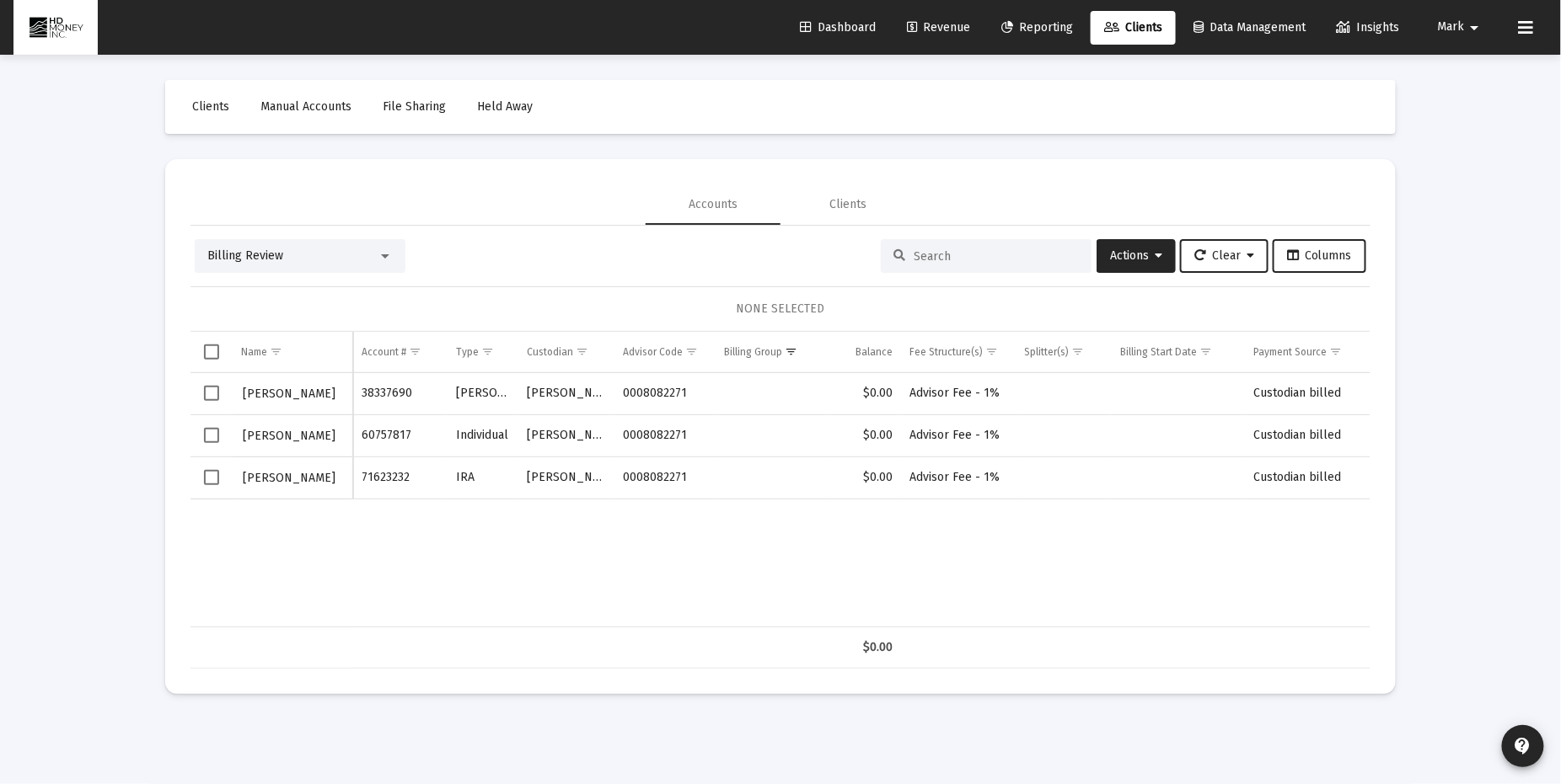
click at [212, 389] on span "Select row" at bounding box center [211, 392] width 15 height 15
click at [209, 436] on span "Select row" at bounding box center [211, 435] width 15 height 15
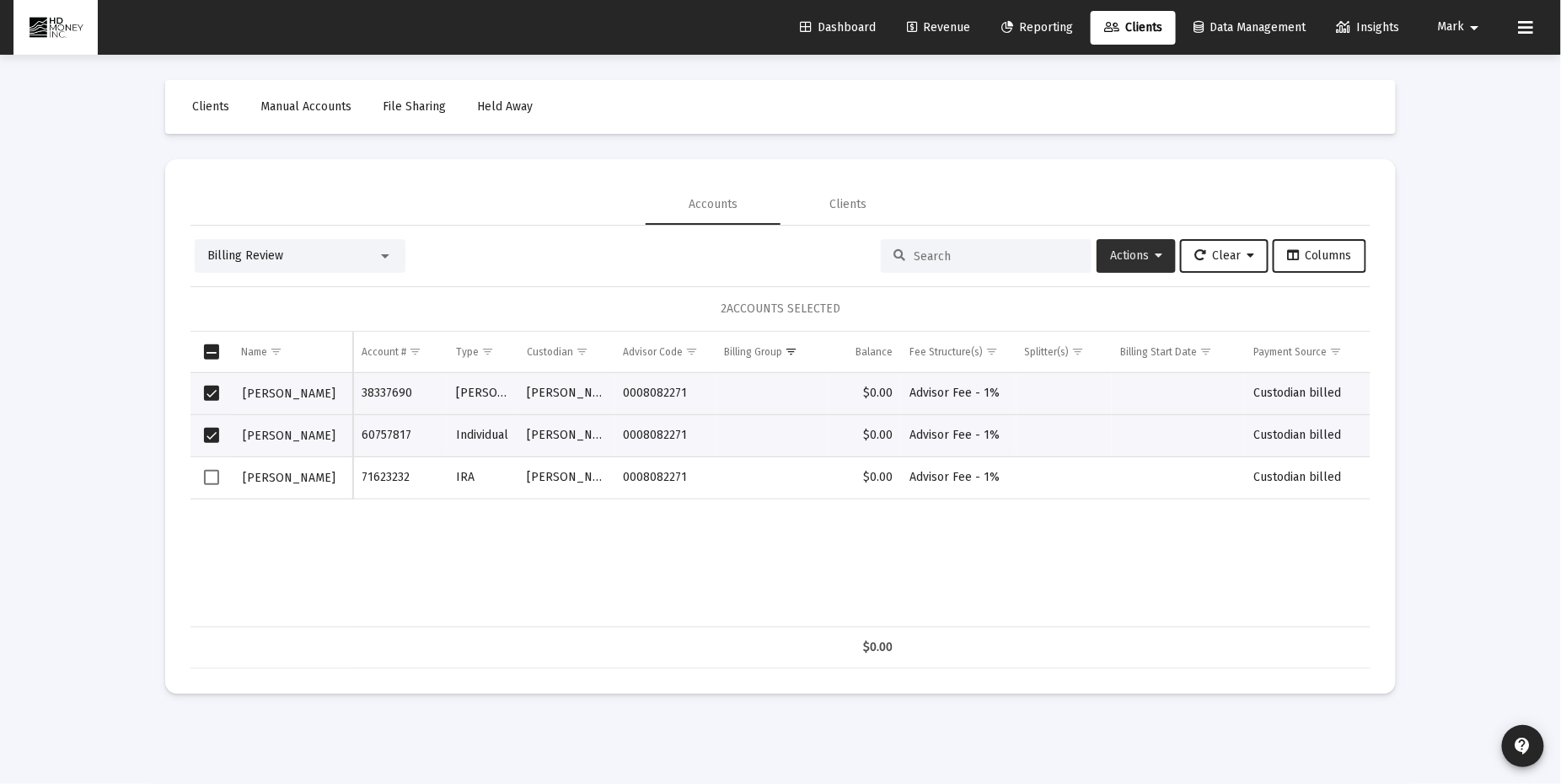
click at [1128, 251] on span "Actions" at bounding box center [1136, 255] width 52 height 14
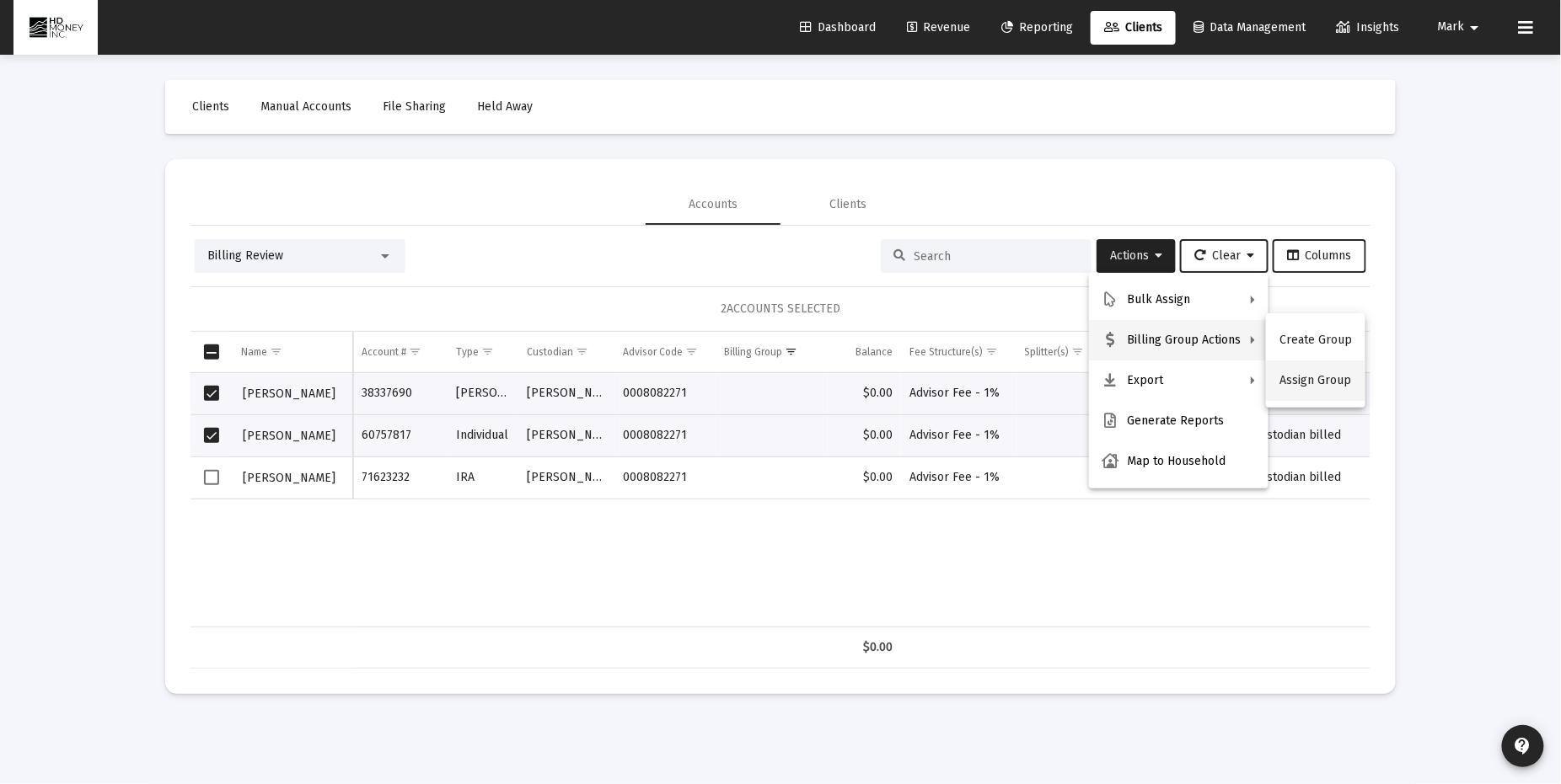
click at [1300, 385] on button "Assign Group" at bounding box center [1315, 381] width 99 height 41
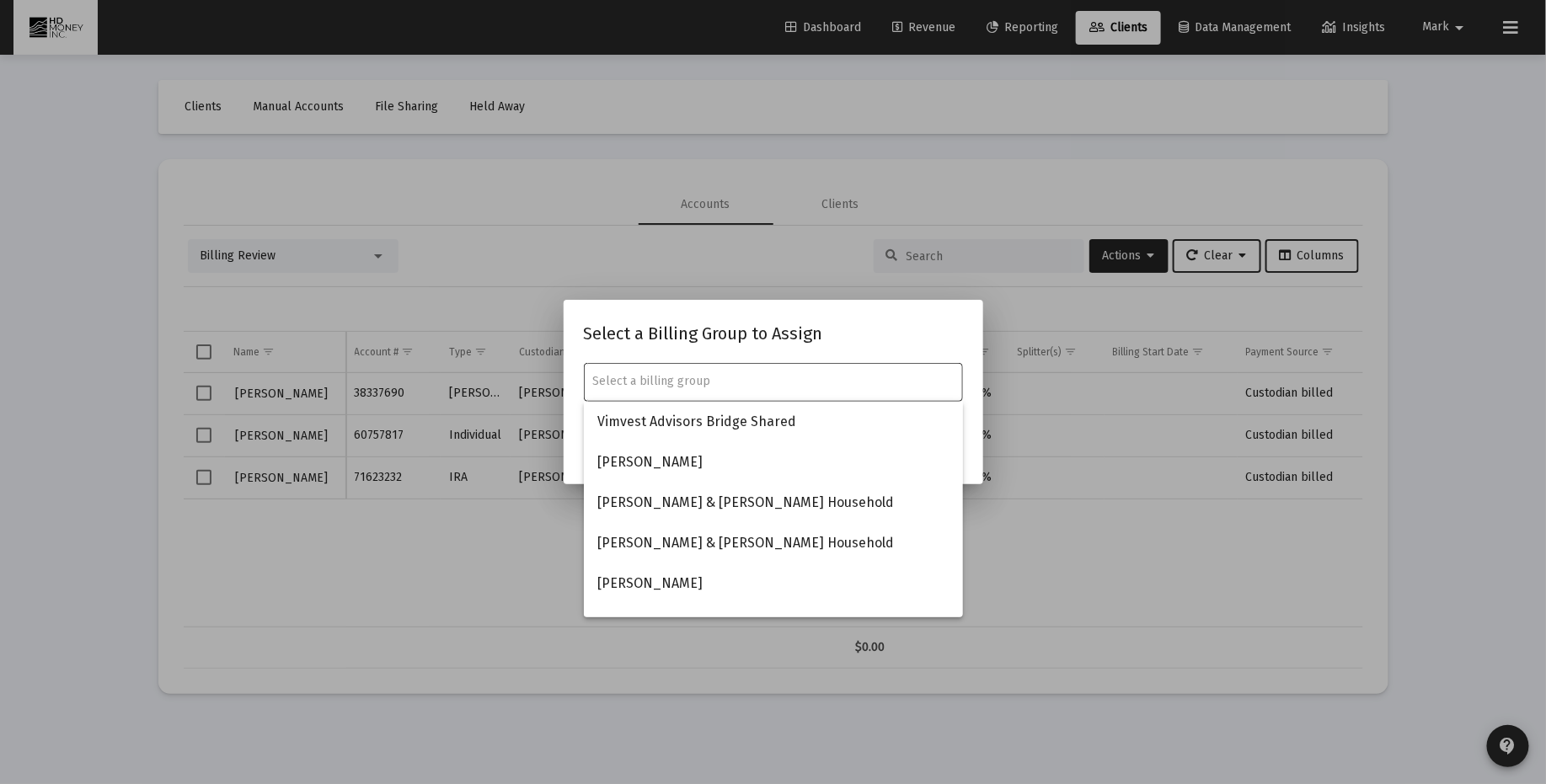
click at [755, 379] on input "text" at bounding box center [773, 381] width 361 height 13
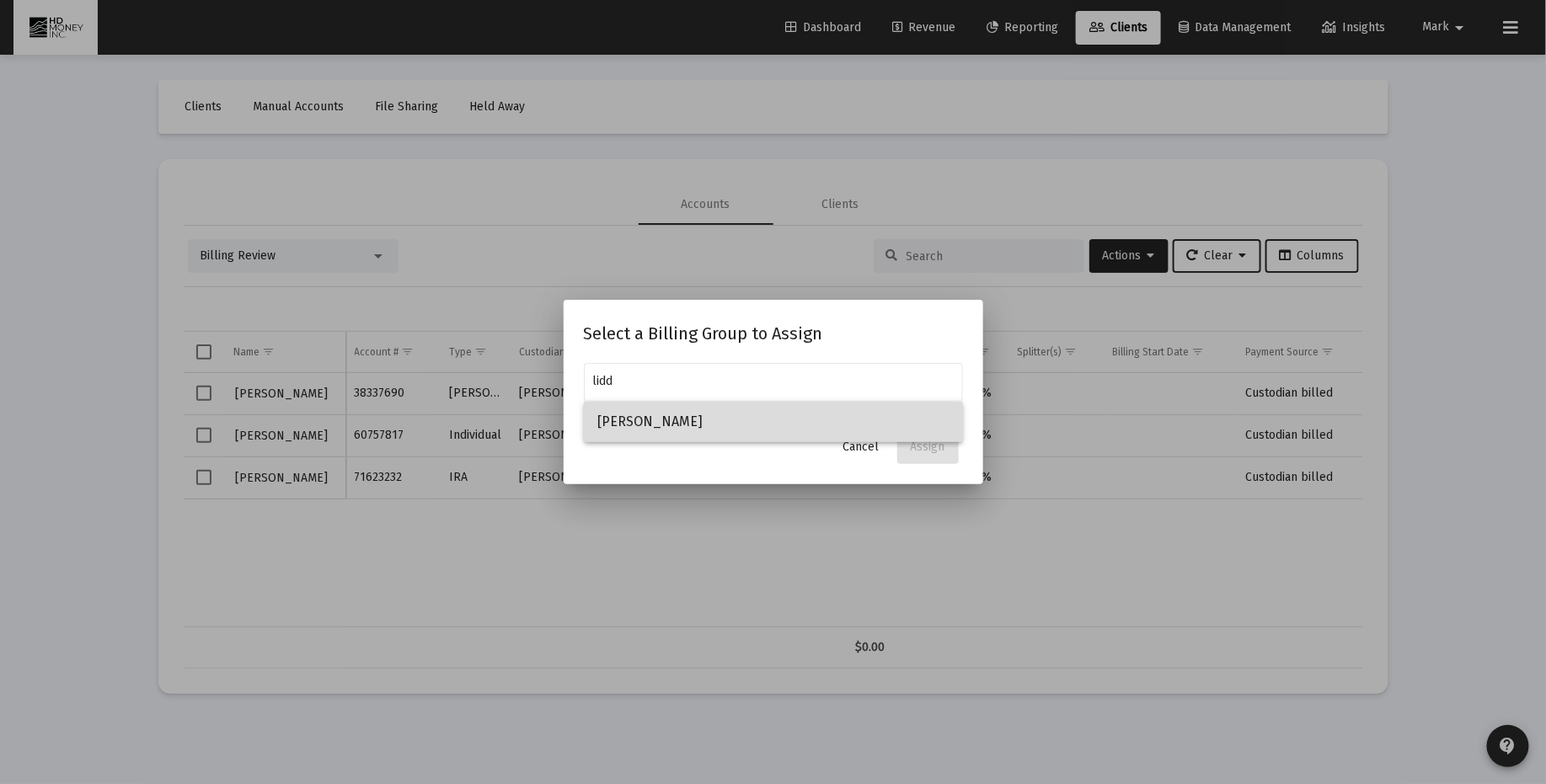
click at [666, 420] on span "[PERSON_NAME]" at bounding box center [773, 423] width 352 height 41
type input "[PERSON_NAME]"
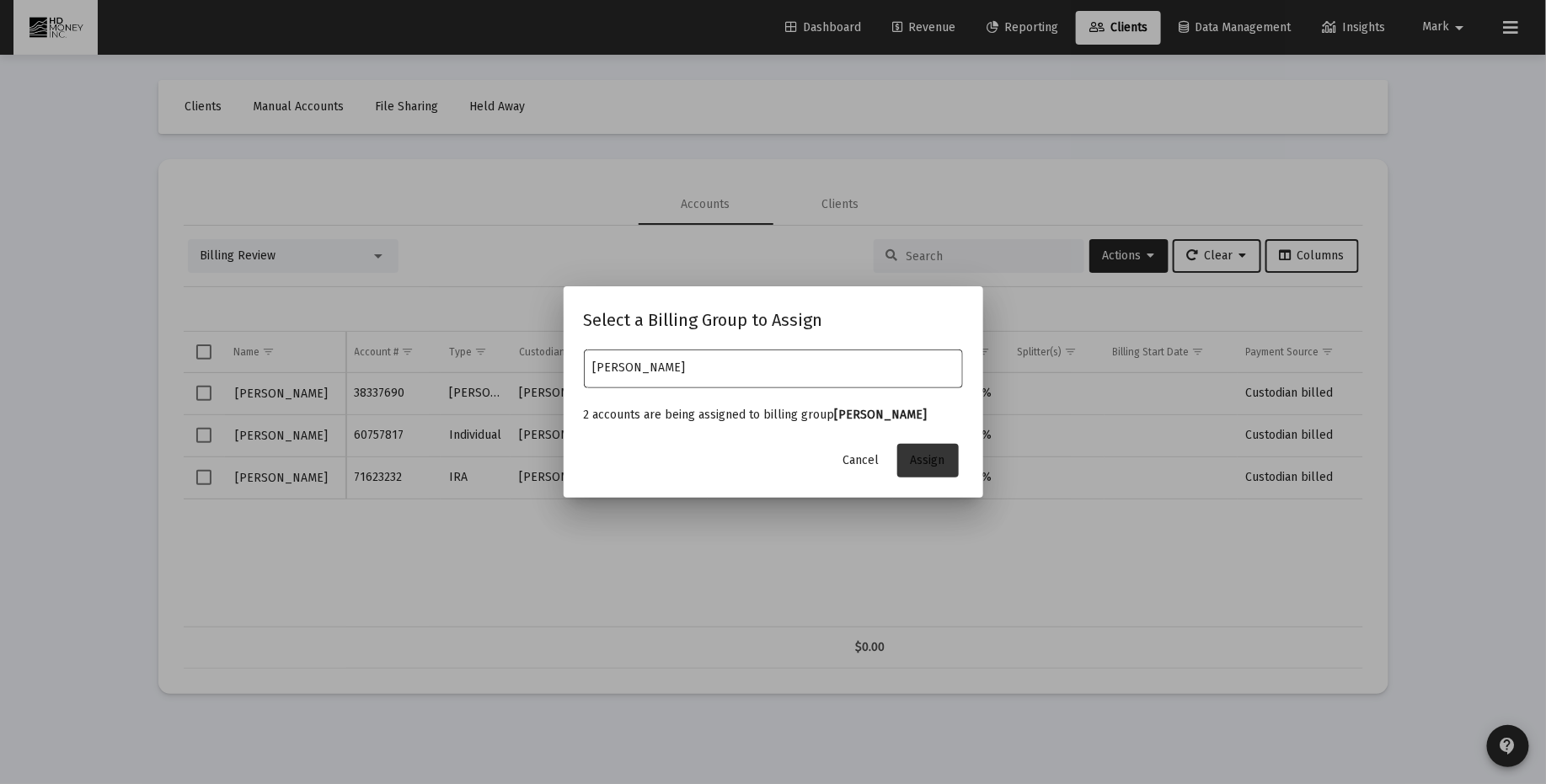
click at [929, 457] on span "Assign" at bounding box center [928, 461] width 35 height 14
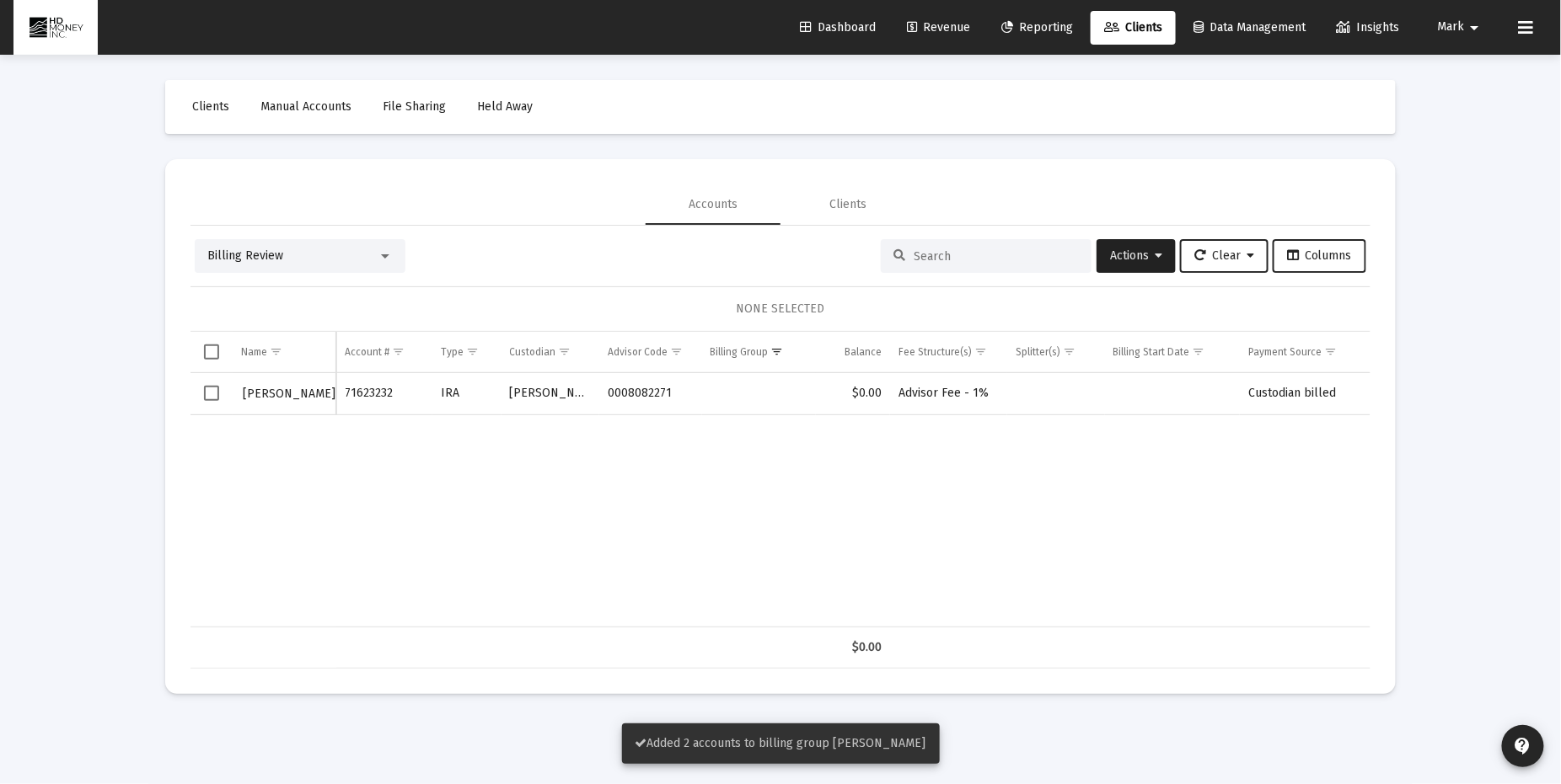
click at [207, 388] on span "Select row" at bounding box center [211, 392] width 15 height 15
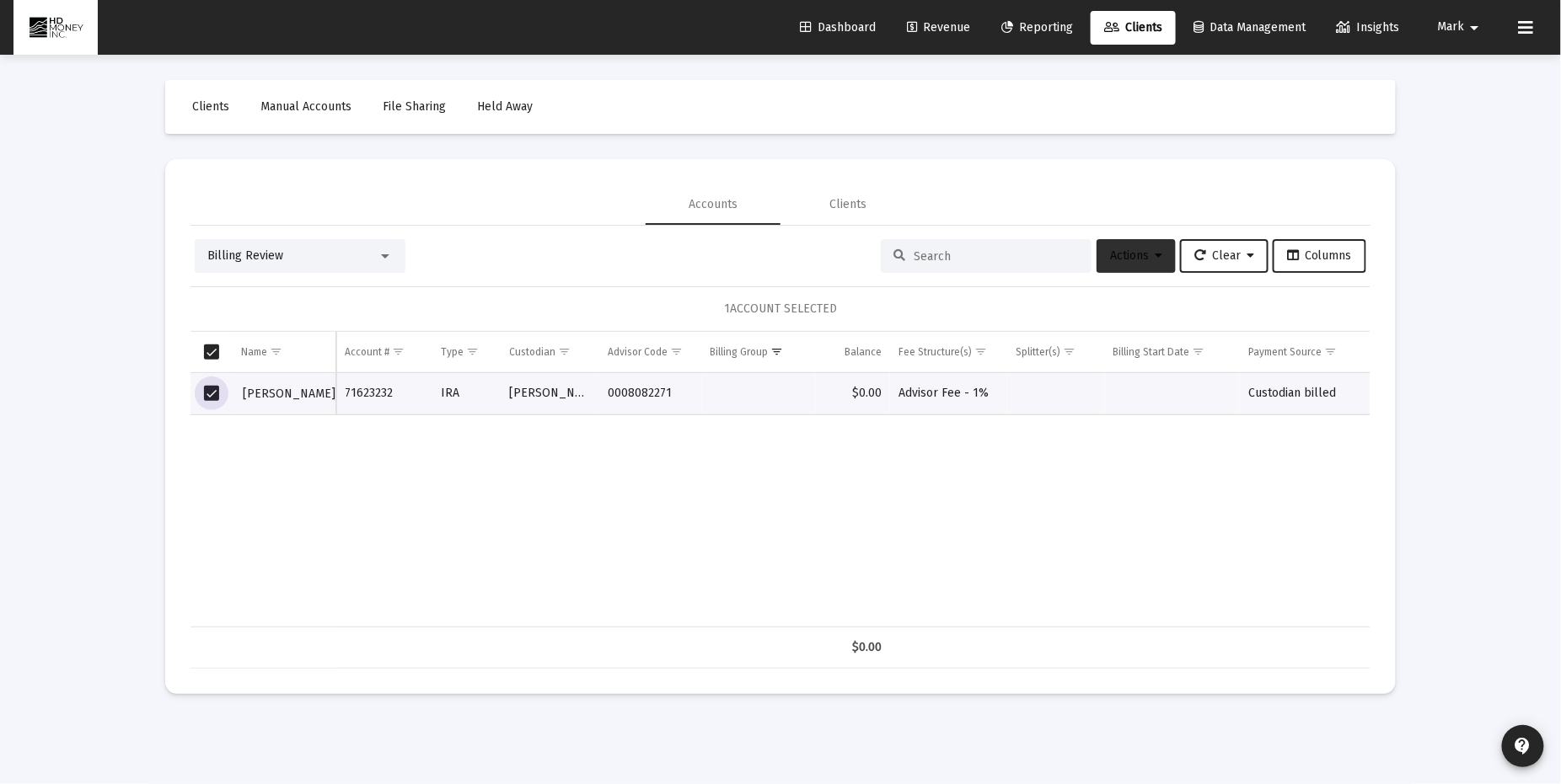
click at [1134, 248] on span "Actions" at bounding box center [1136, 255] width 52 height 14
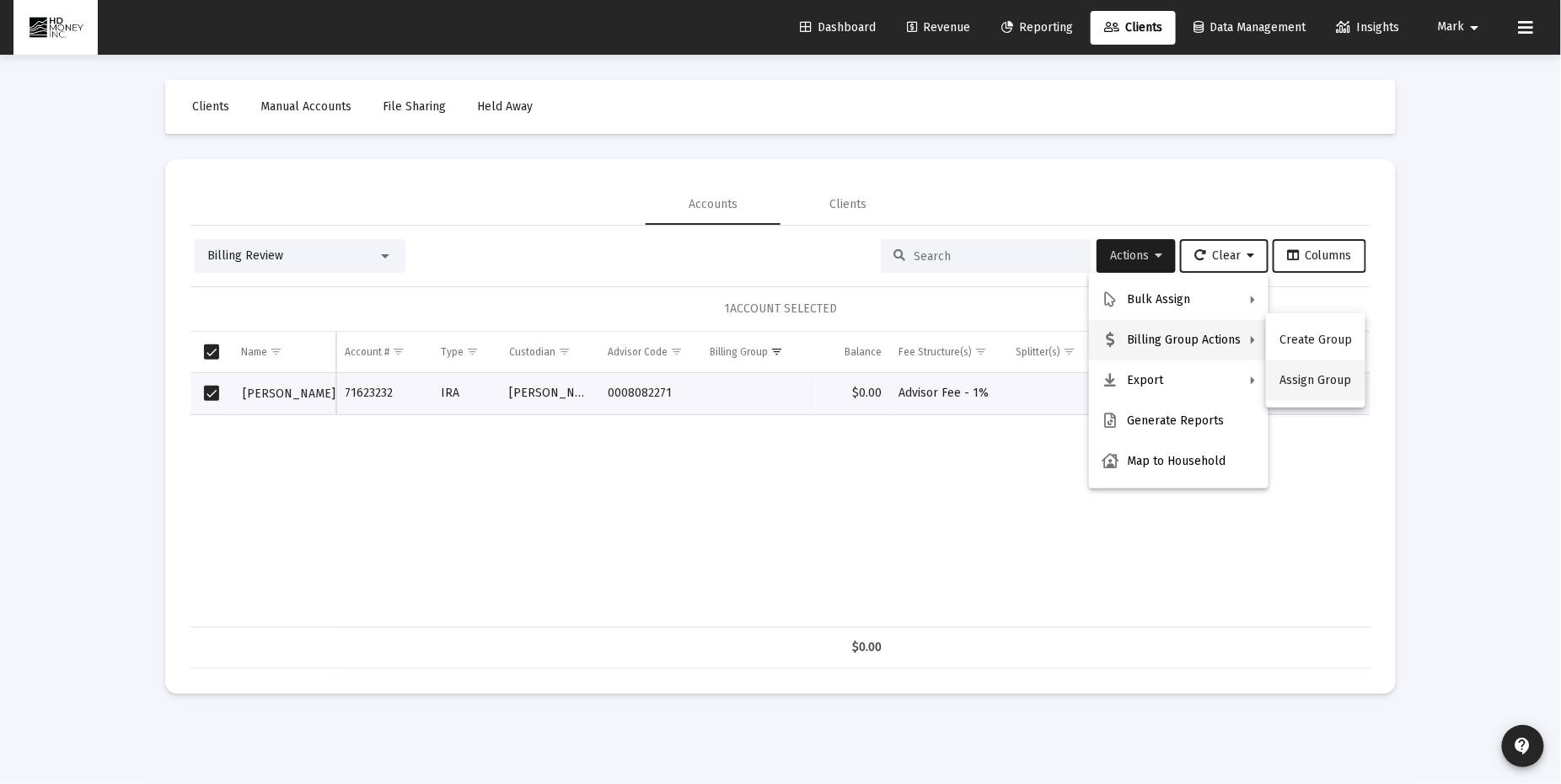
click at [1310, 381] on button "Assign Group" at bounding box center [1315, 381] width 99 height 41
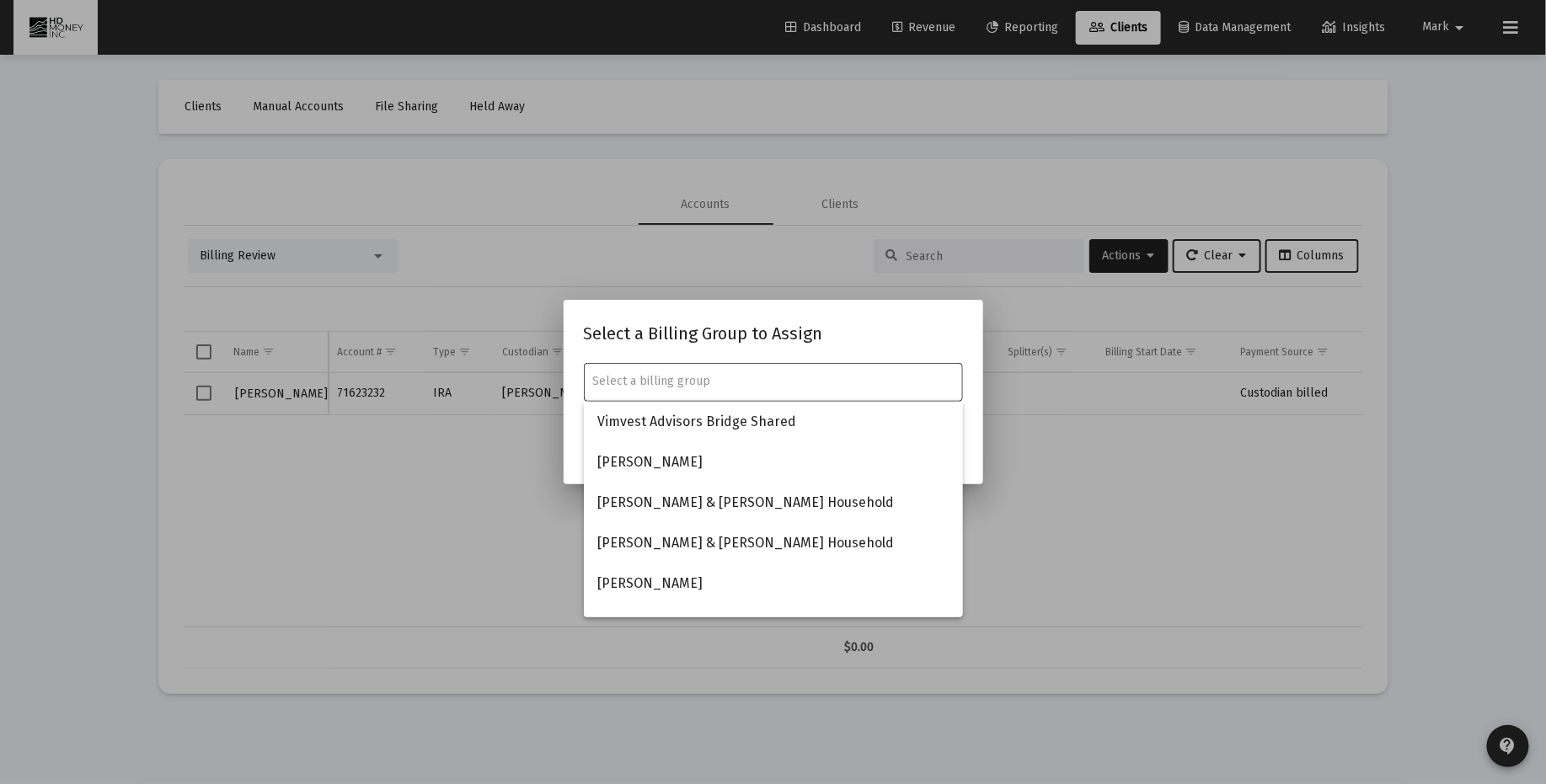
click at [789, 372] on div at bounding box center [773, 381] width 361 height 42
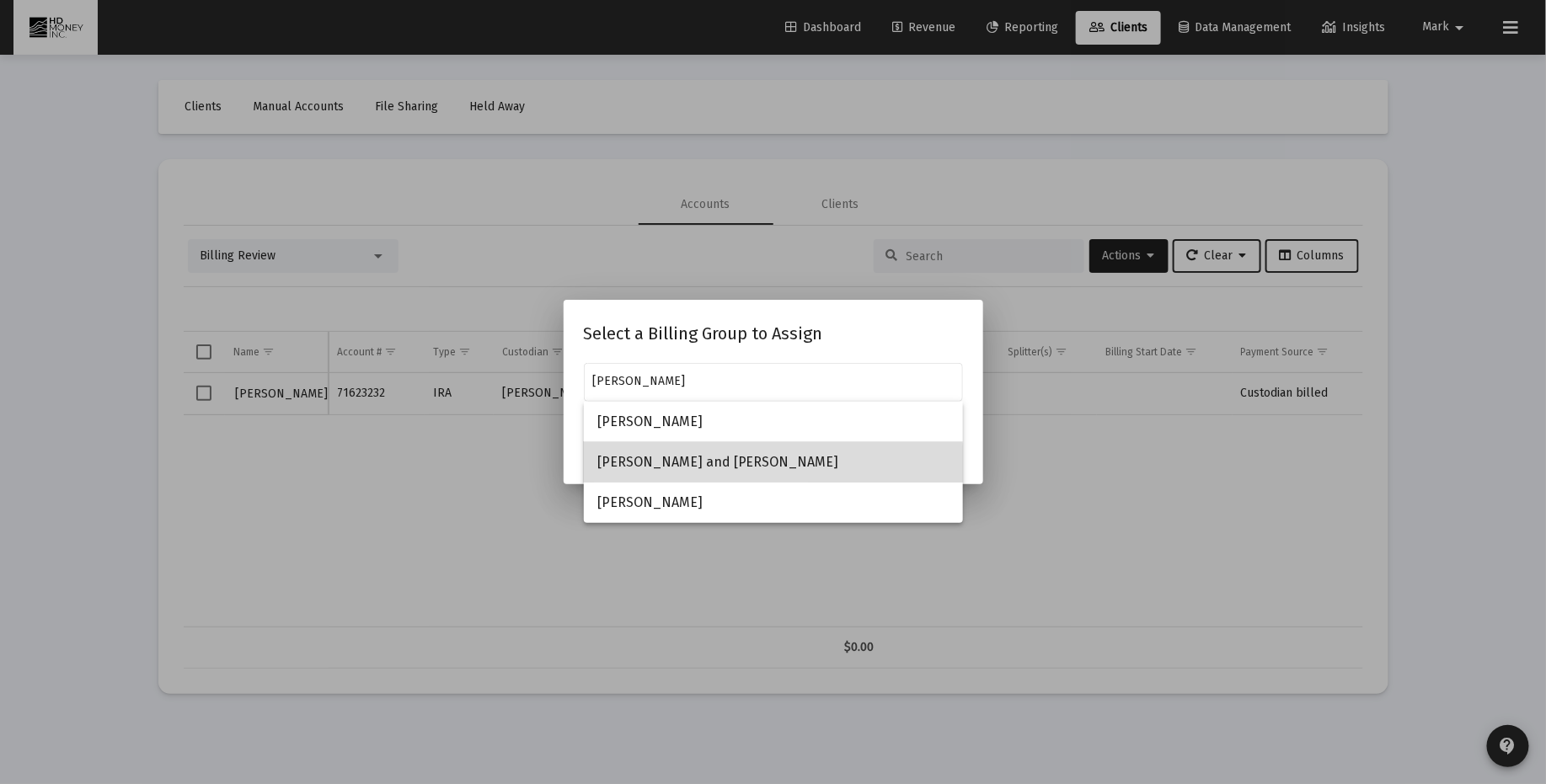
click at [672, 465] on span "[PERSON_NAME] and [PERSON_NAME]" at bounding box center [773, 462] width 352 height 41
type input "[PERSON_NAME] and [PERSON_NAME]"
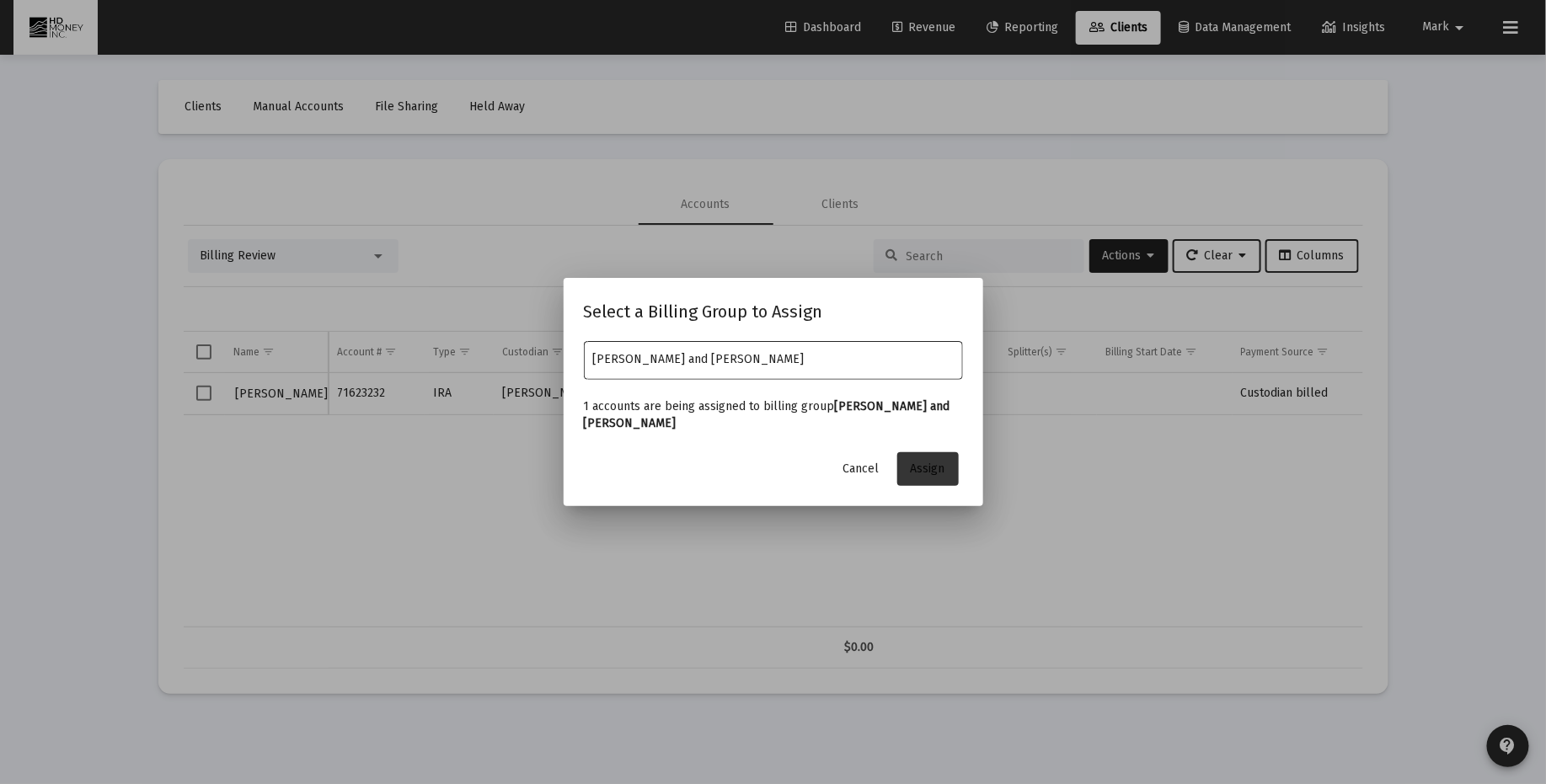
click at [923, 468] on span "Assign" at bounding box center [928, 469] width 35 height 14
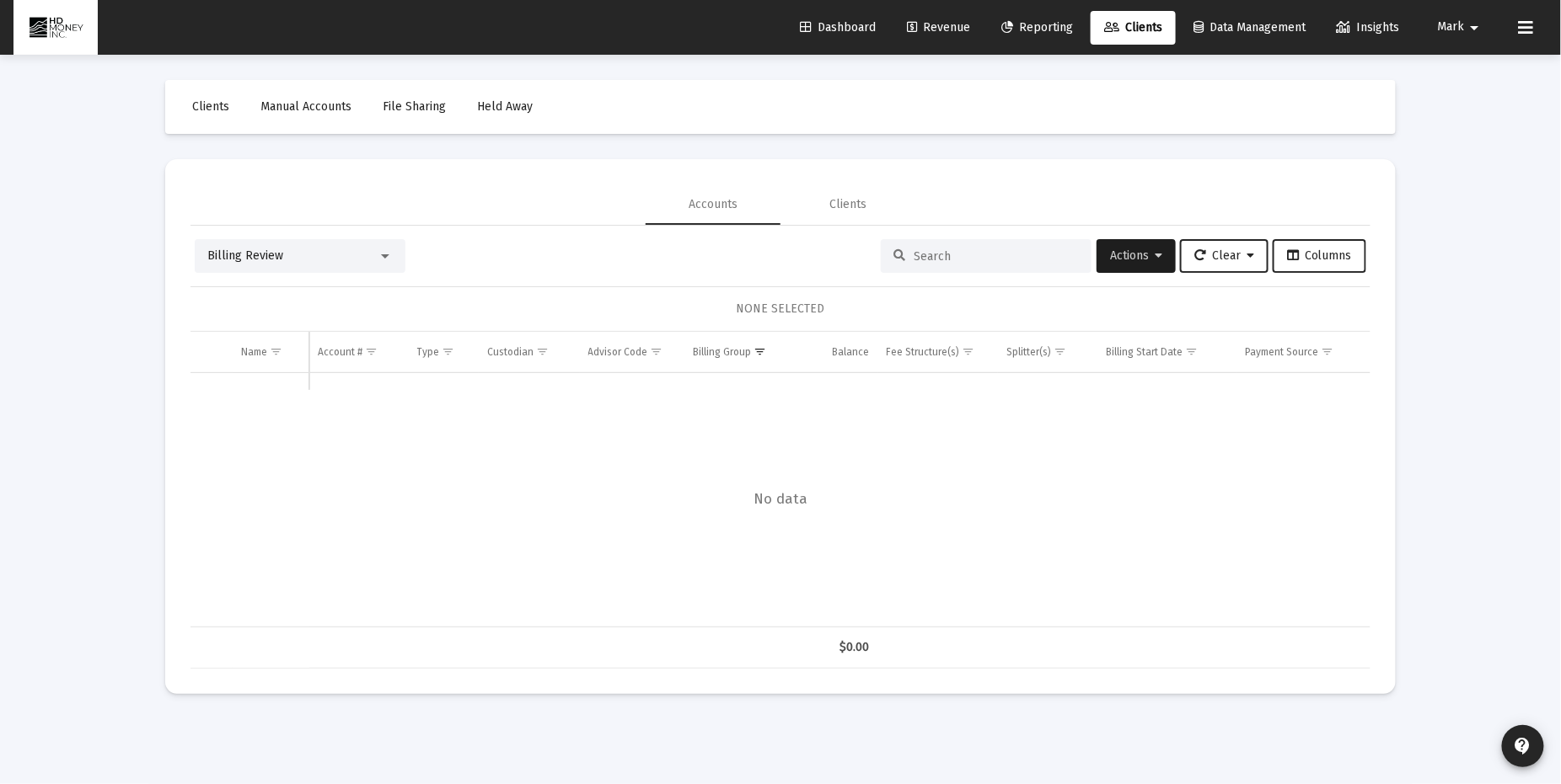
click at [940, 24] on span "Revenue" at bounding box center [938, 27] width 63 height 14
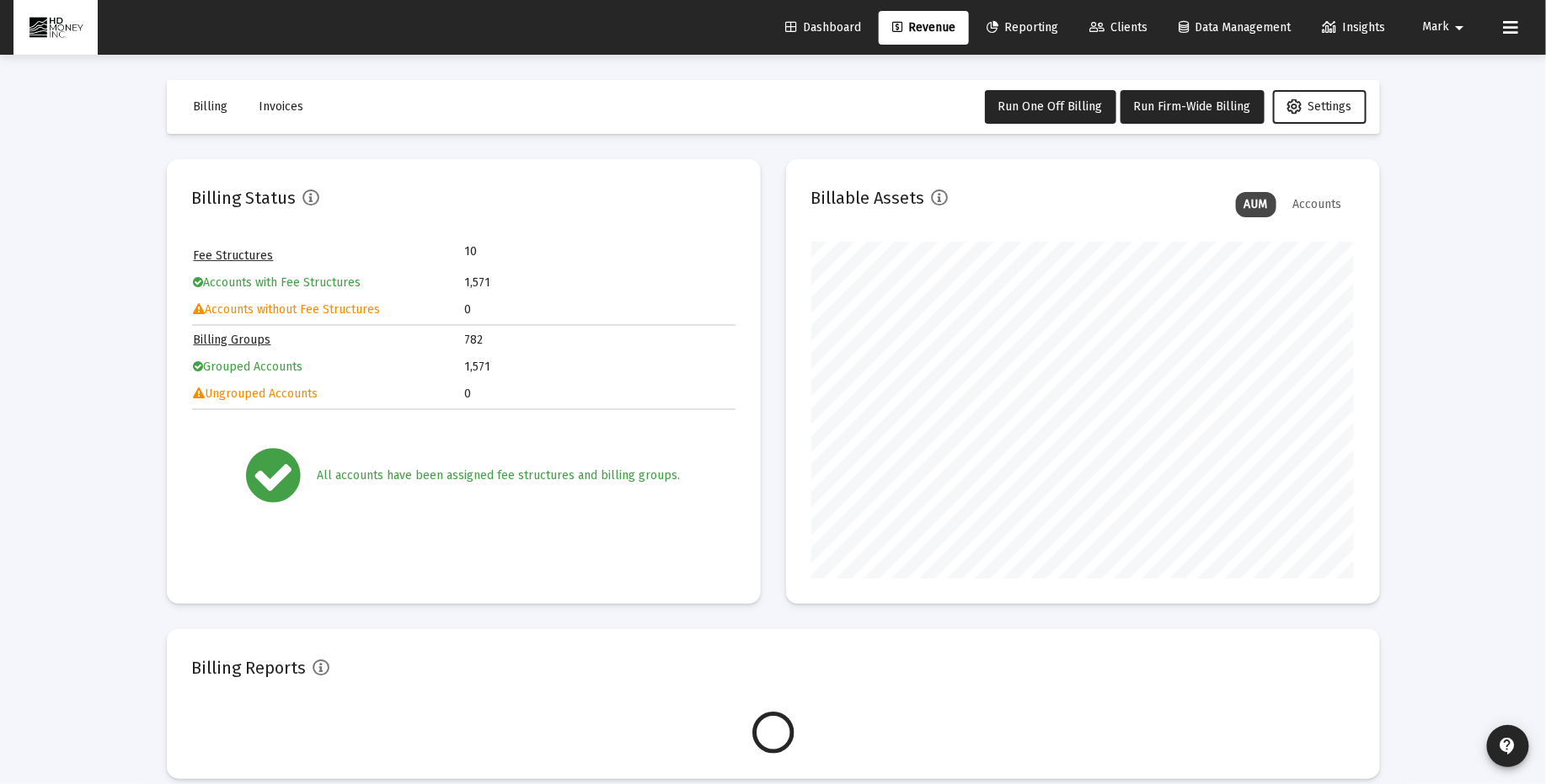
scroll to position [337, 543]
